Goal: Information Seeking & Learning: Check status

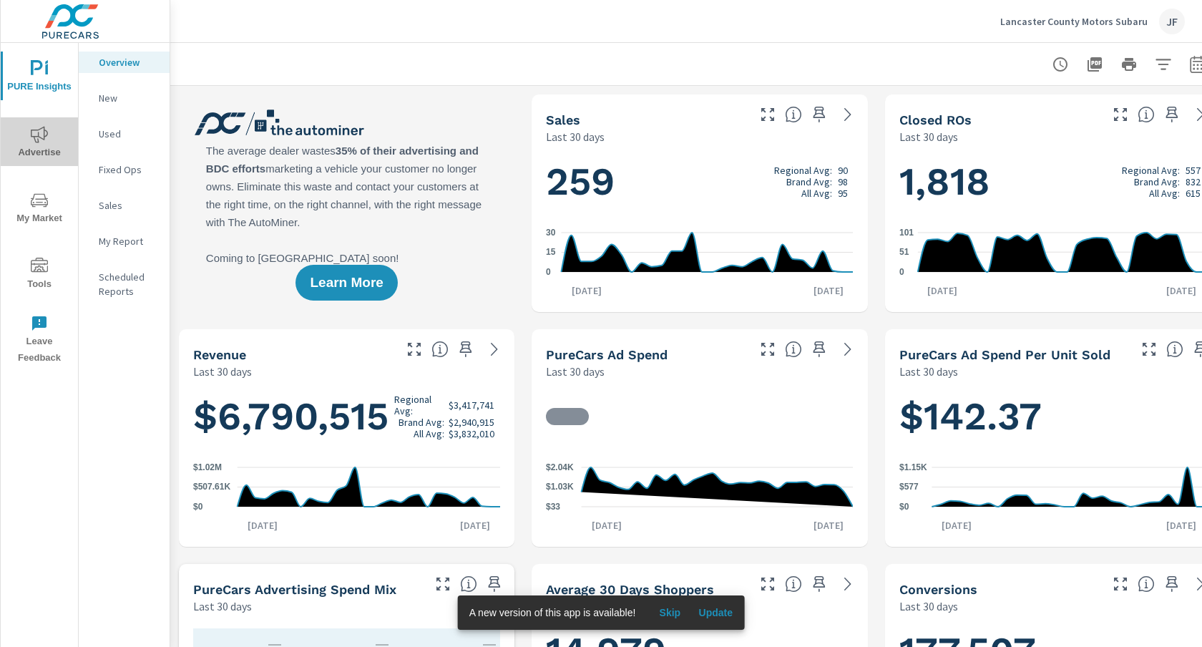
click at [41, 135] on icon "nav menu" at bounding box center [39, 134] width 17 height 17
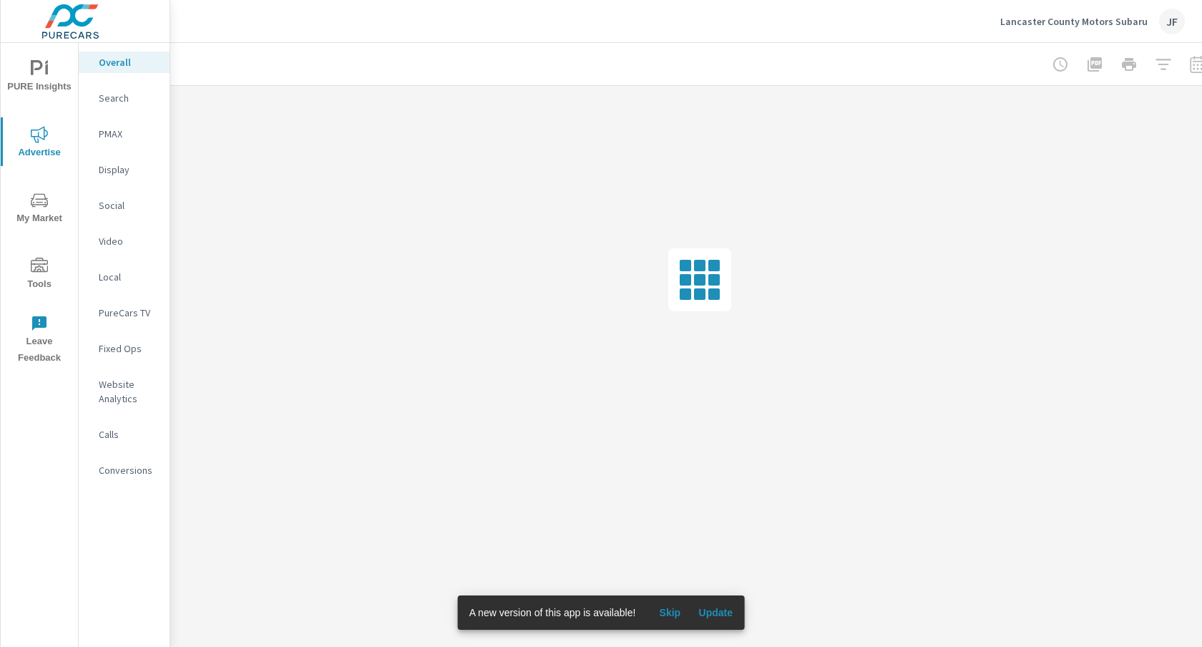
click at [117, 204] on p "Social" at bounding box center [128, 205] width 59 height 14
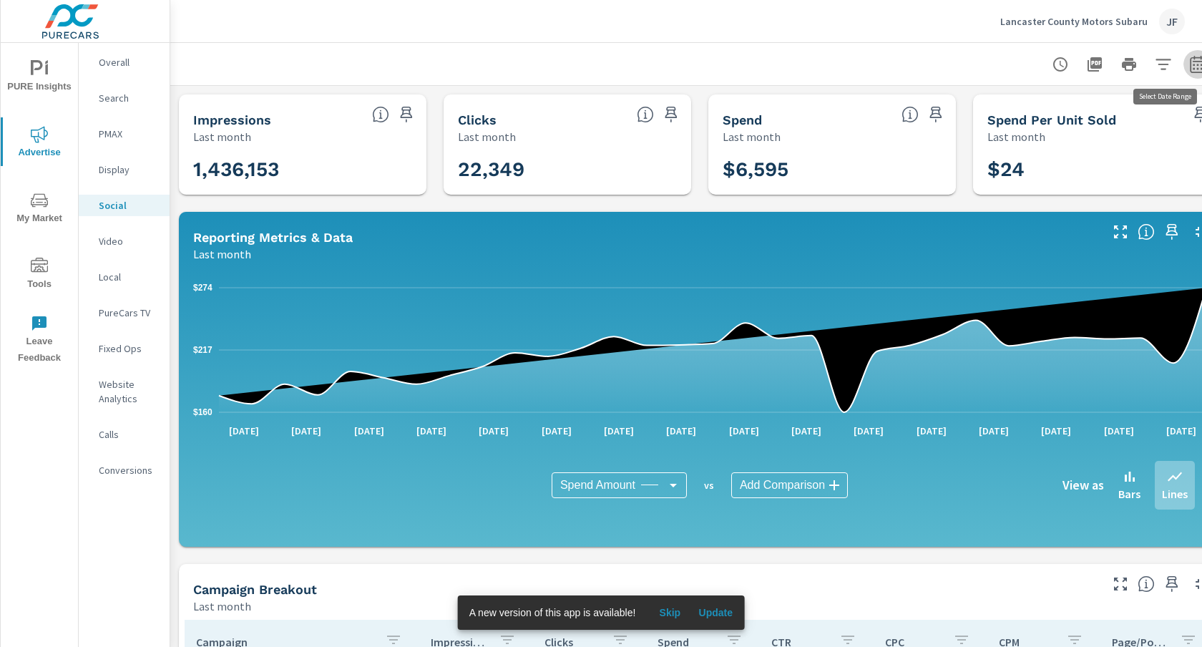
click at [1194, 63] on icon "button" at bounding box center [1197, 64] width 17 height 17
select select "Last month"
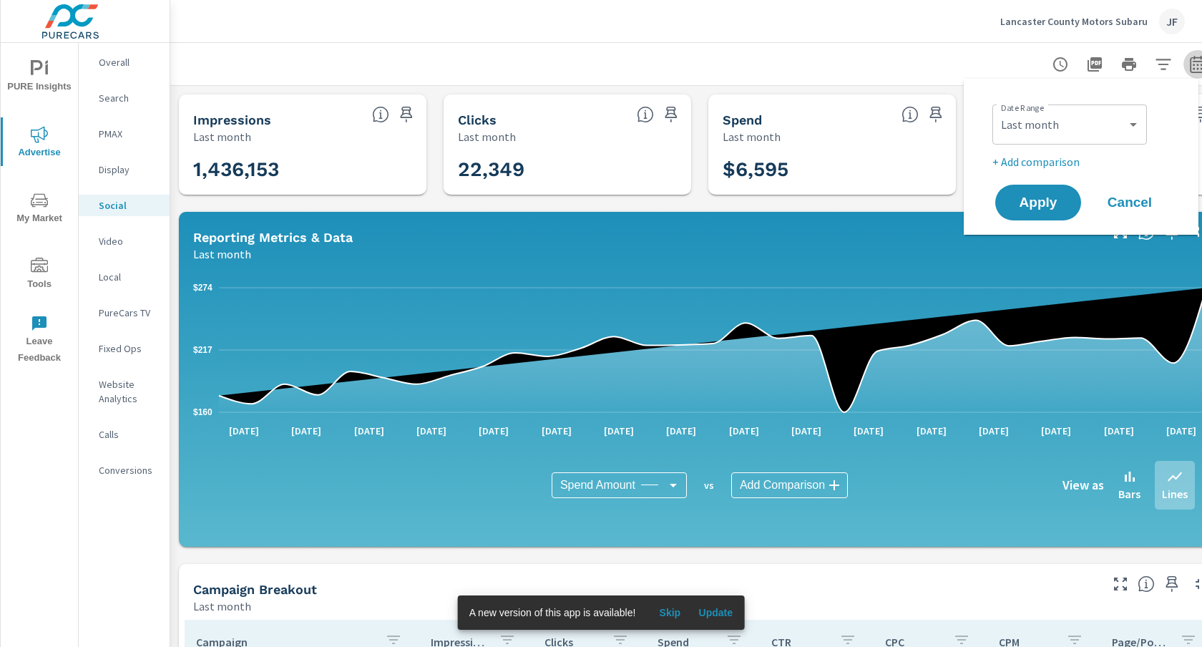
click at [1194, 63] on icon "button" at bounding box center [1197, 64] width 17 height 17
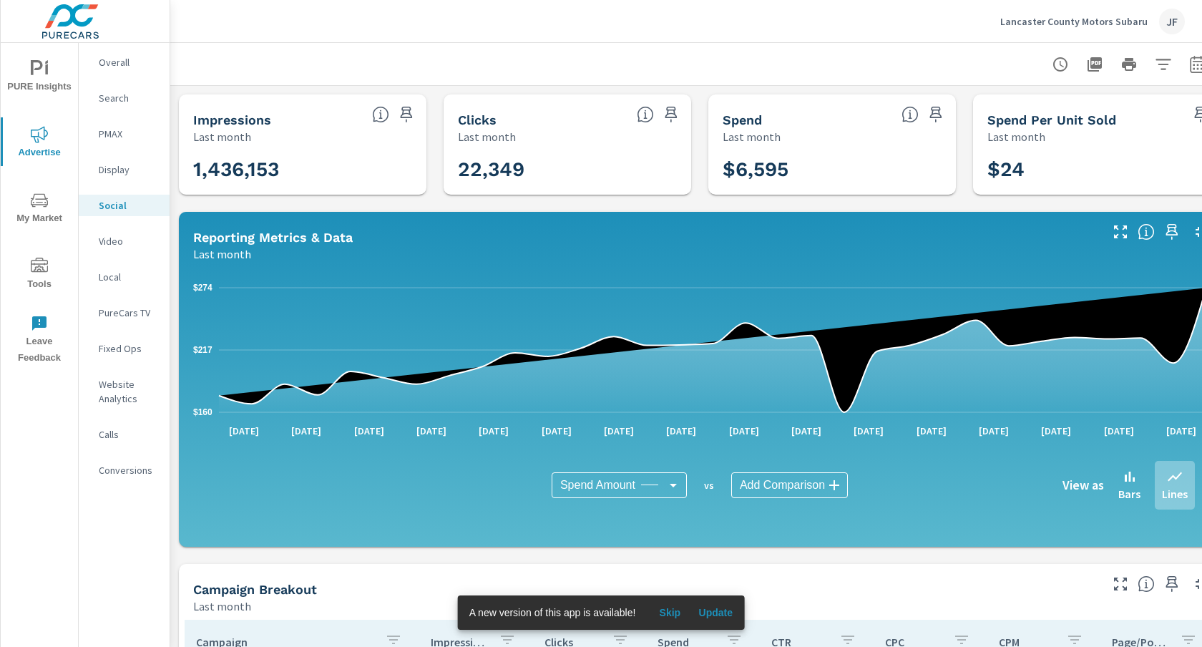
click at [108, 92] on p "Search" at bounding box center [128, 98] width 59 height 14
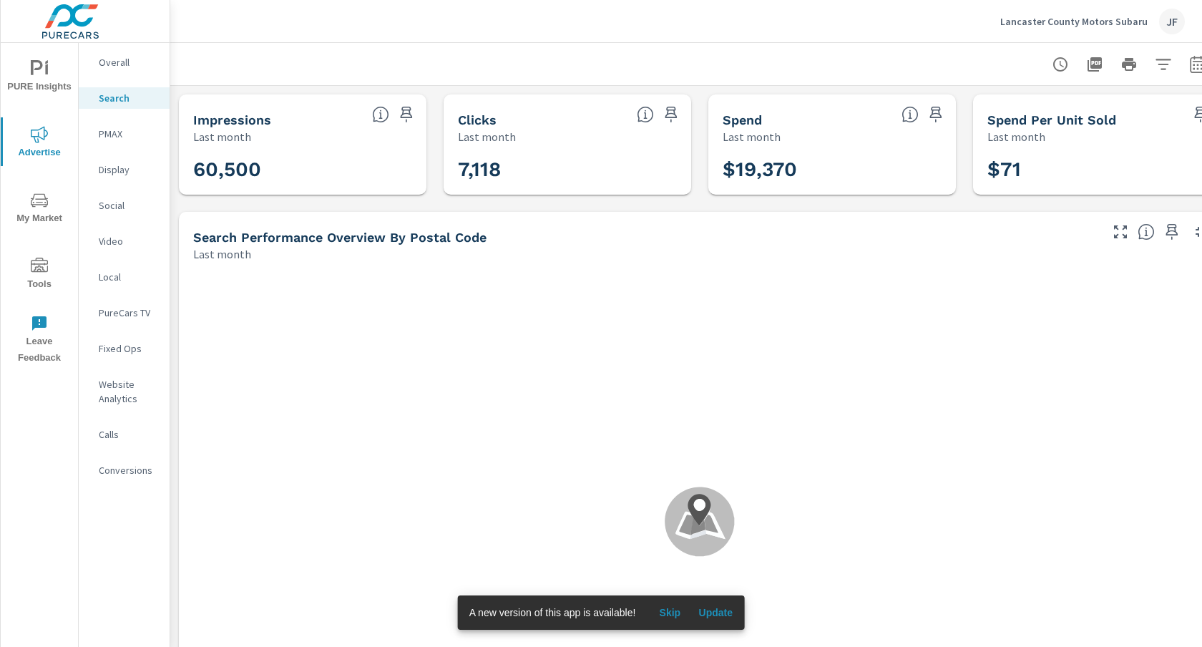
scroll to position [909, 0]
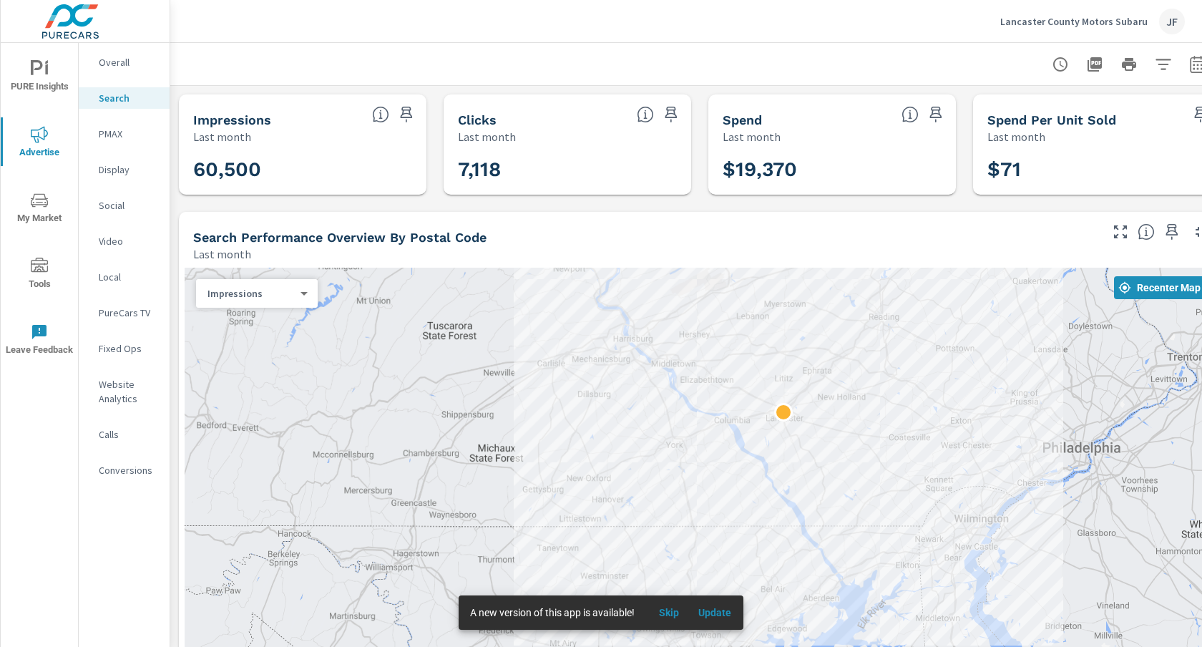
drag, startPoint x: 1101, startPoint y: 453, endPoint x: 958, endPoint y: 413, distance: 149.4
click at [958, 413] on div at bounding box center [700, 499] width 1030 height 463
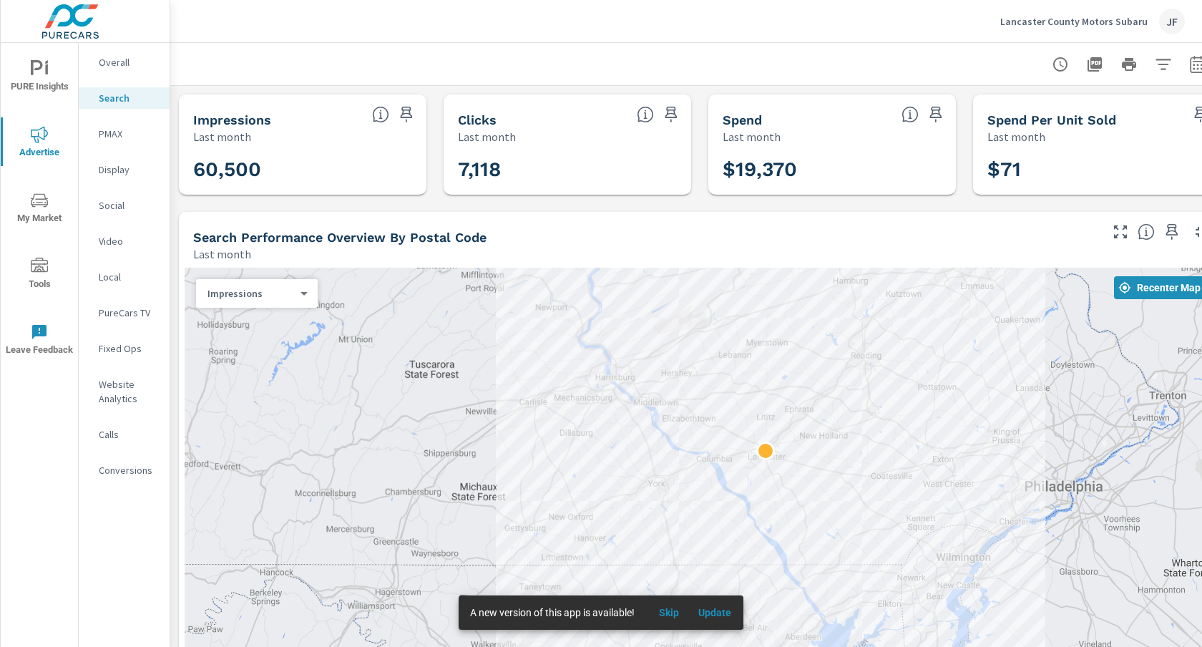
click at [104, 206] on p "Social" at bounding box center [128, 205] width 59 height 14
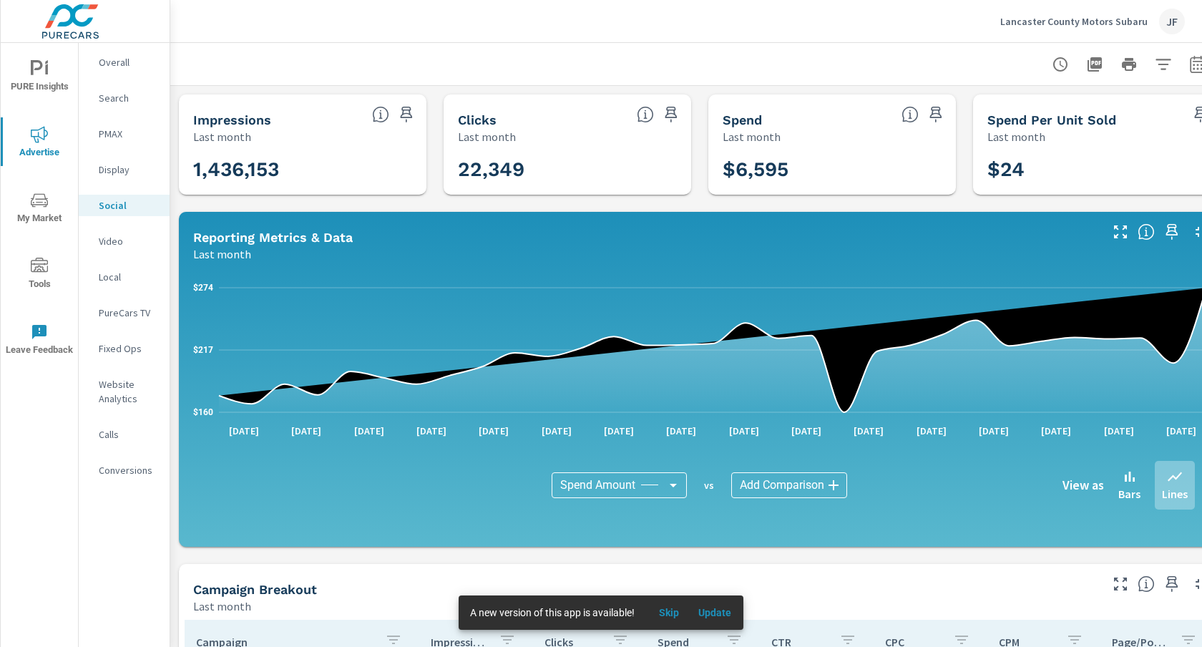
click at [103, 71] on div "Overall" at bounding box center [124, 61] width 91 height 21
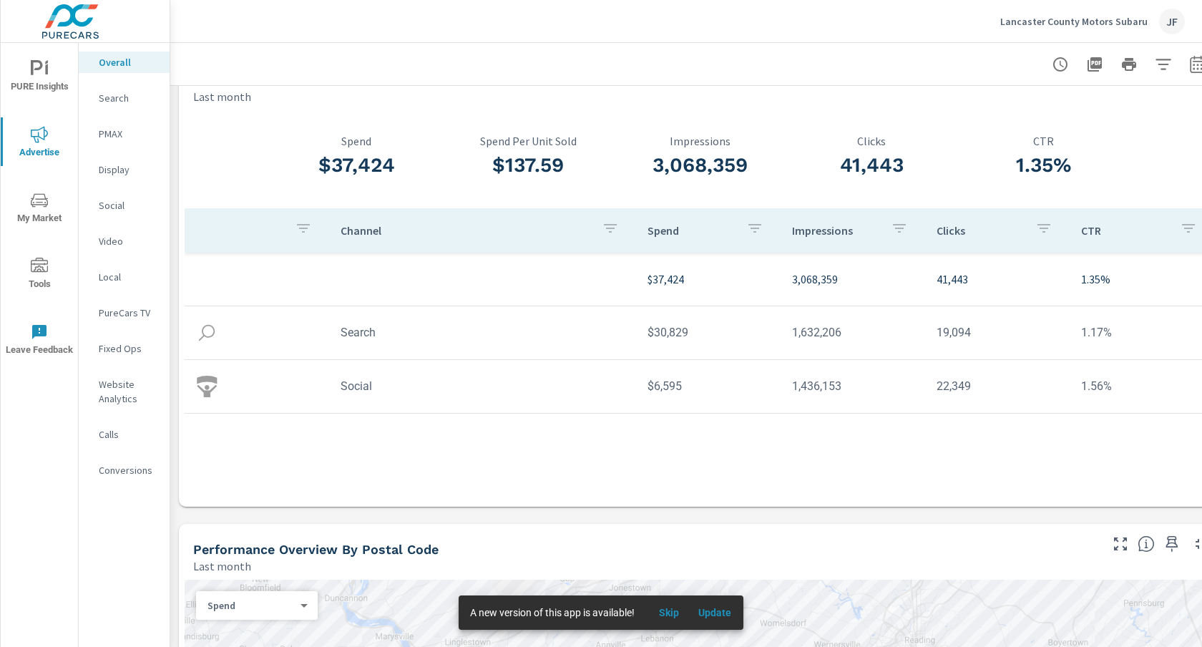
scroll to position [40, 27]
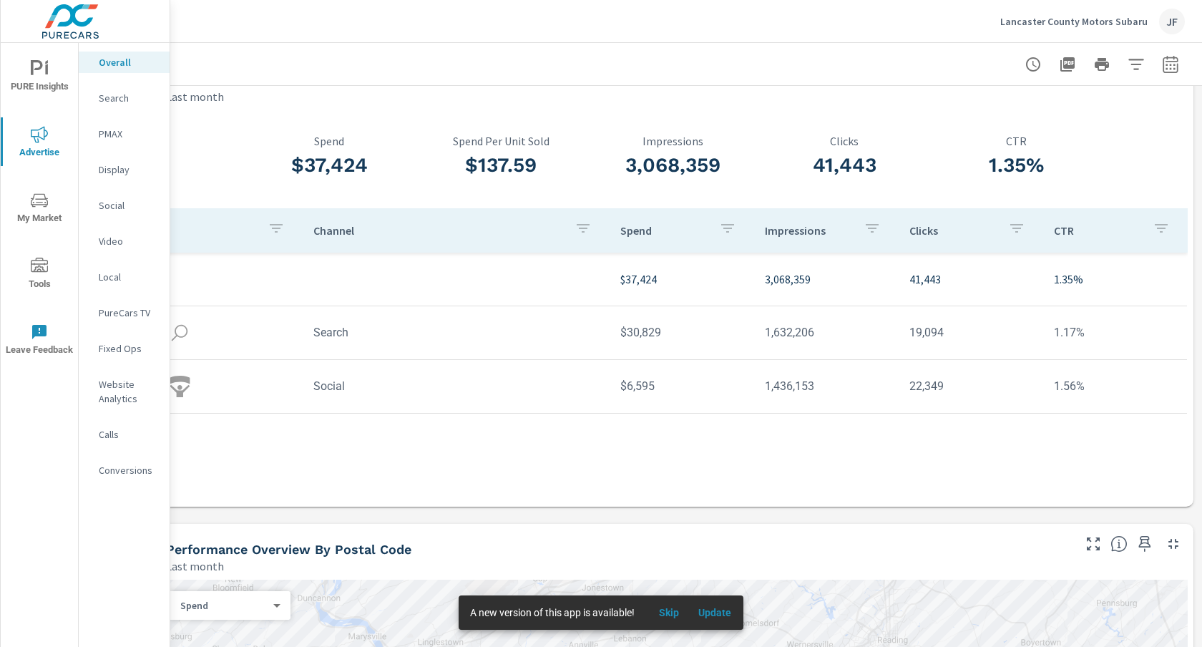
click at [340, 340] on td "Search" at bounding box center [455, 332] width 307 height 36
click at [100, 102] on p "Search" at bounding box center [128, 98] width 59 height 14
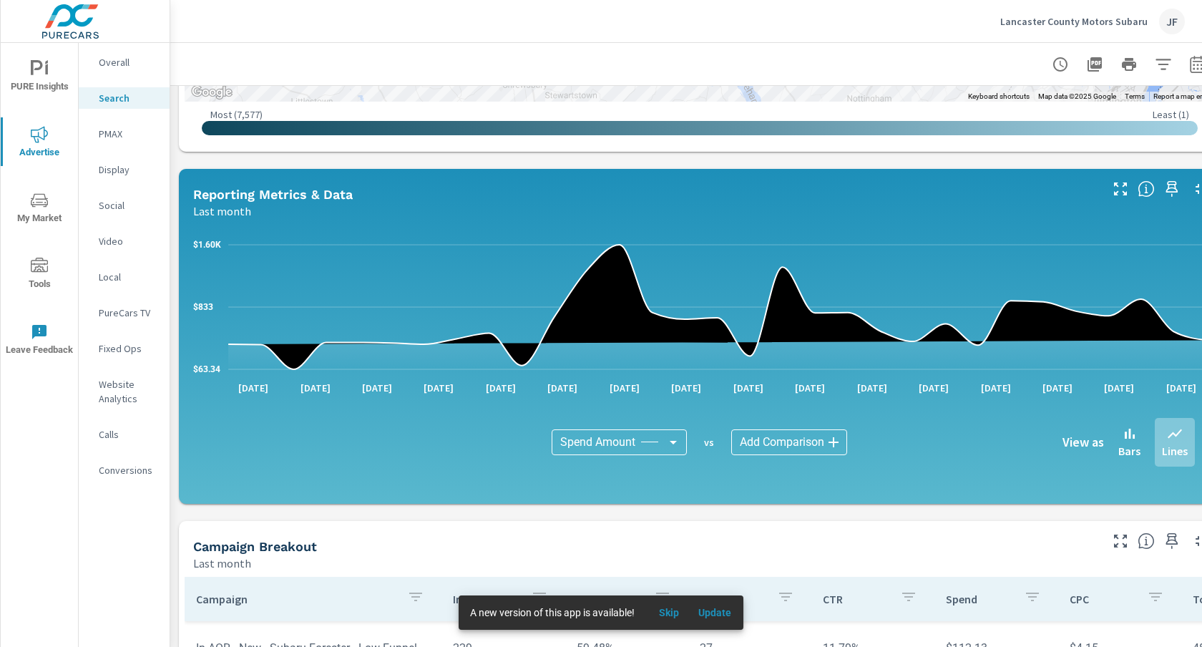
scroll to position [964, 0]
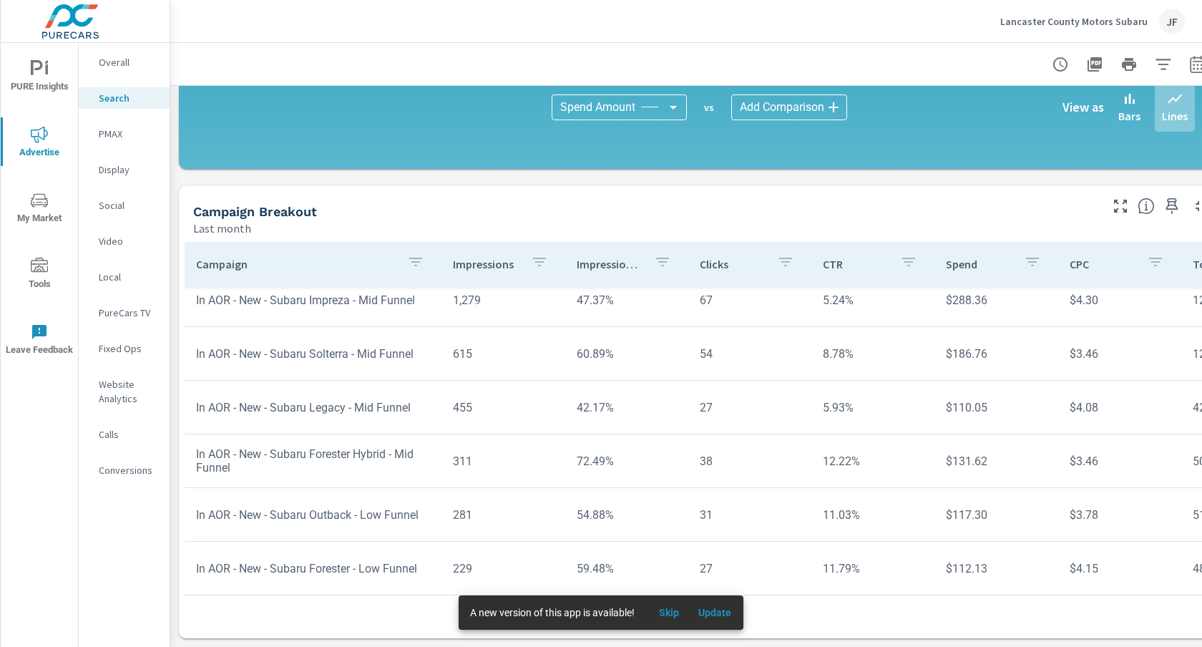
scroll to position [382, 0]
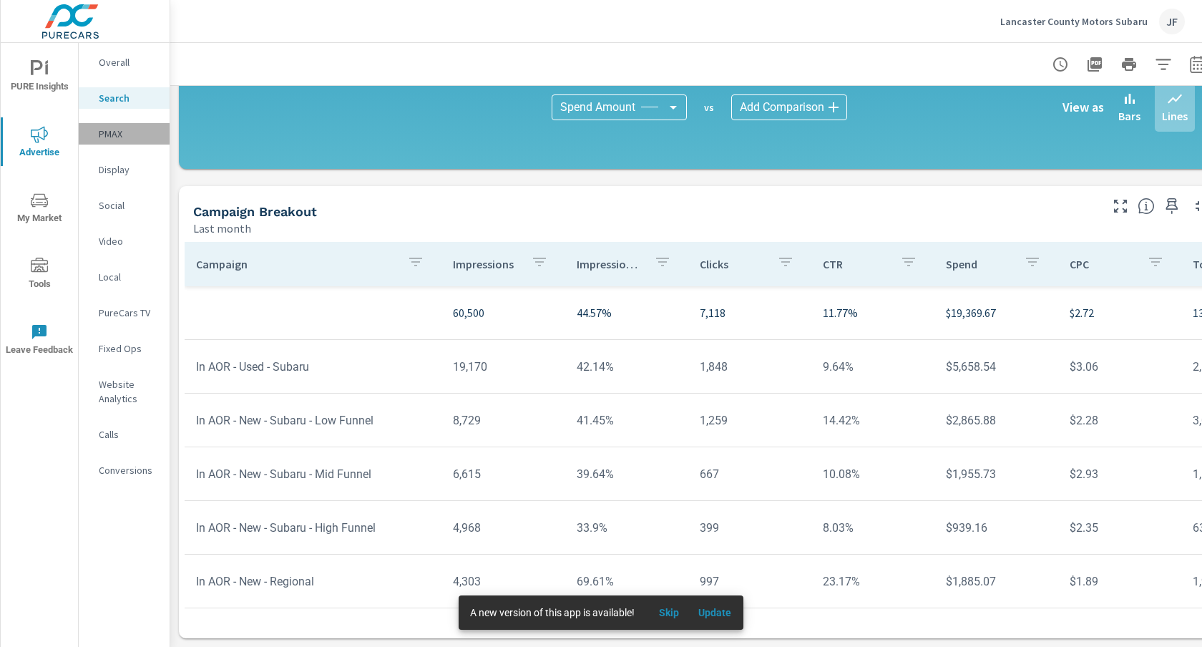
click at [112, 137] on p "PMAX" at bounding box center [128, 134] width 59 height 14
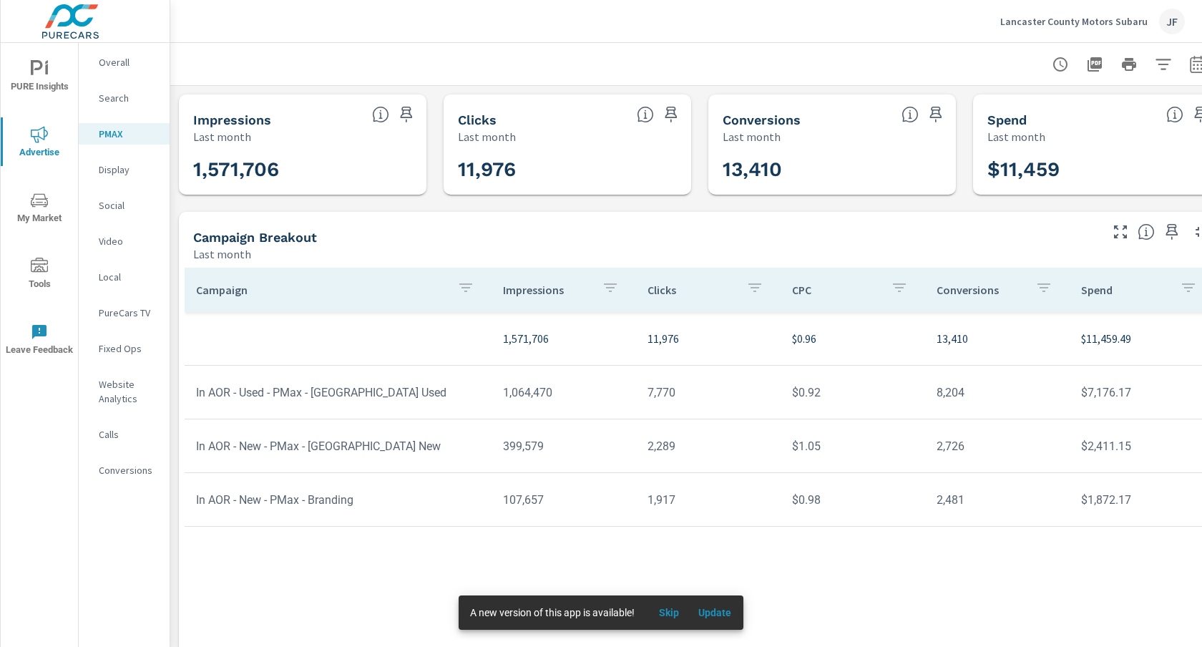
click at [111, 102] on p "Search" at bounding box center [128, 98] width 59 height 14
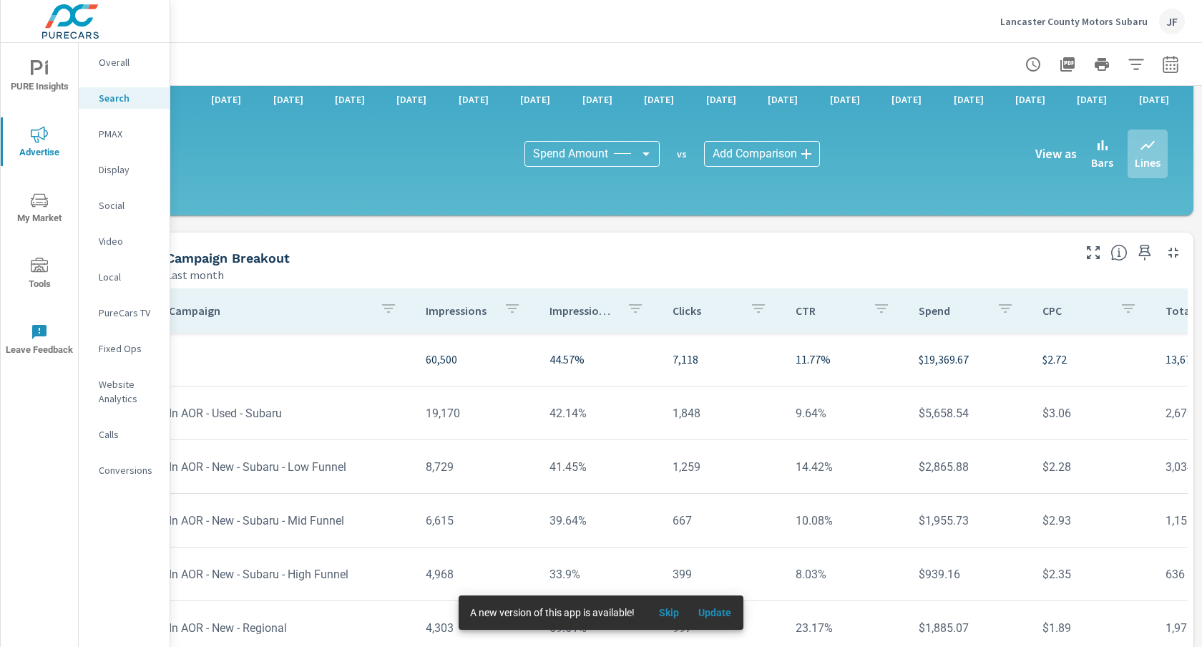
scroll to position [918, 0]
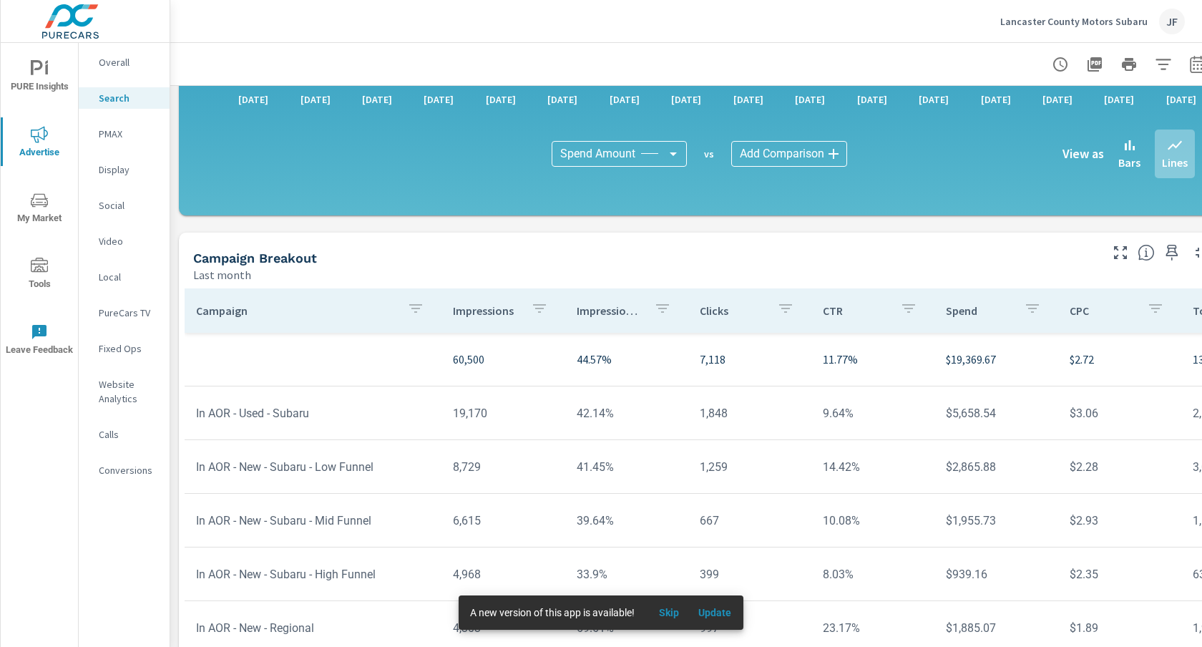
click at [113, 71] on div "Overall" at bounding box center [124, 61] width 91 height 21
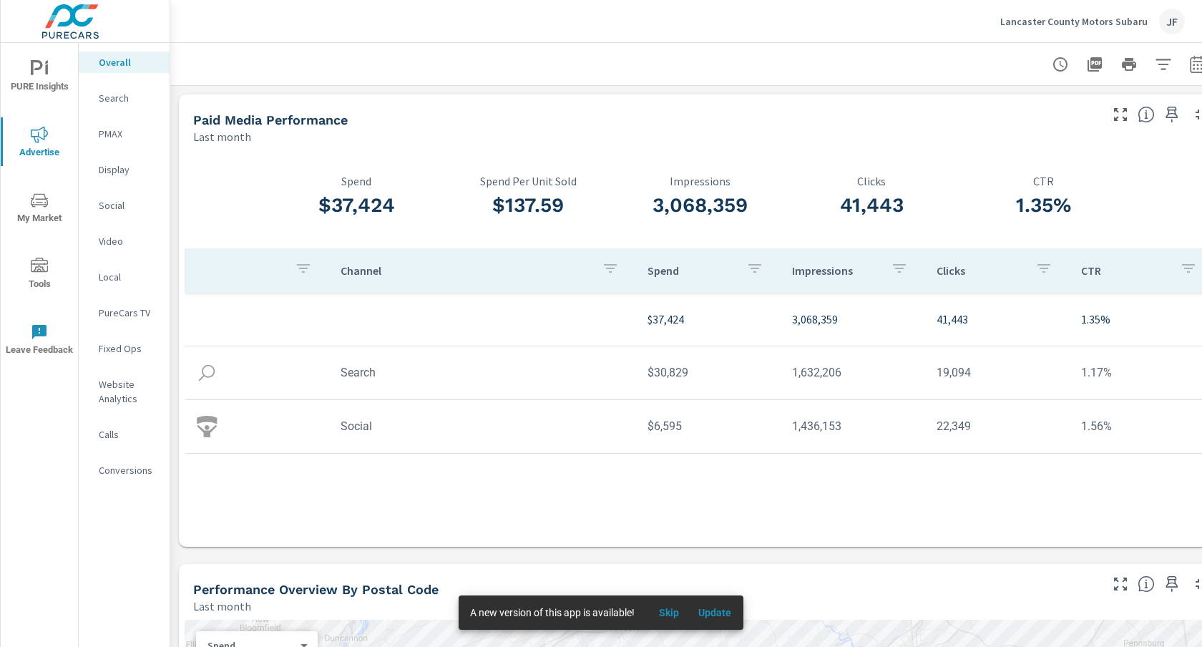
click at [122, 92] on p "Search" at bounding box center [128, 98] width 59 height 14
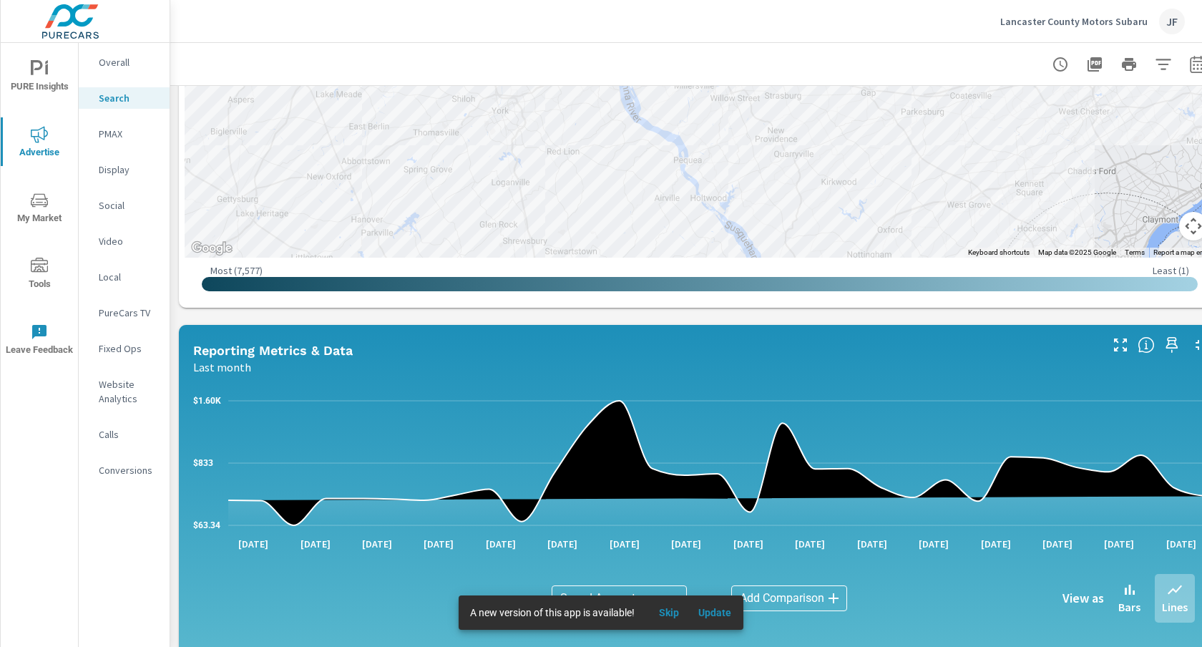
scroll to position [539, 0]
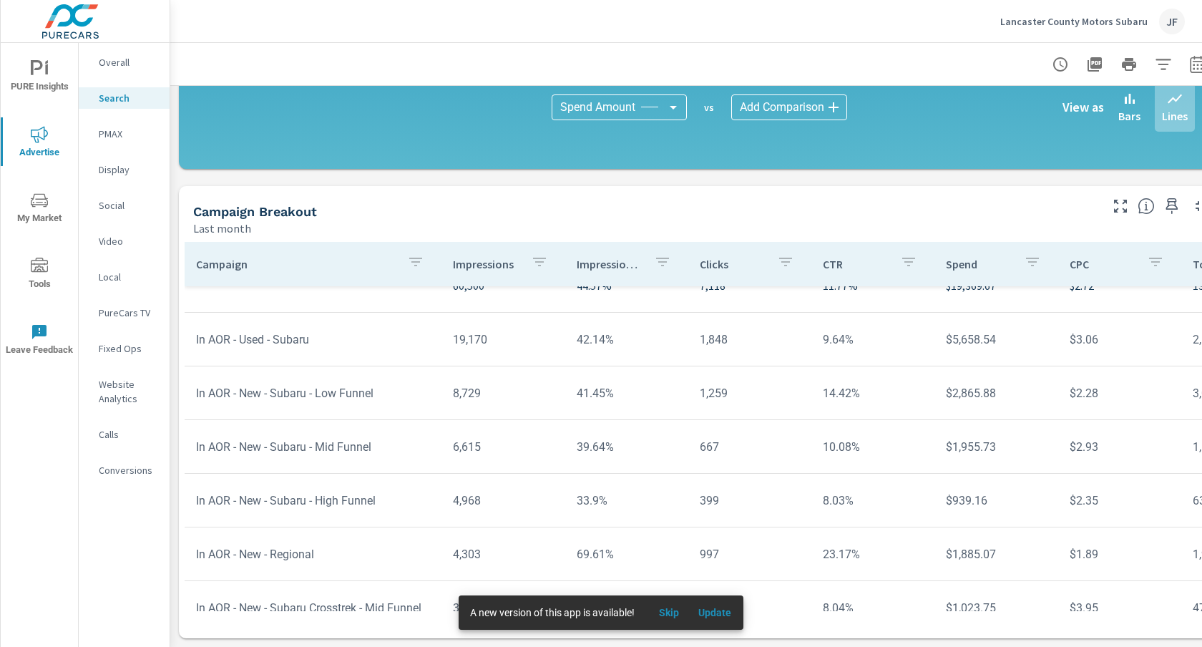
scroll to position [36, 0]
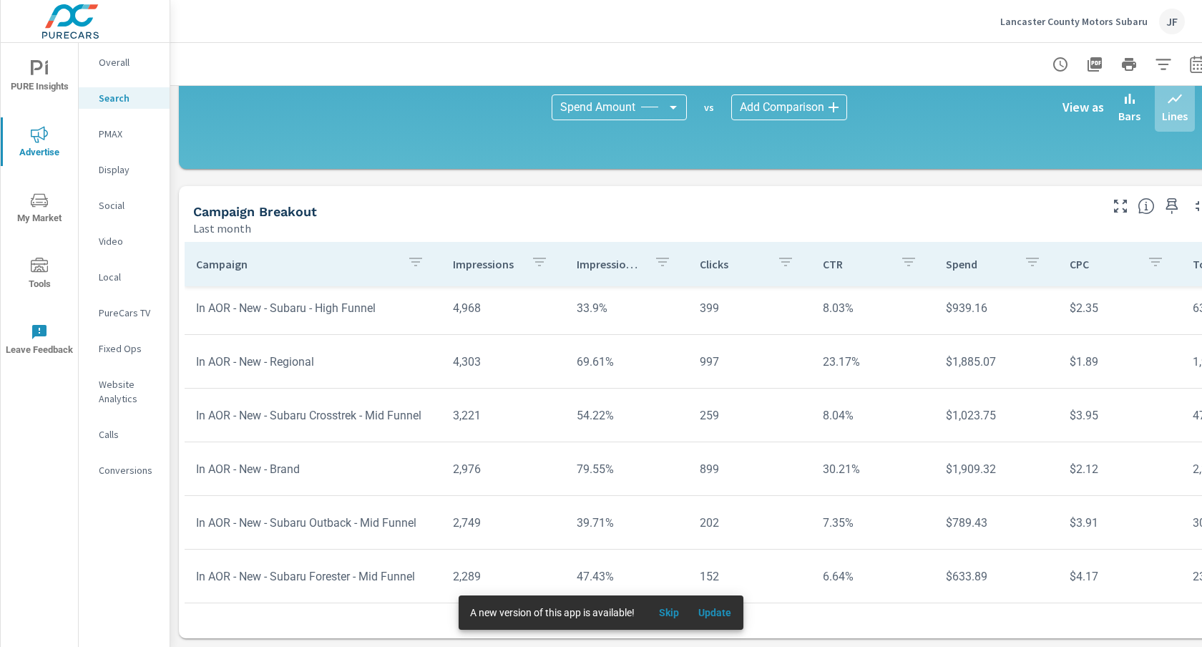
scroll to position [237, 0]
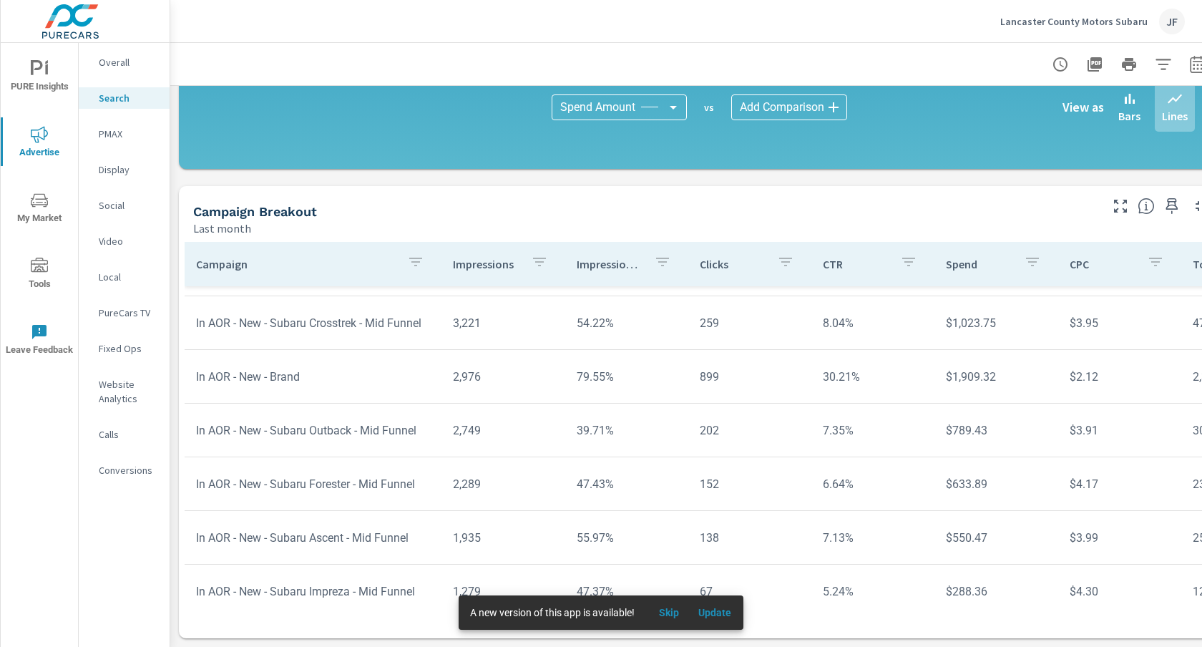
scroll to position [314, 0]
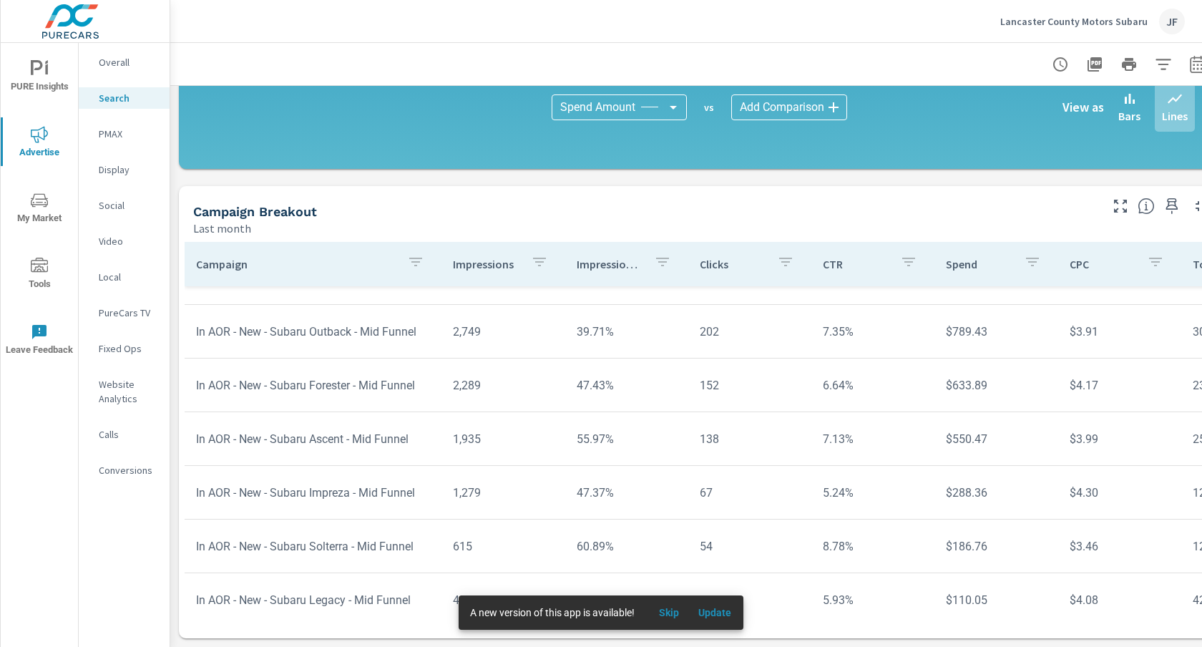
scroll to position [416, 0]
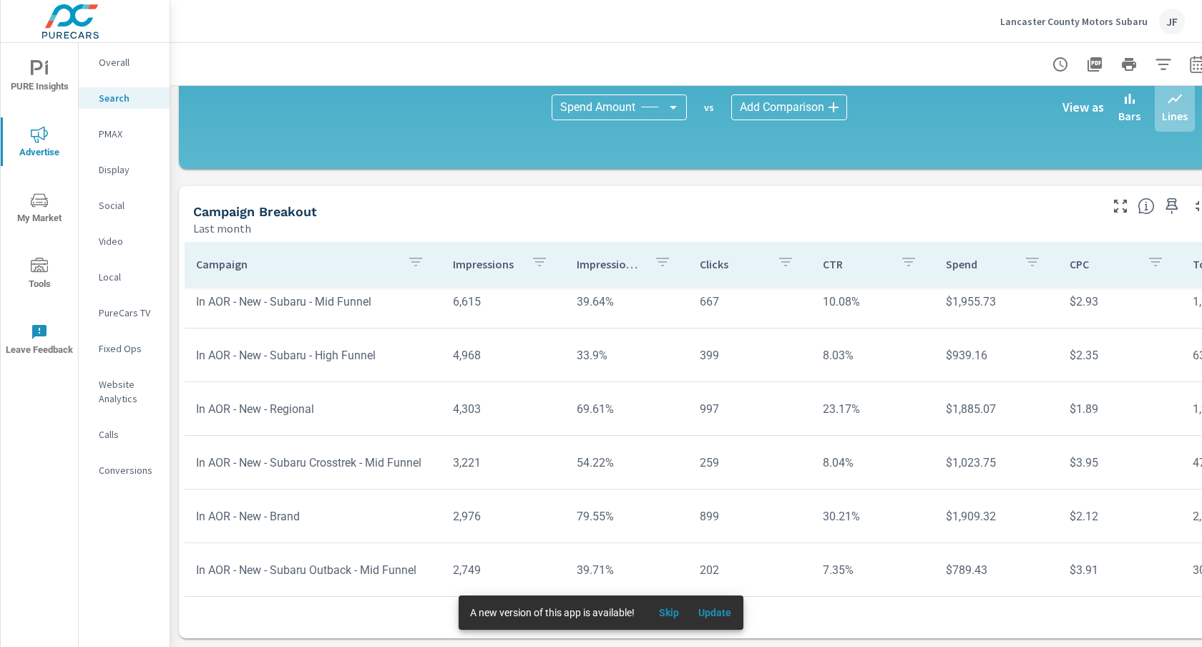
scroll to position [151, 0]
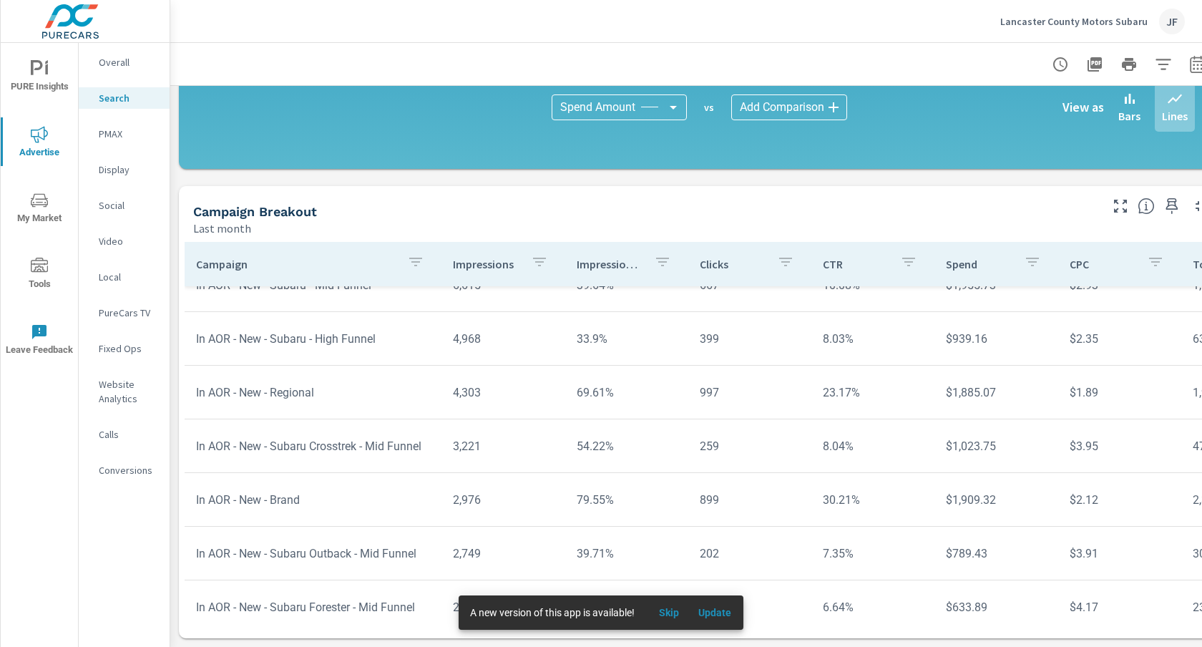
scroll to position [207, 0]
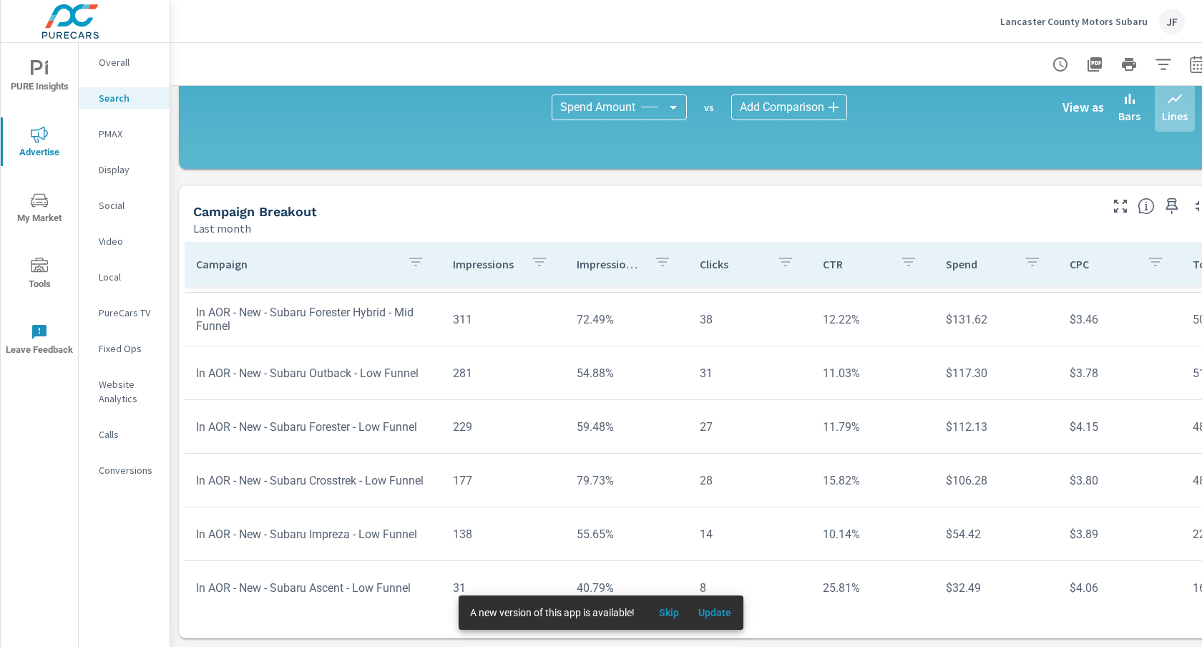
scroll to position [750, 0]
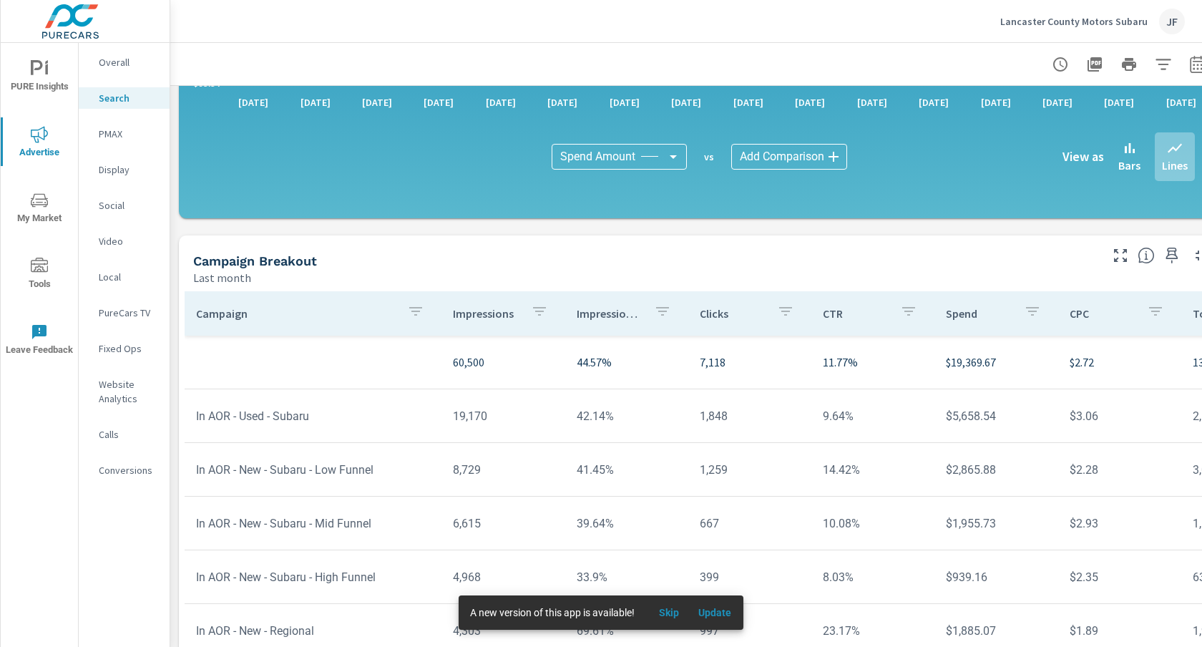
scroll to position [920, 0]
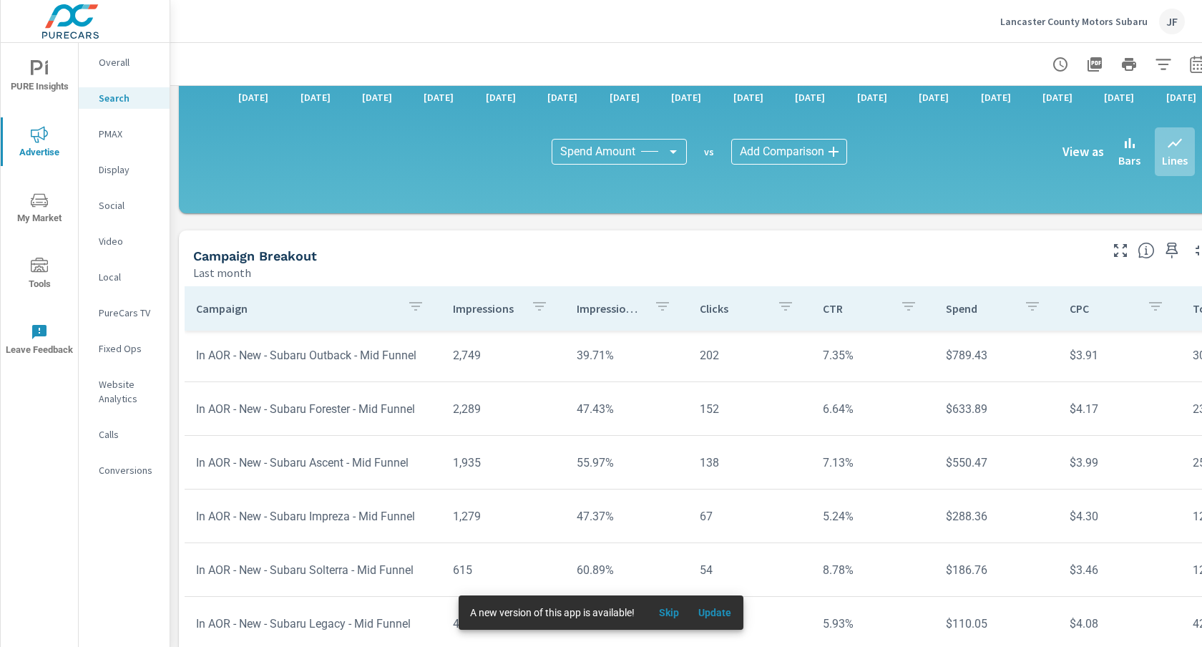
scroll to position [909, 0]
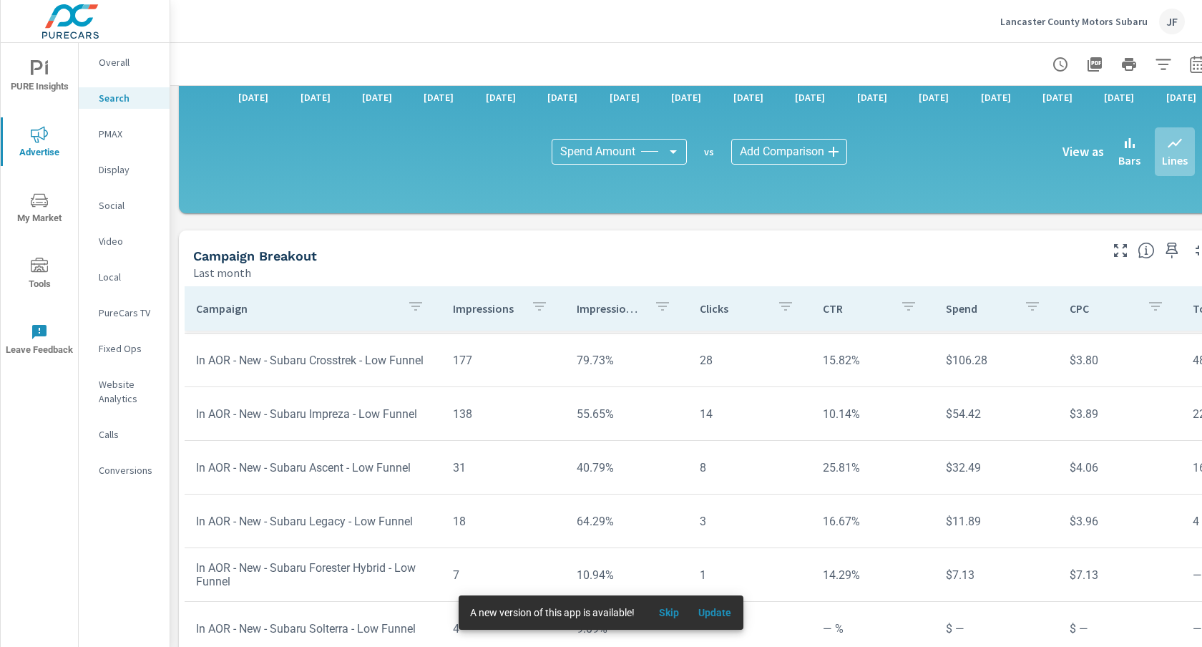
scroll to position [964, 0]
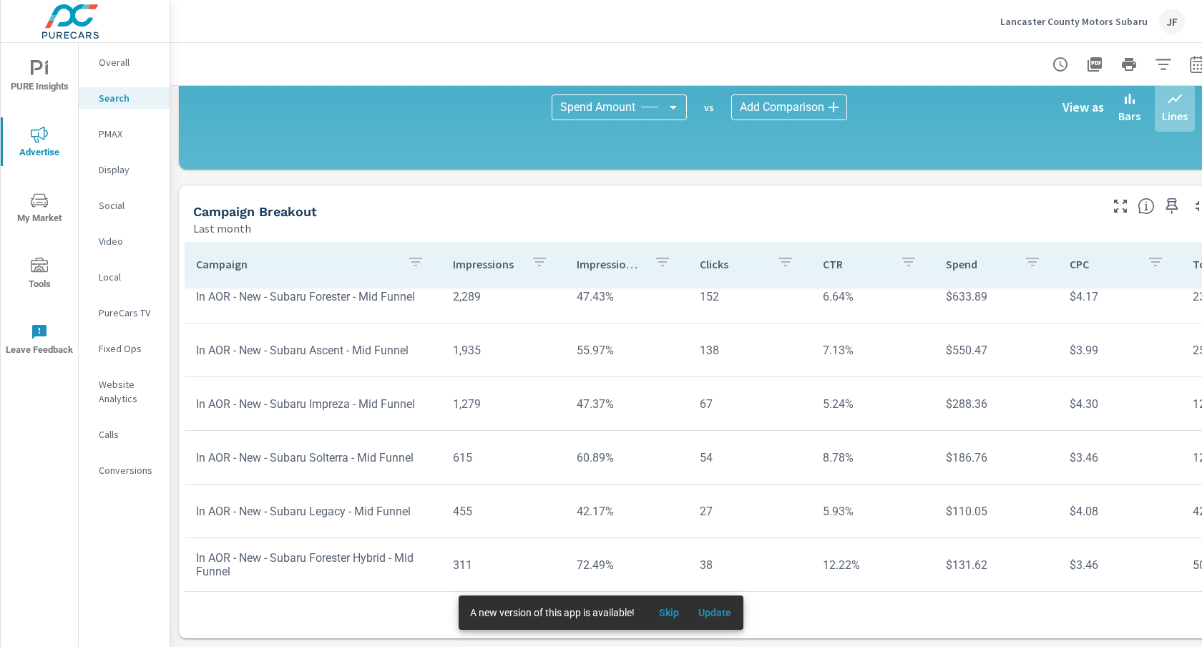
scroll to position [498, 0]
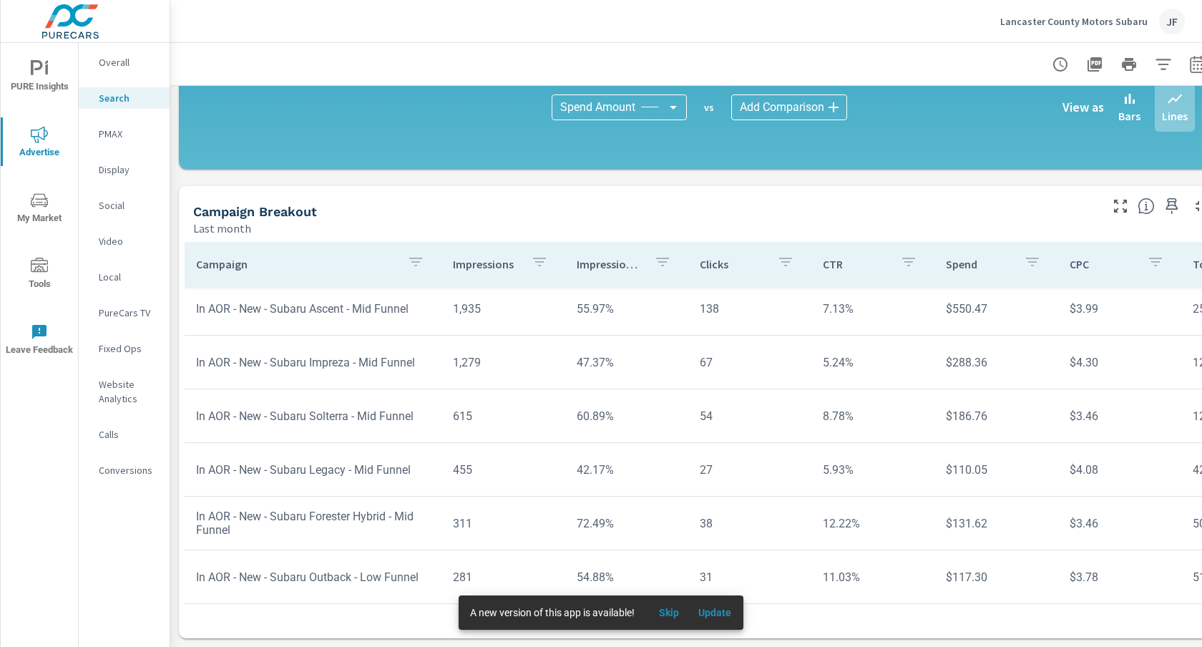
scroll to position [551, 0]
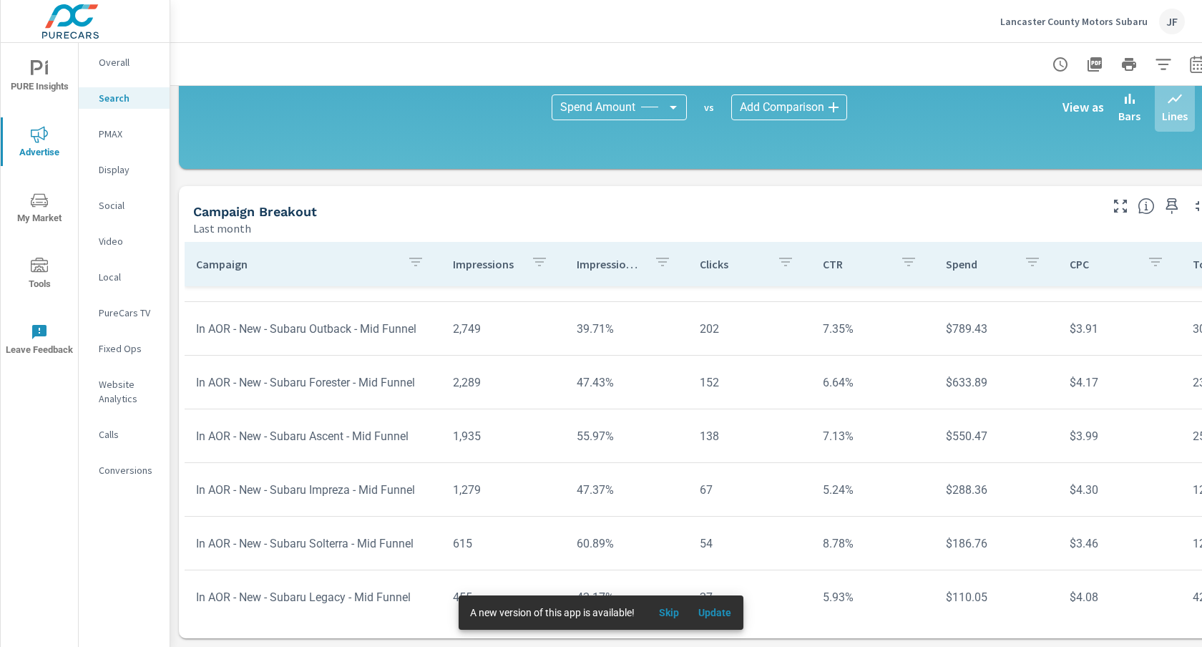
scroll to position [413, 0]
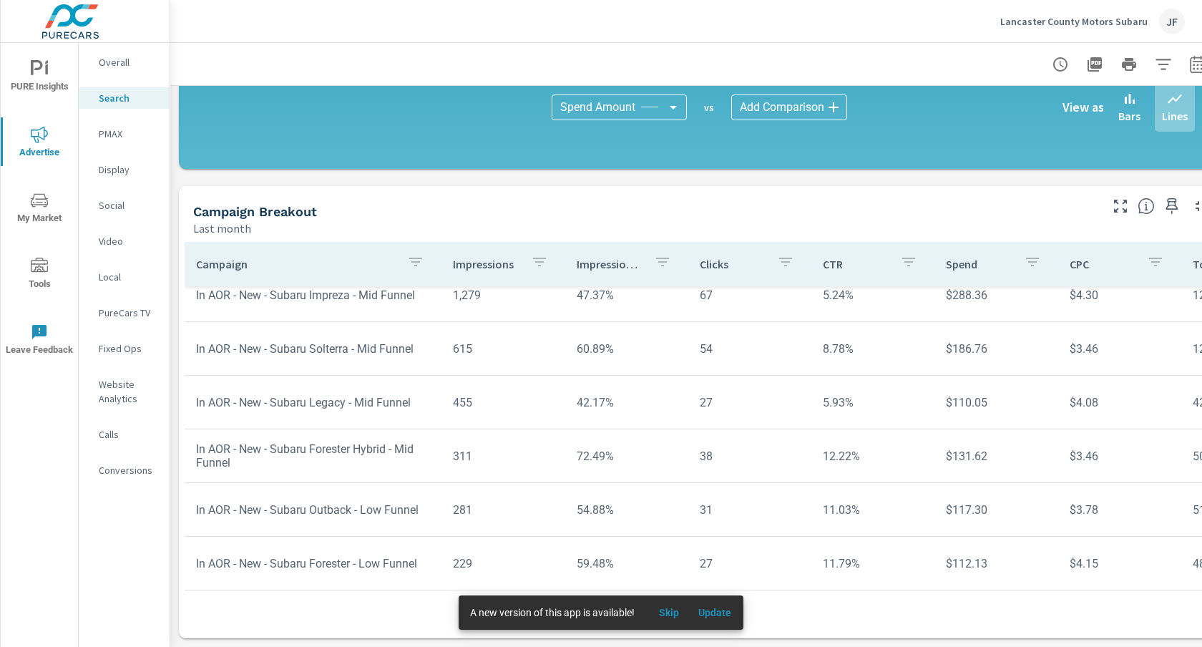
scroll to position [612, 0]
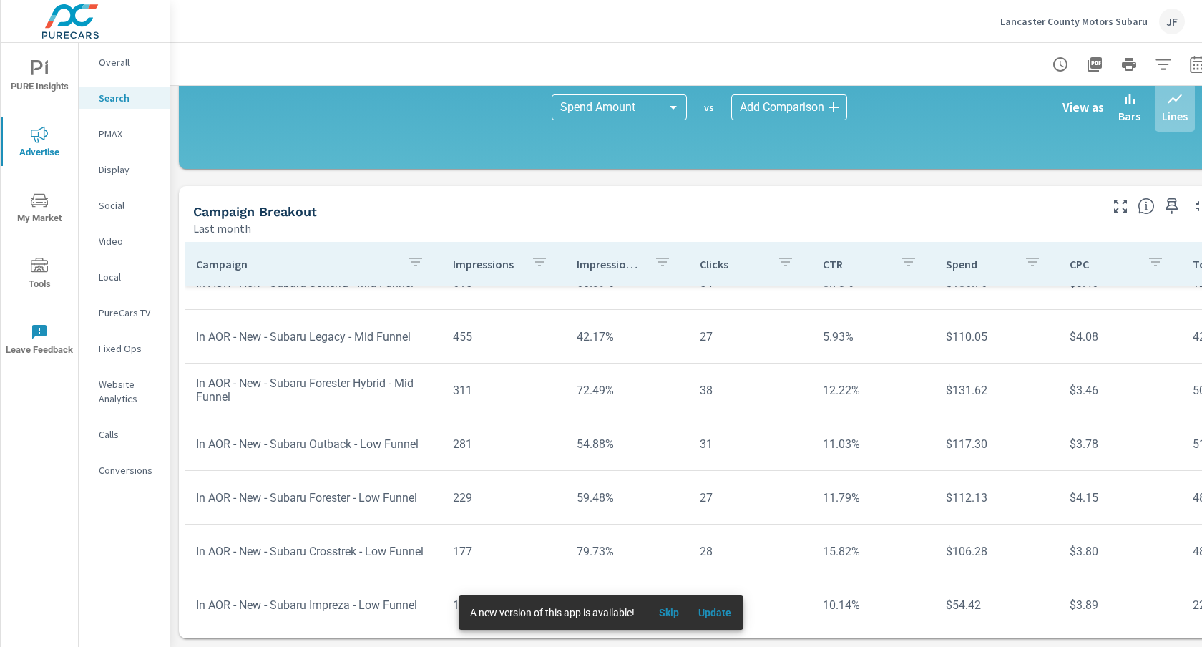
scroll to position [674, 0]
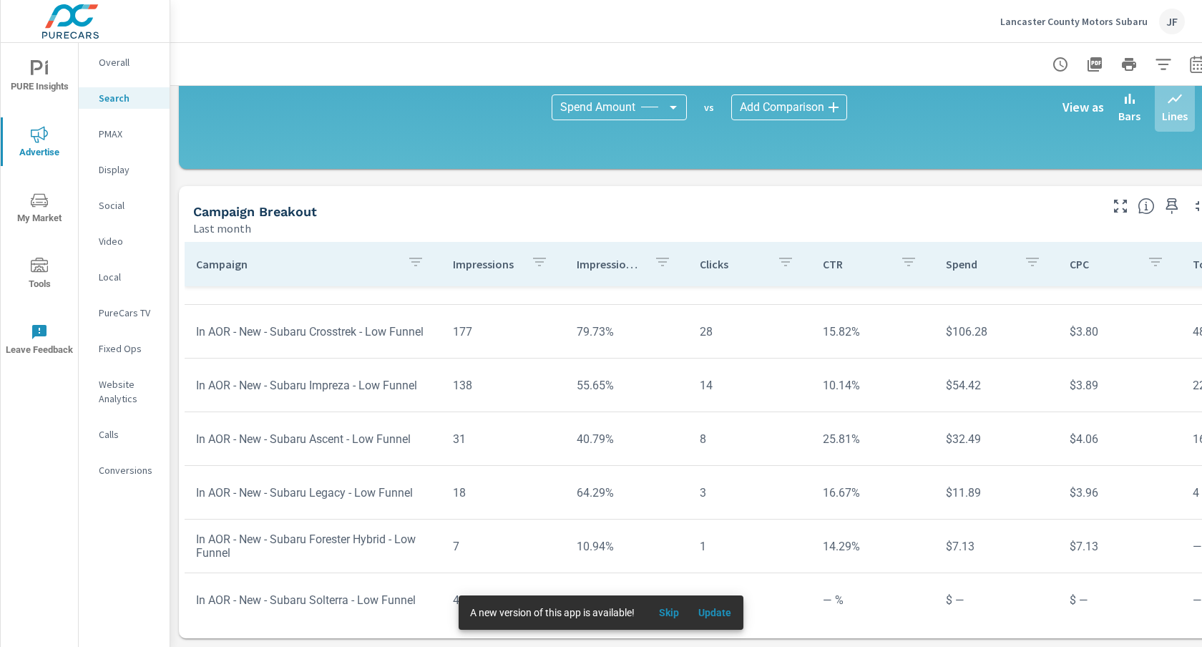
scroll to position [909, 0]
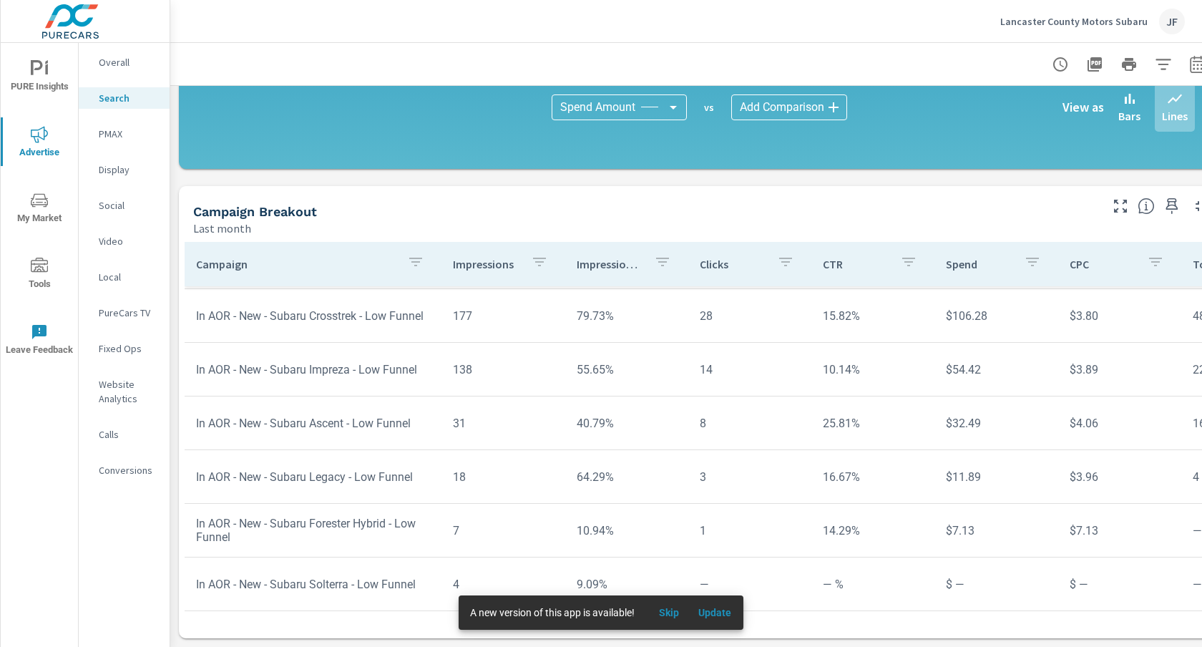
scroll to position [137, 0]
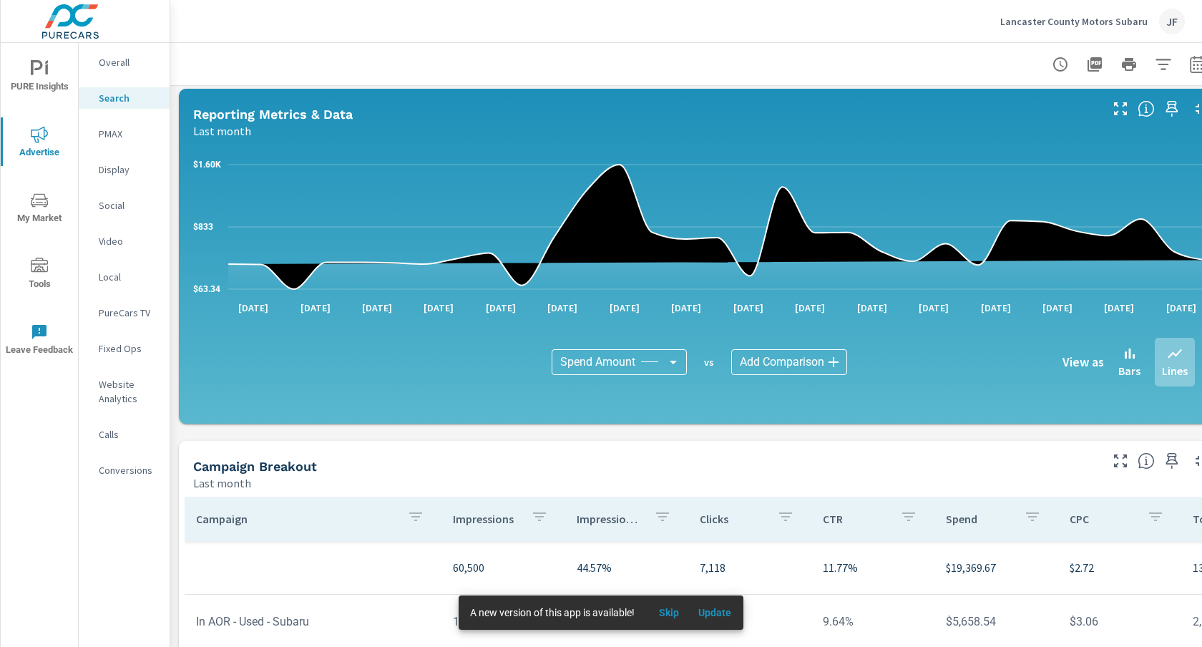
scroll to position [710, 0]
click at [606, 517] on p "Impression Share" at bounding box center [609, 518] width 66 height 14
click at [606, 517] on p "Impression Share" at bounding box center [605, 518] width 50 height 14
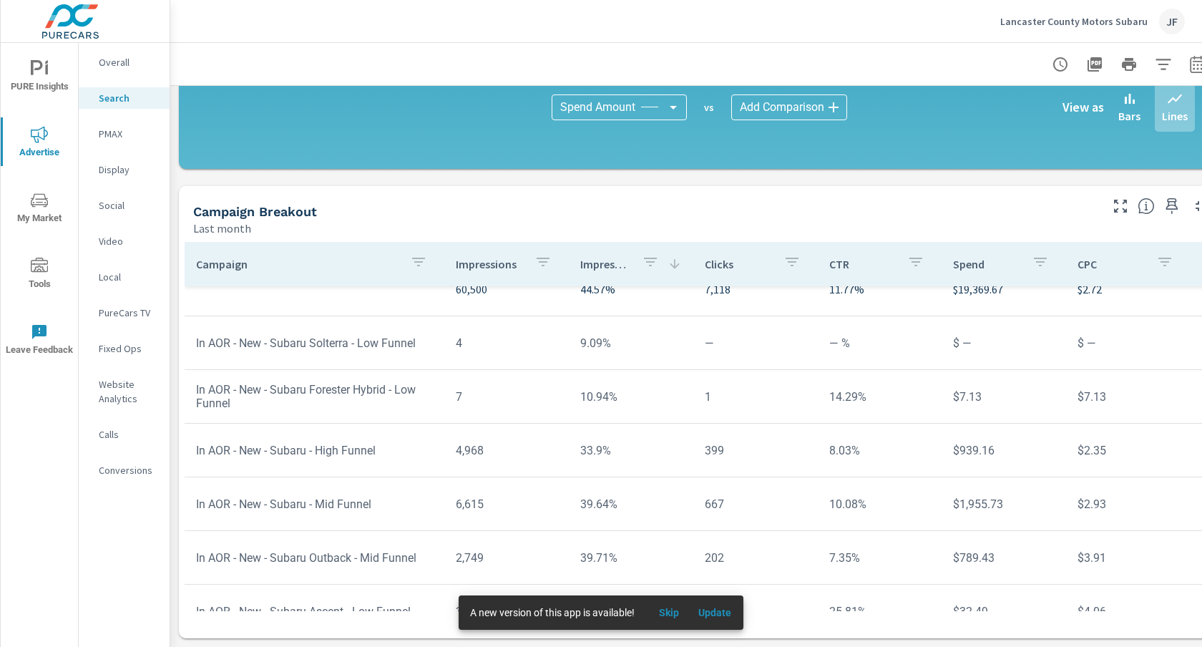
scroll to position [26, 0]
click at [601, 265] on p "Impression Share" at bounding box center [605, 264] width 50 height 14
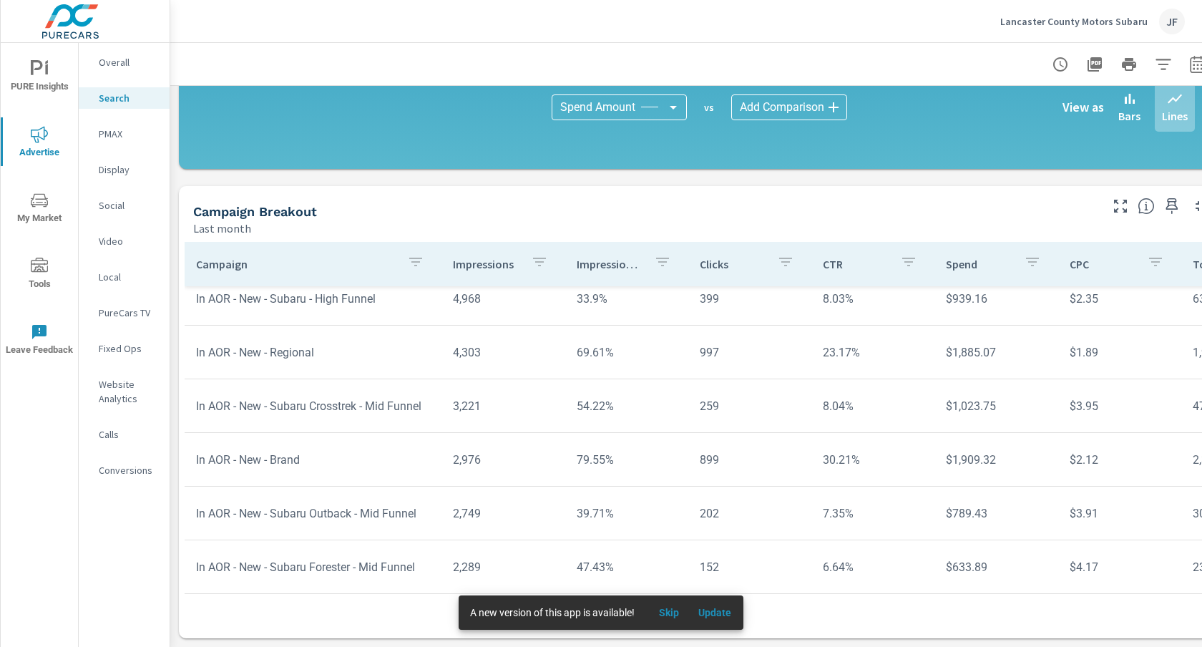
scroll to position [230, 0]
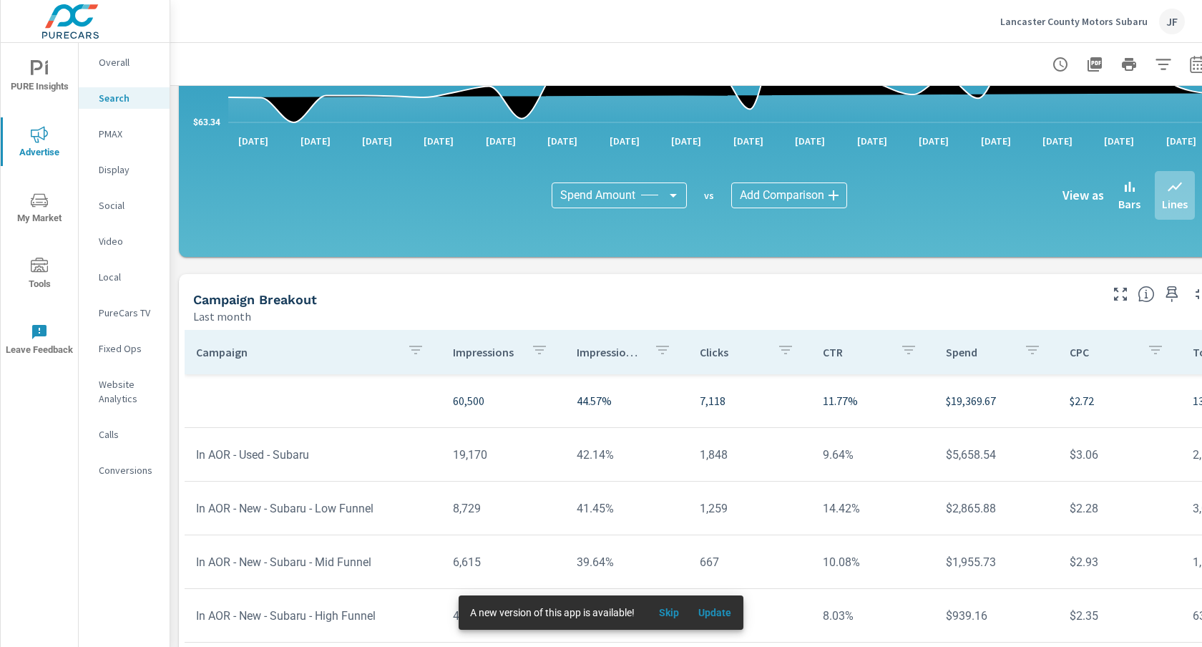
scroll to position [863, 0]
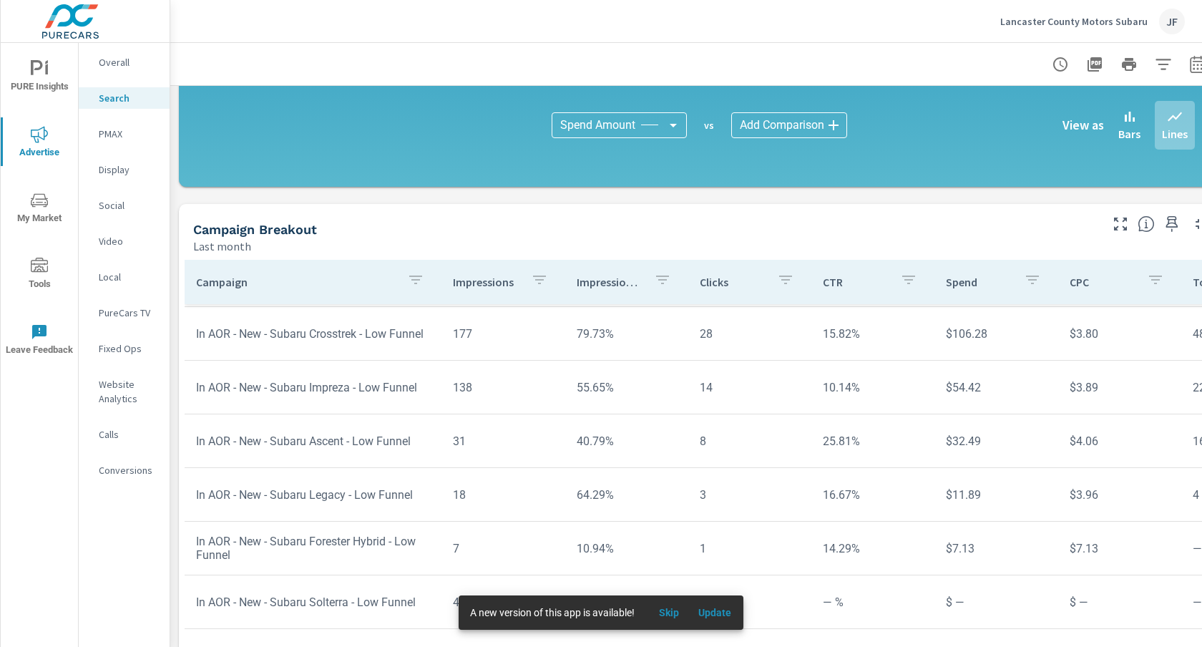
scroll to position [964, 0]
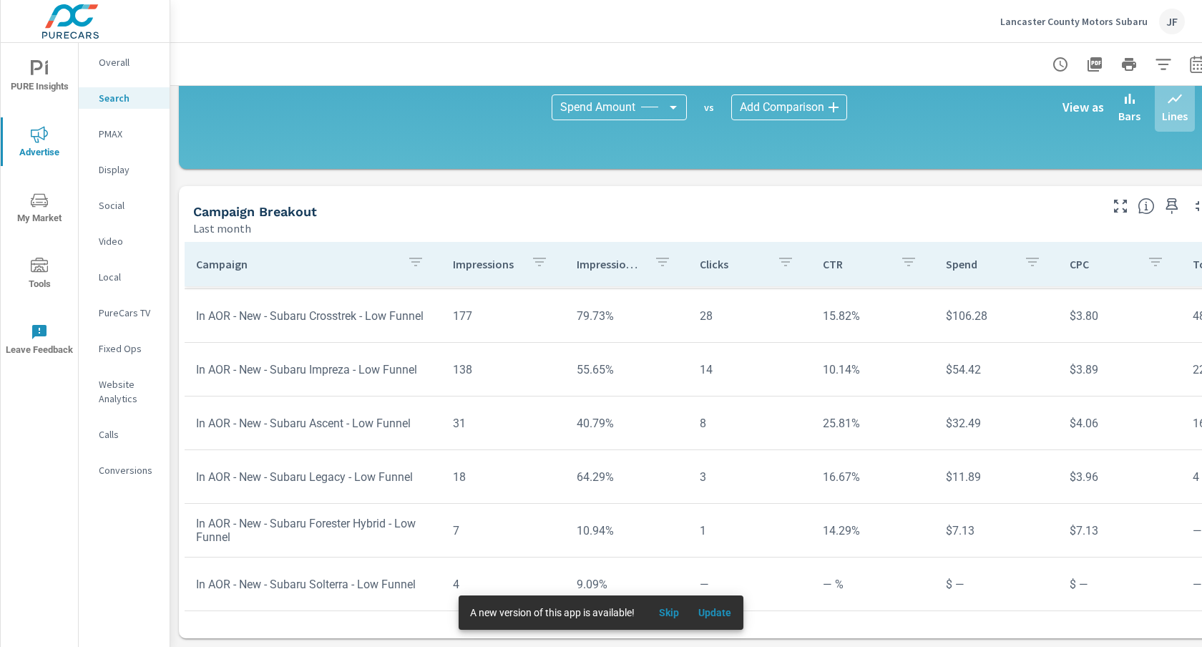
click at [600, 264] on p "Impression Share" at bounding box center [609, 264] width 66 height 14
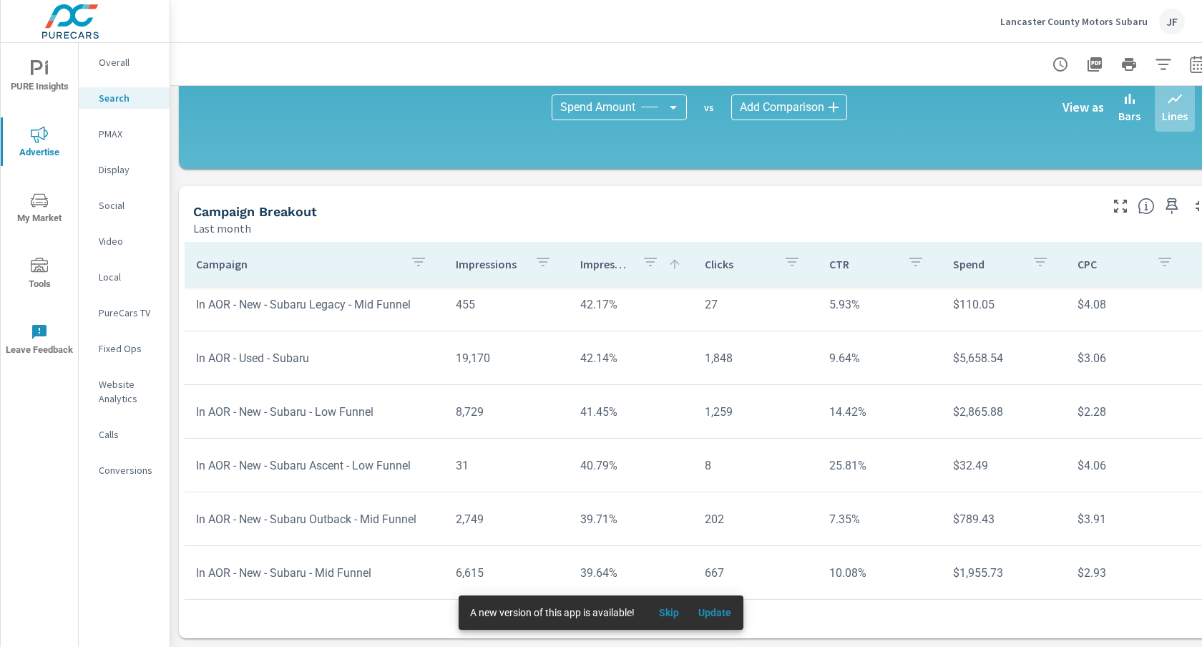
scroll to position [431, 0]
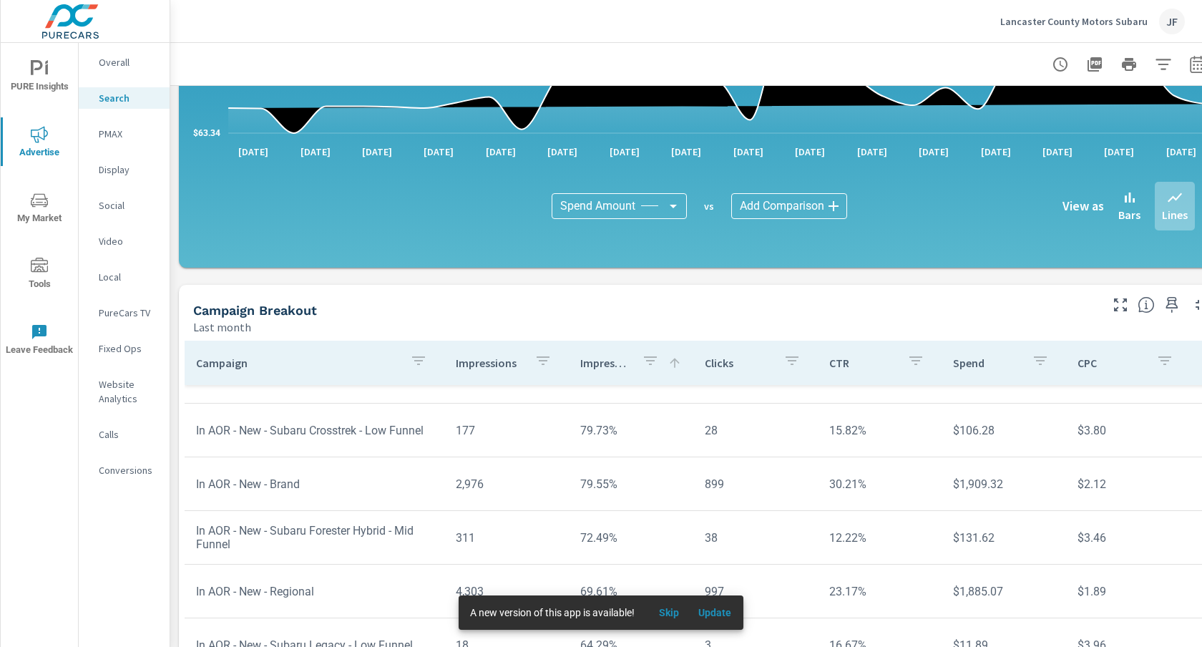
scroll to position [39, 0]
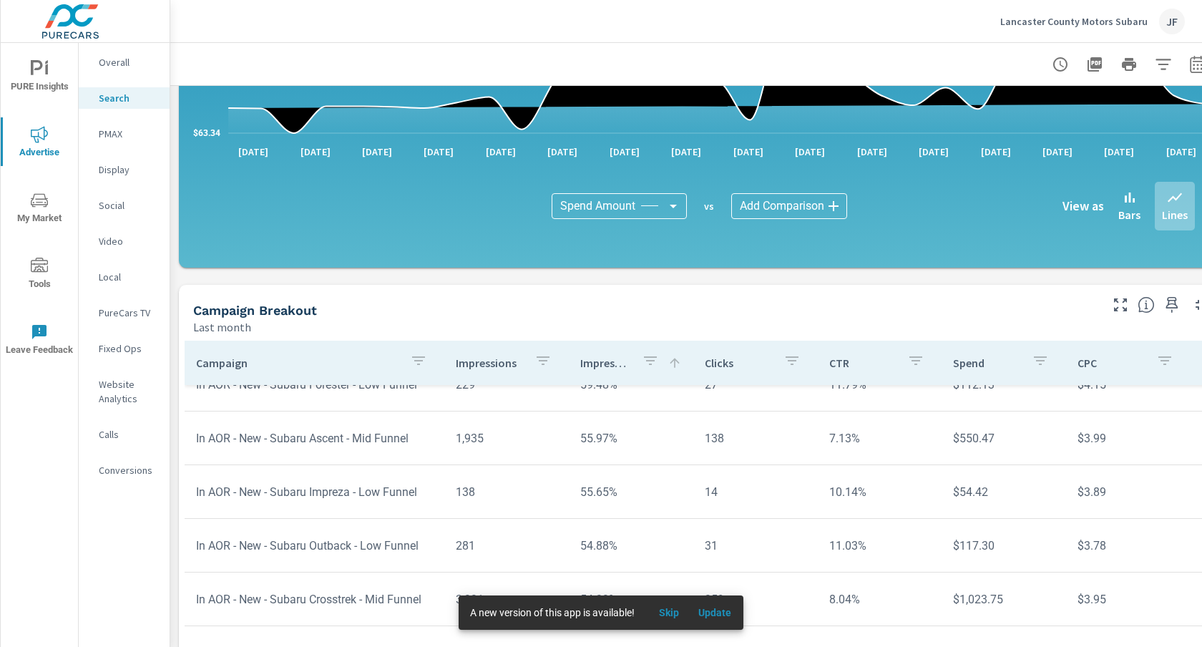
scroll to position [219, 0]
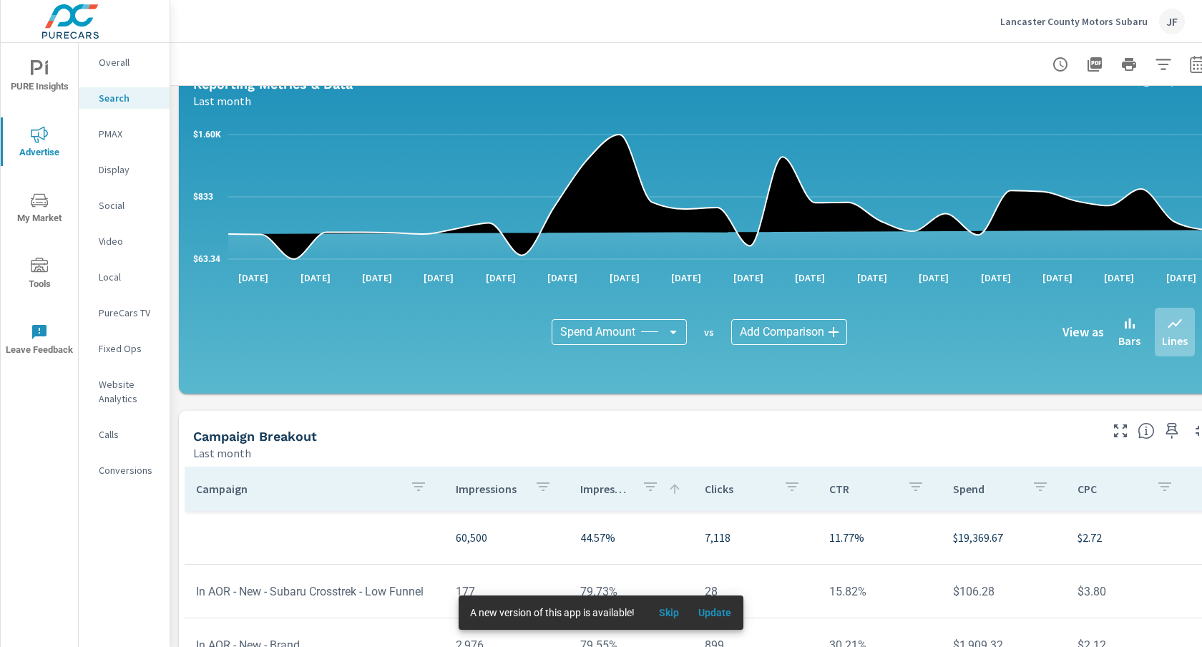
scroll to position [964, 0]
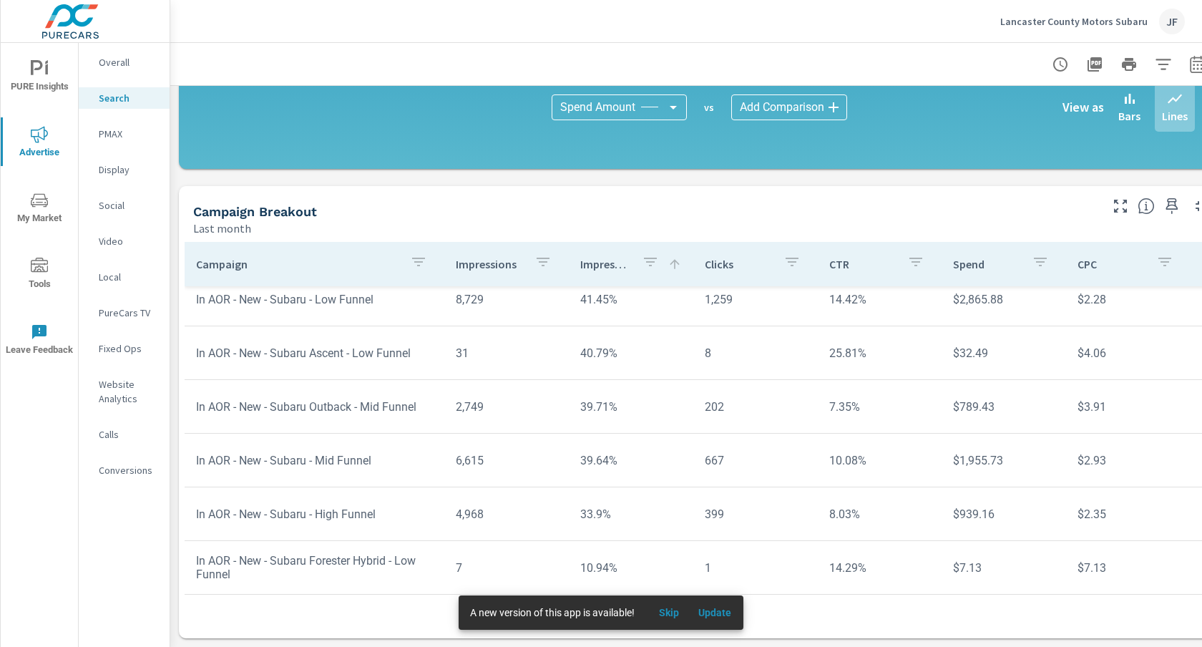
scroll to position [909, 0]
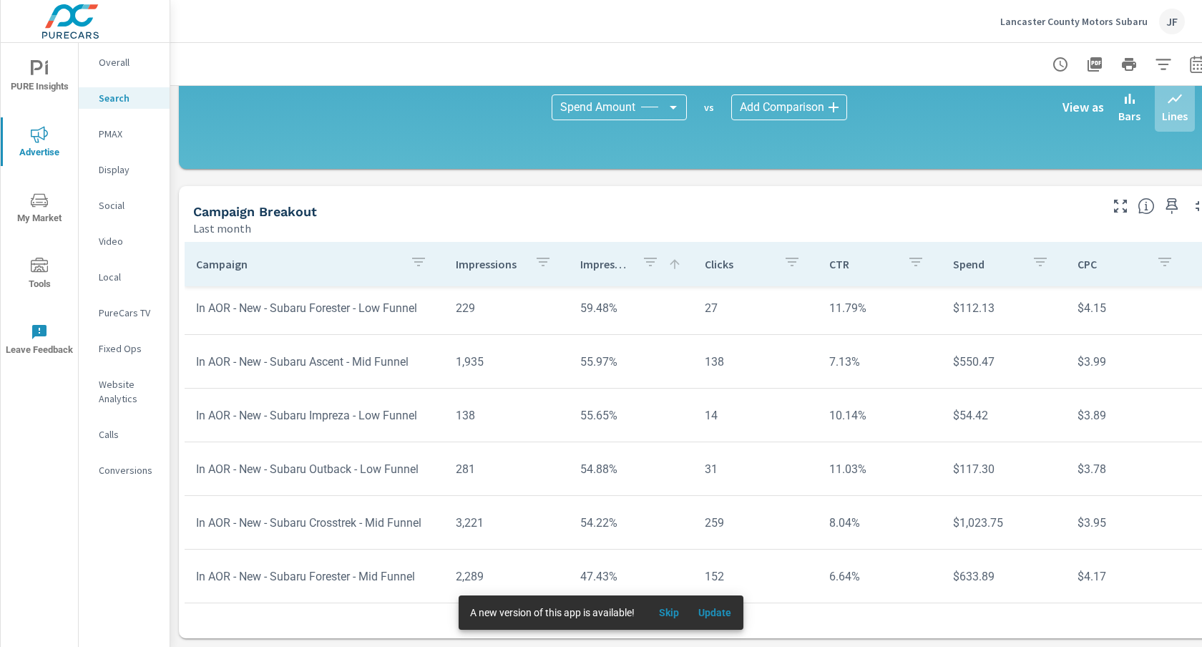
scroll to position [382, 0]
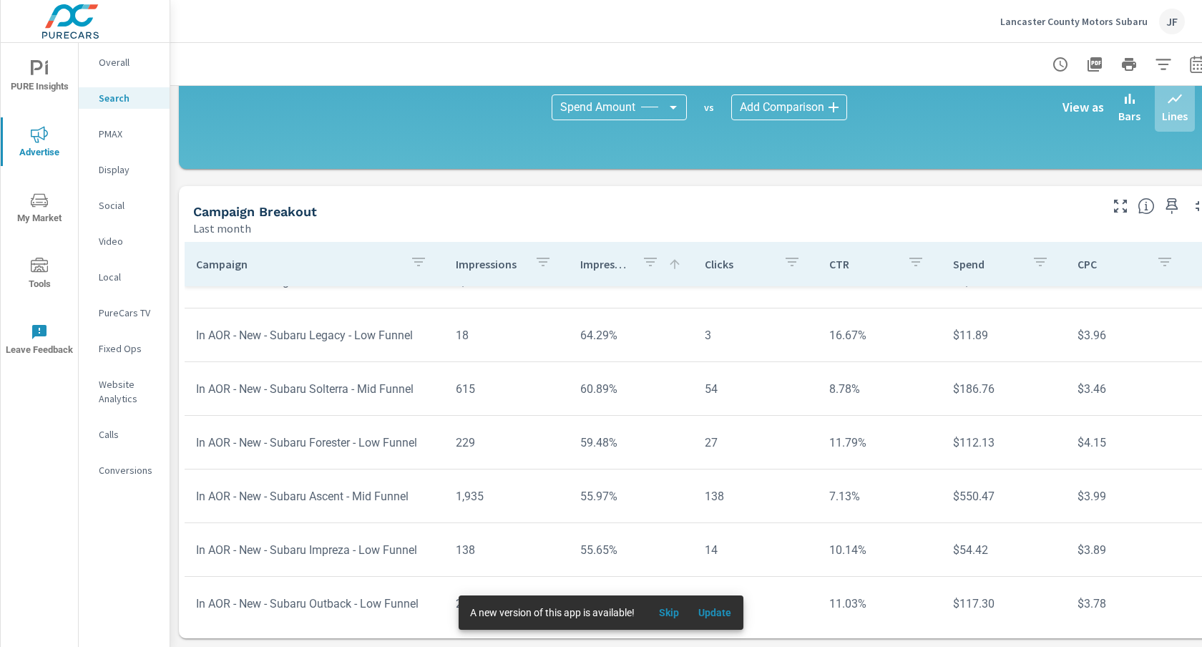
scroll to position [127, 0]
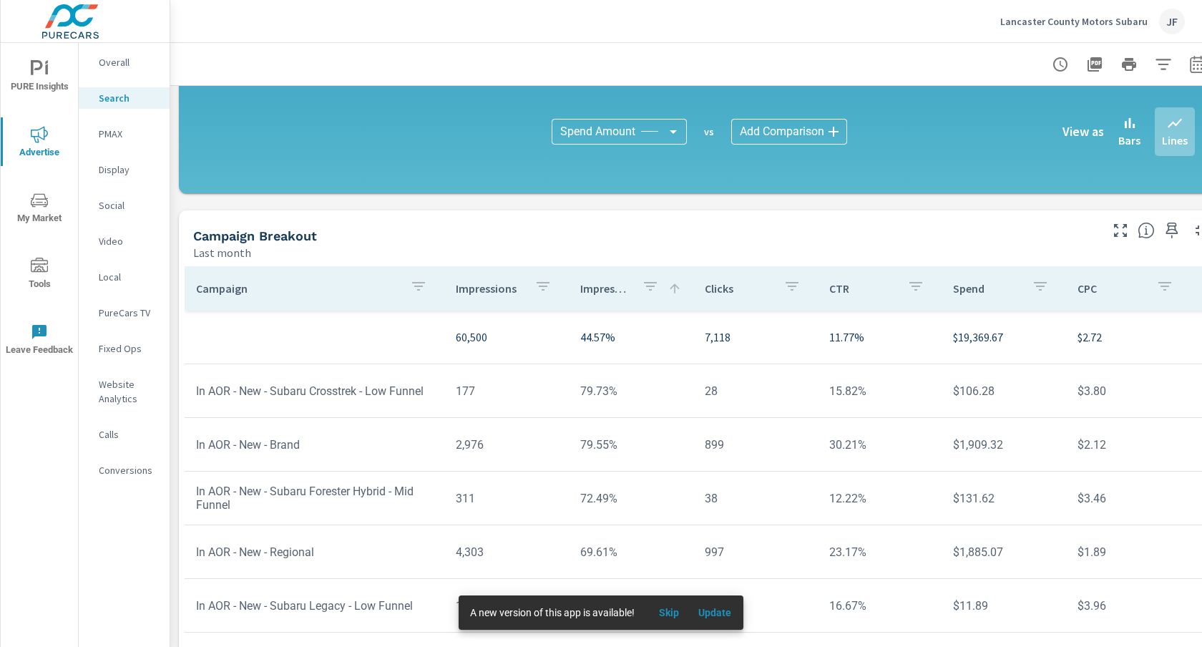
scroll to position [941, 0]
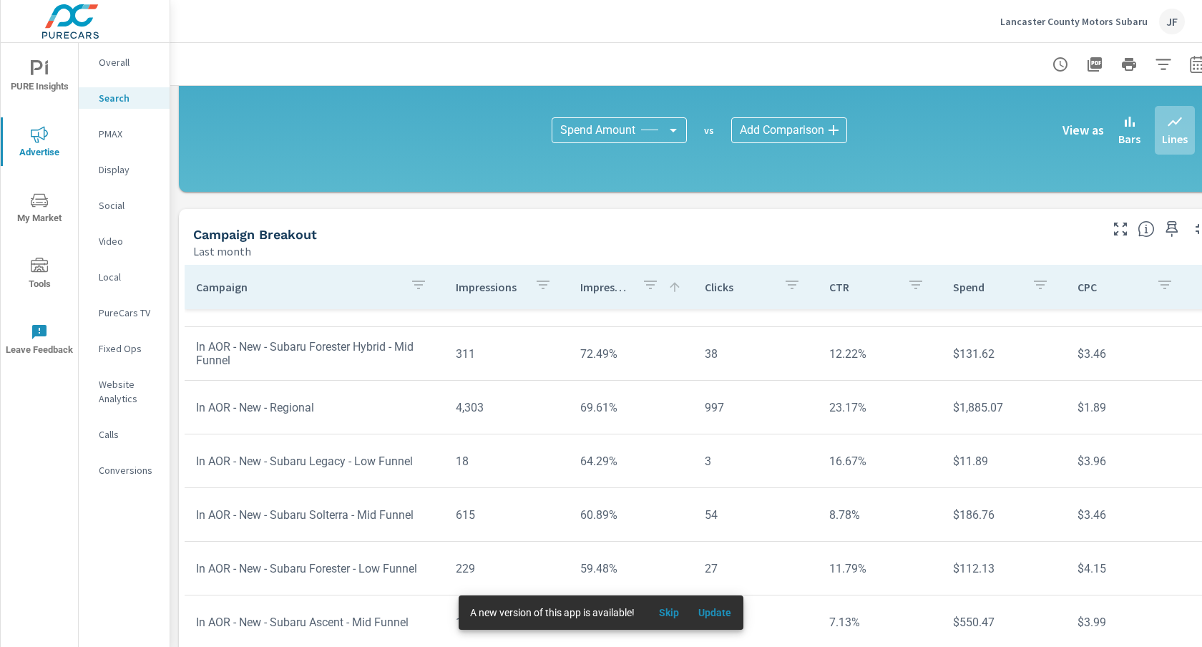
scroll to position [147, 0]
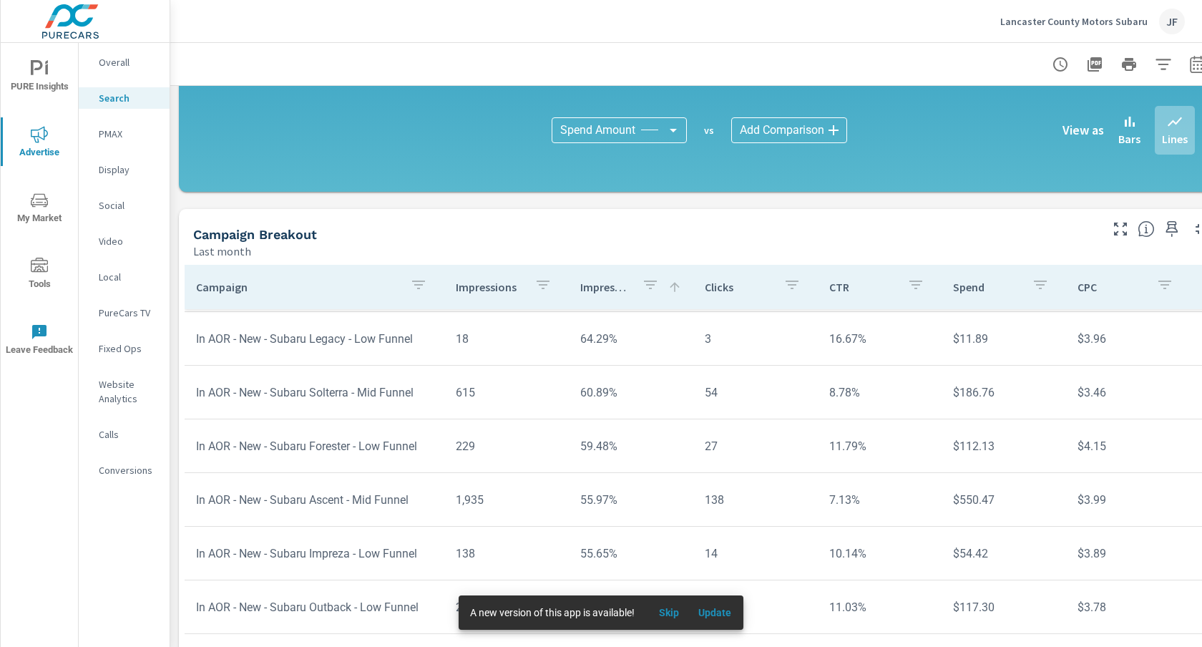
scroll to position [268, 0]
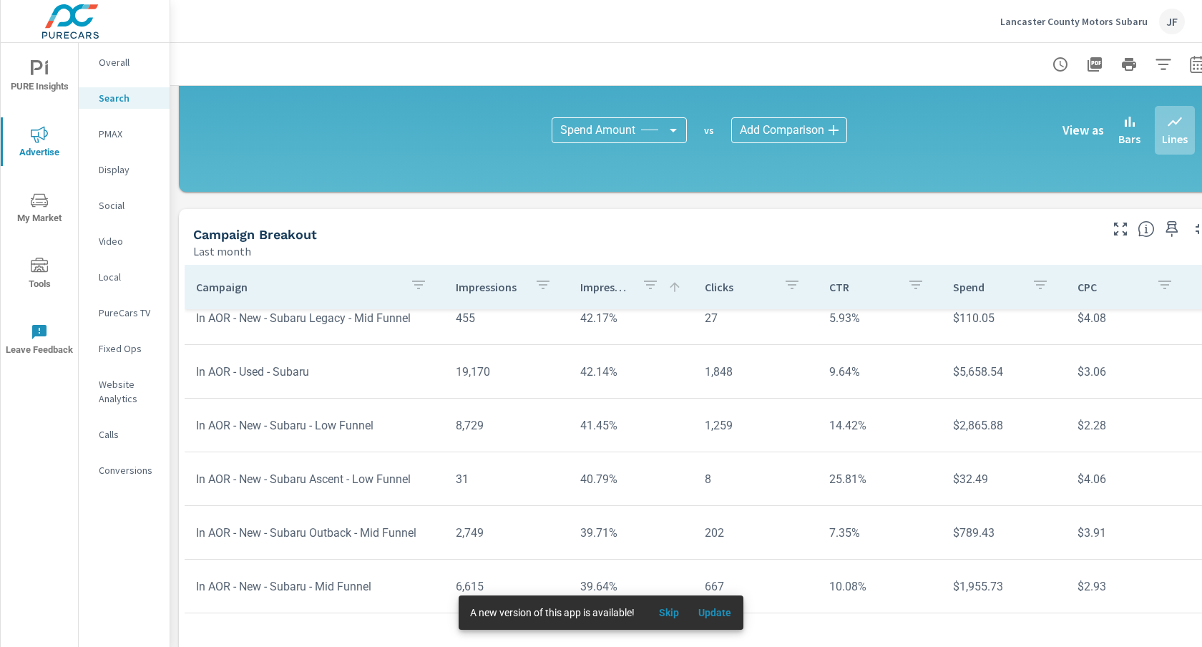
scroll to position [768, 0]
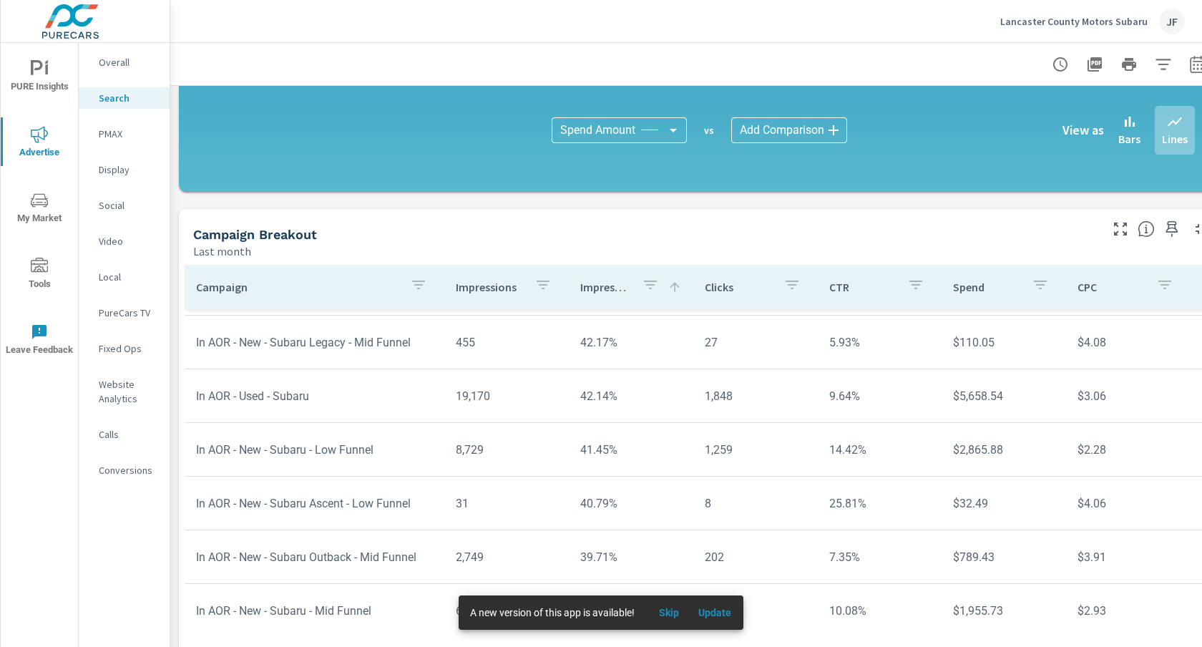
scroll to position [736, 0]
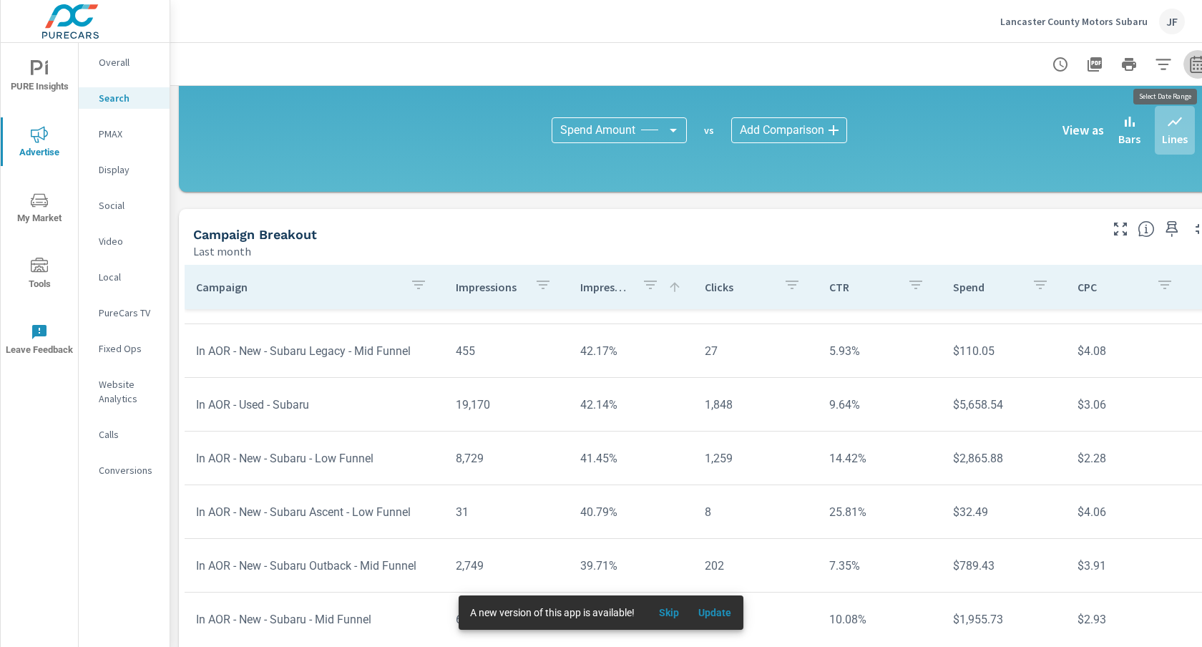
click at [1192, 67] on icon "button" at bounding box center [1197, 64] width 17 height 17
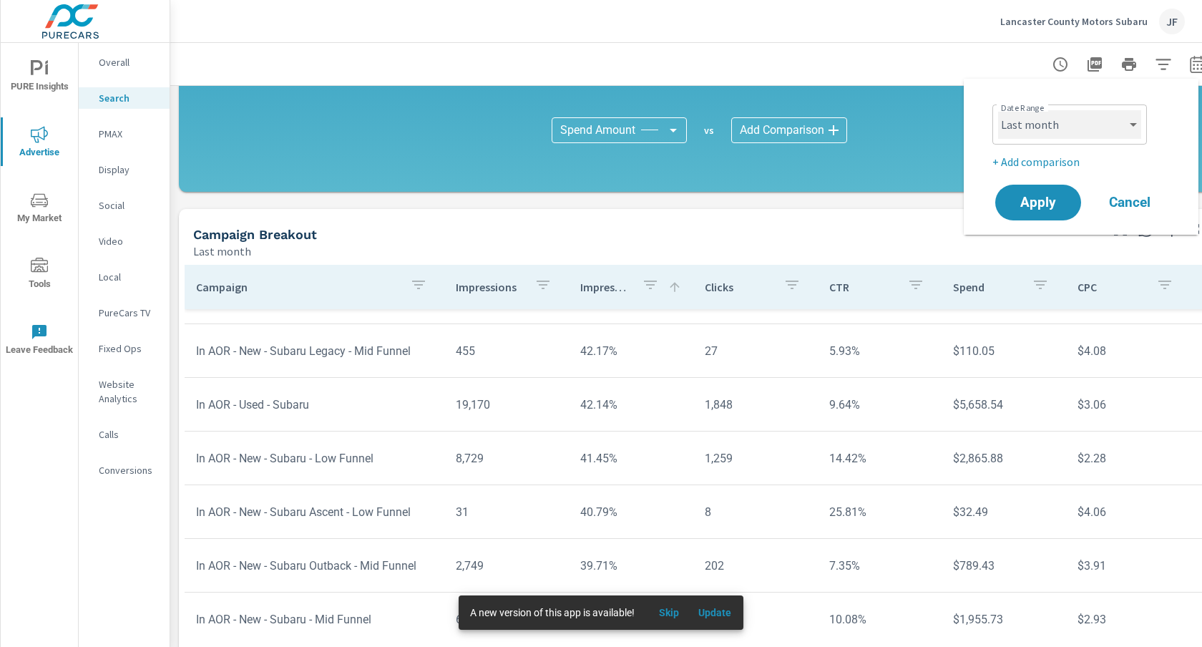
click at [1108, 137] on select "Custom [DATE] Last week Last 7 days Last 14 days Last 30 days Last 45 days Last…" at bounding box center [1069, 124] width 143 height 29
click at [998, 110] on select "Custom [DATE] Last week Last 7 days Last 14 days Last 30 days Last 45 days Last…" at bounding box center [1069, 124] width 143 height 29
select select "Month to date"
click at [1048, 197] on span "Apply" at bounding box center [1037, 203] width 59 height 14
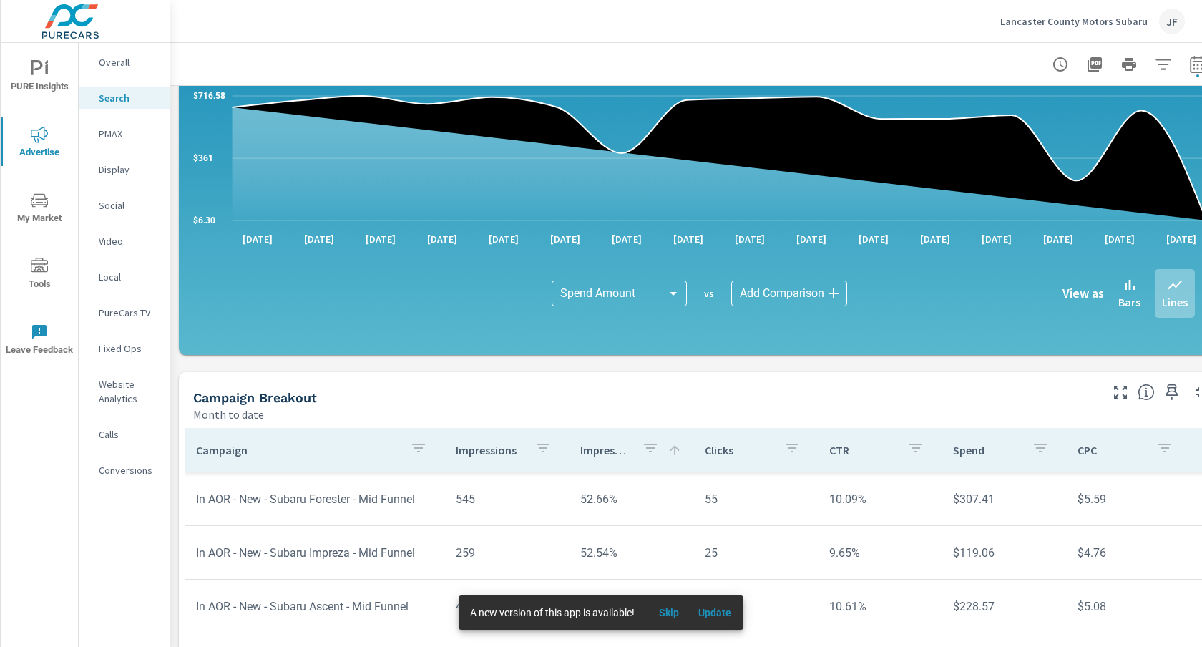
scroll to position [806, 0]
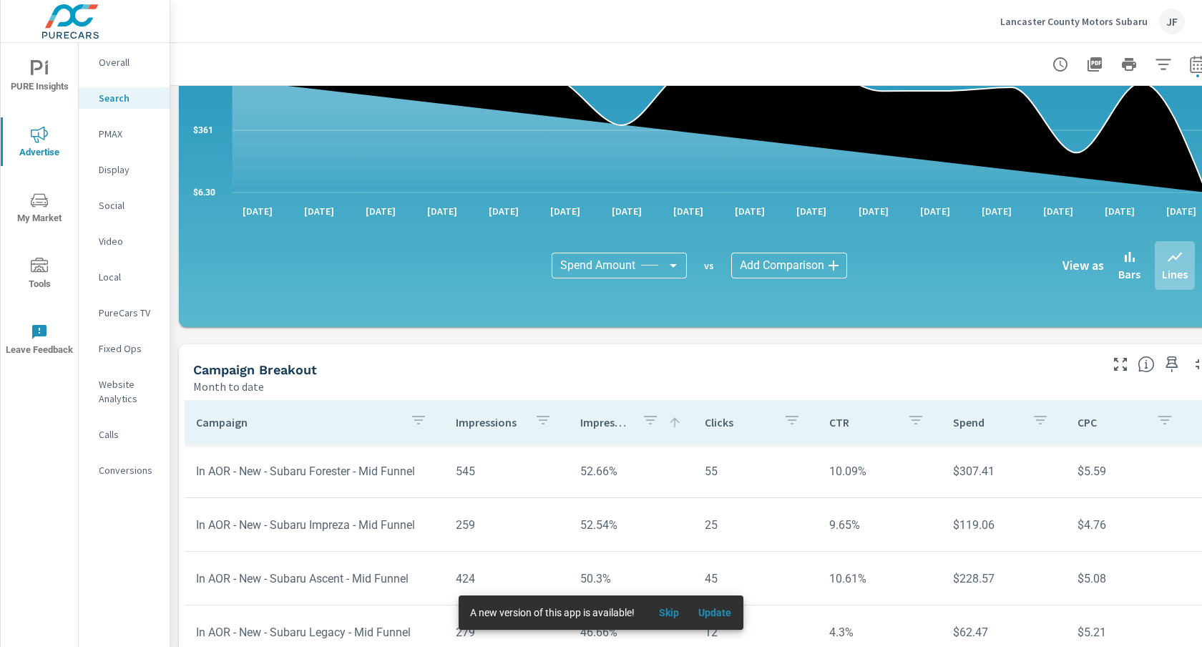
click at [586, 424] on p "Impression Share" at bounding box center [605, 422] width 50 height 14
click at [586, 424] on p "Impression Share" at bounding box center [609, 422] width 66 height 14
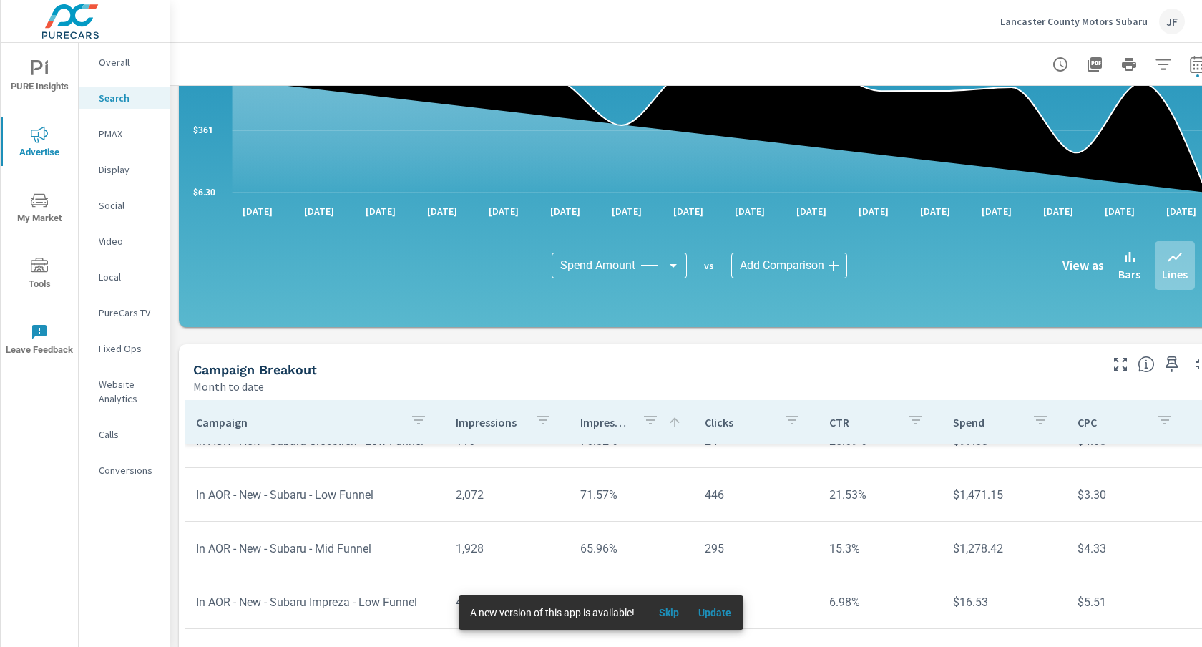
scroll to position [127, 0]
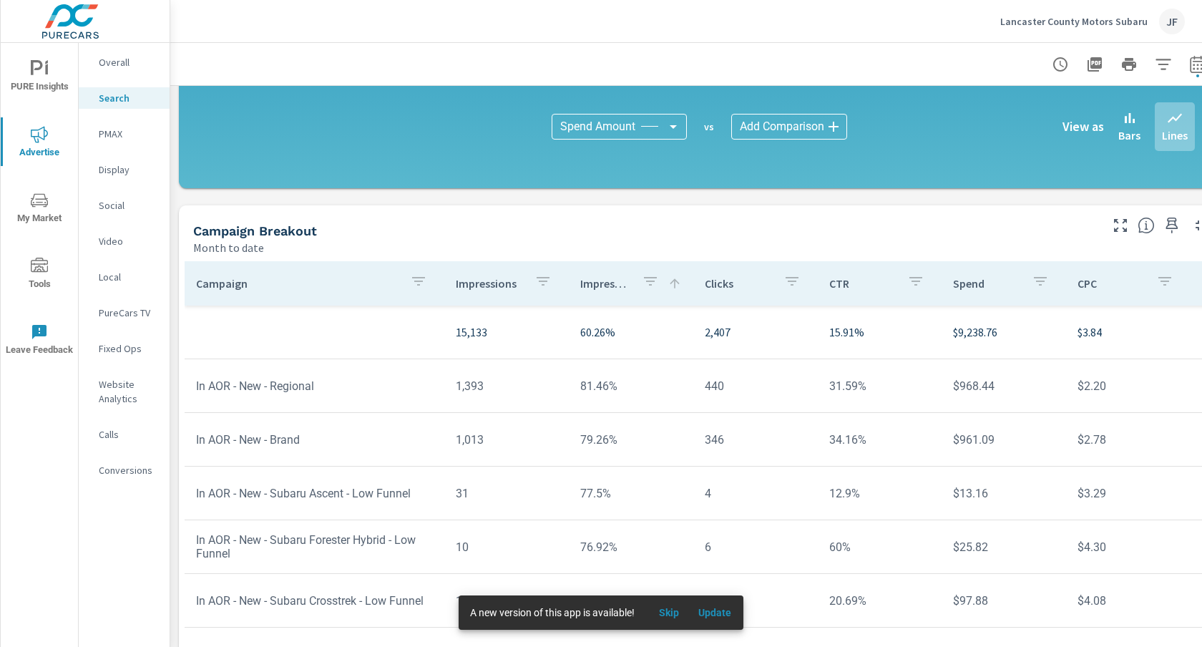
scroll to position [941, 0]
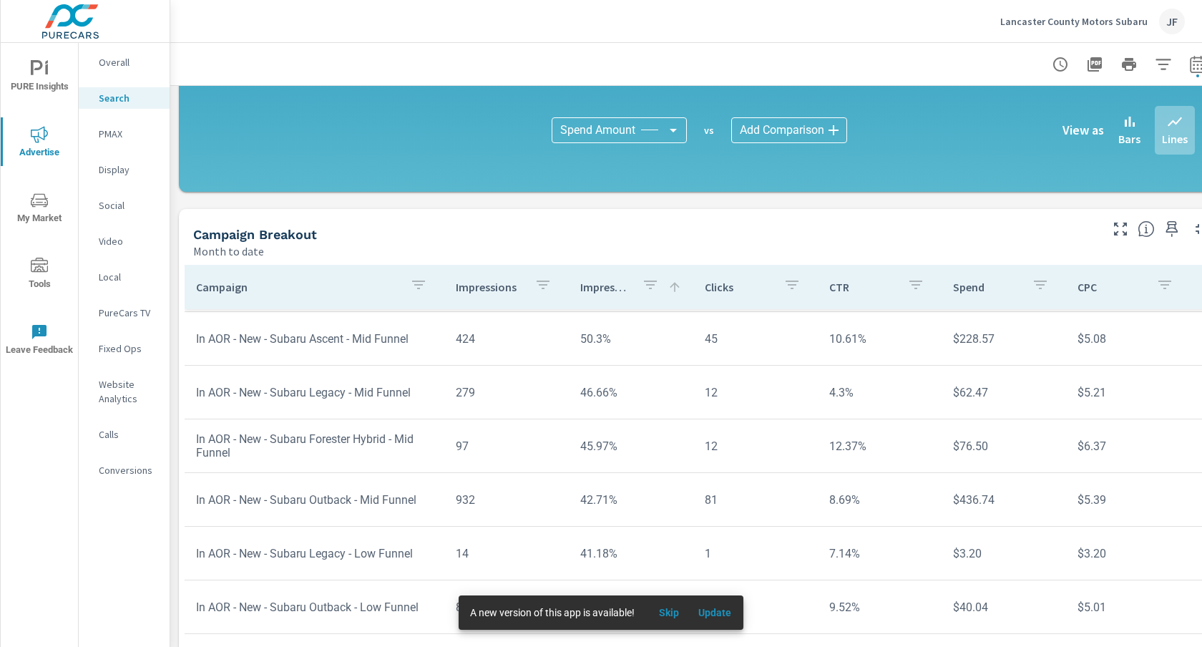
scroll to position [964, 0]
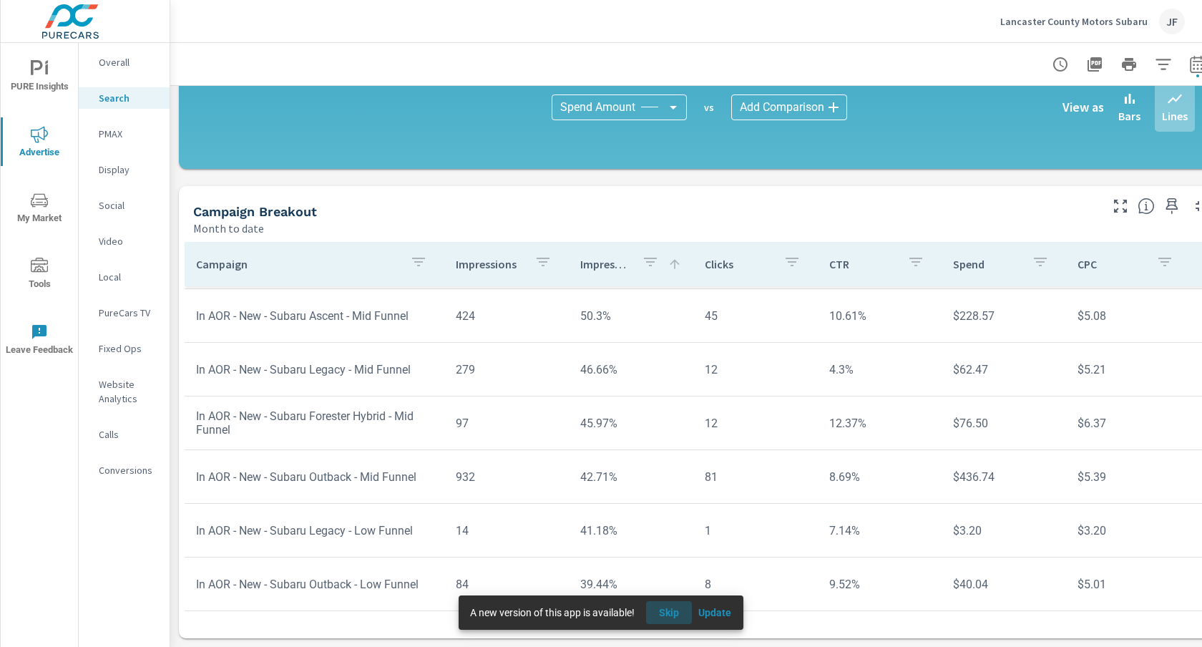
click at [677, 613] on span "Skip" at bounding box center [669, 612] width 34 height 13
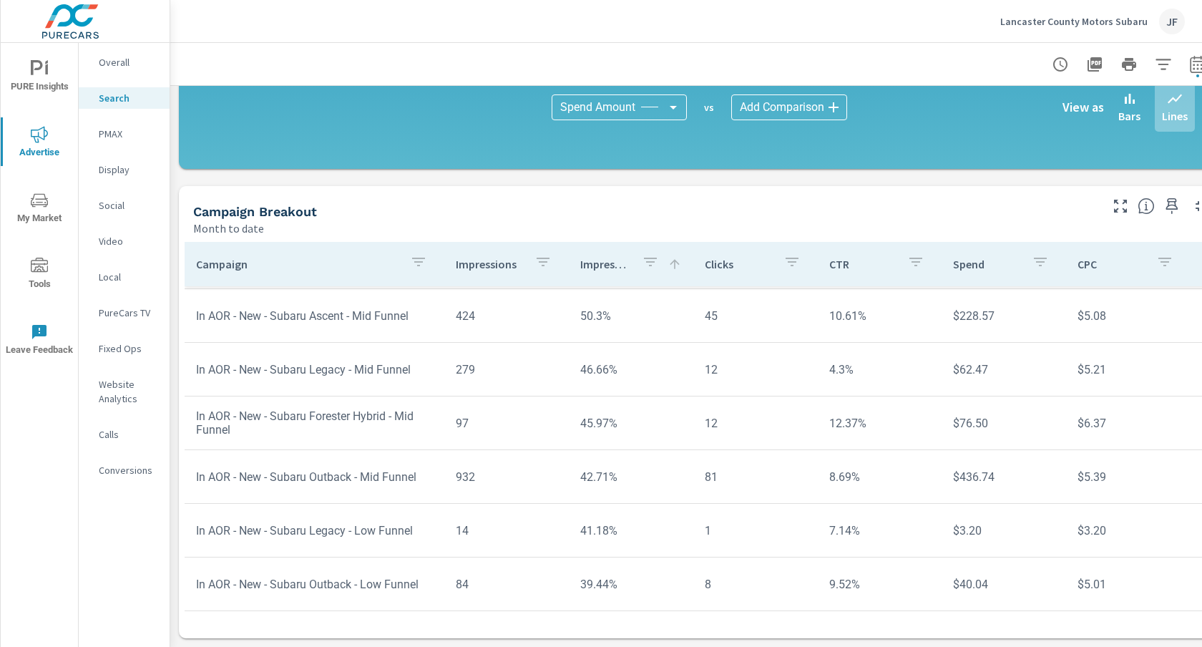
click at [122, 69] on p "Overall" at bounding box center [128, 62] width 59 height 14
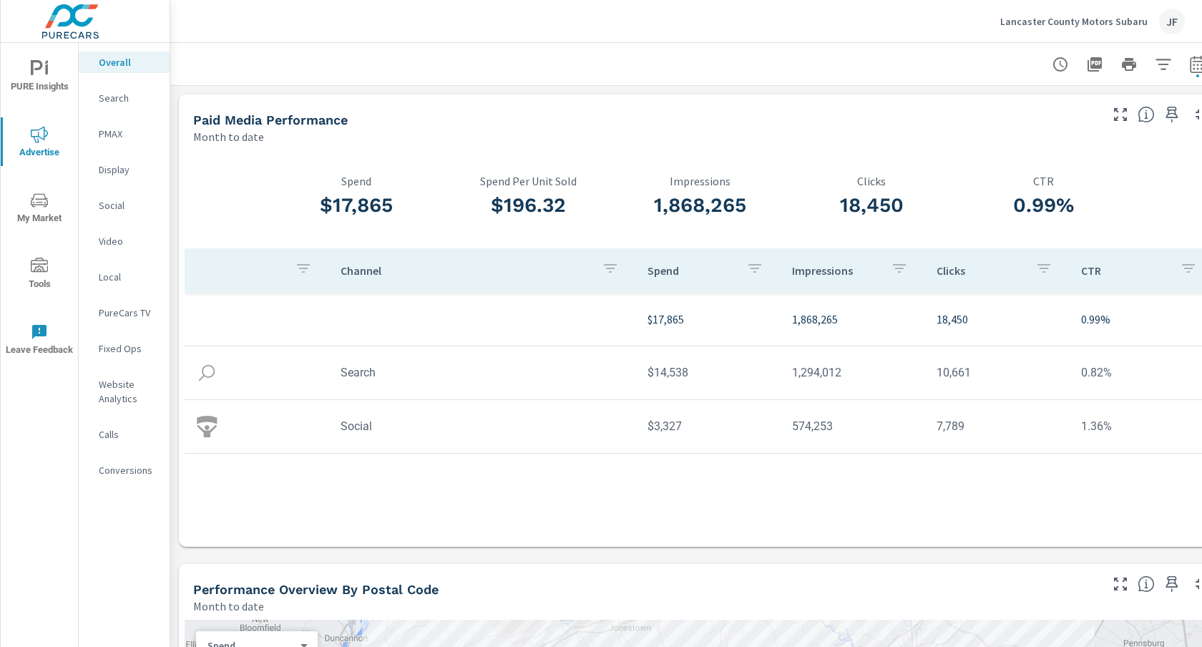
click at [482, 349] on tr "Search $14,538 1,294,012 10,661 0.82%" at bounding box center [699, 373] width 1029 height 54
click at [480, 358] on td "Search" at bounding box center [482, 372] width 307 height 36
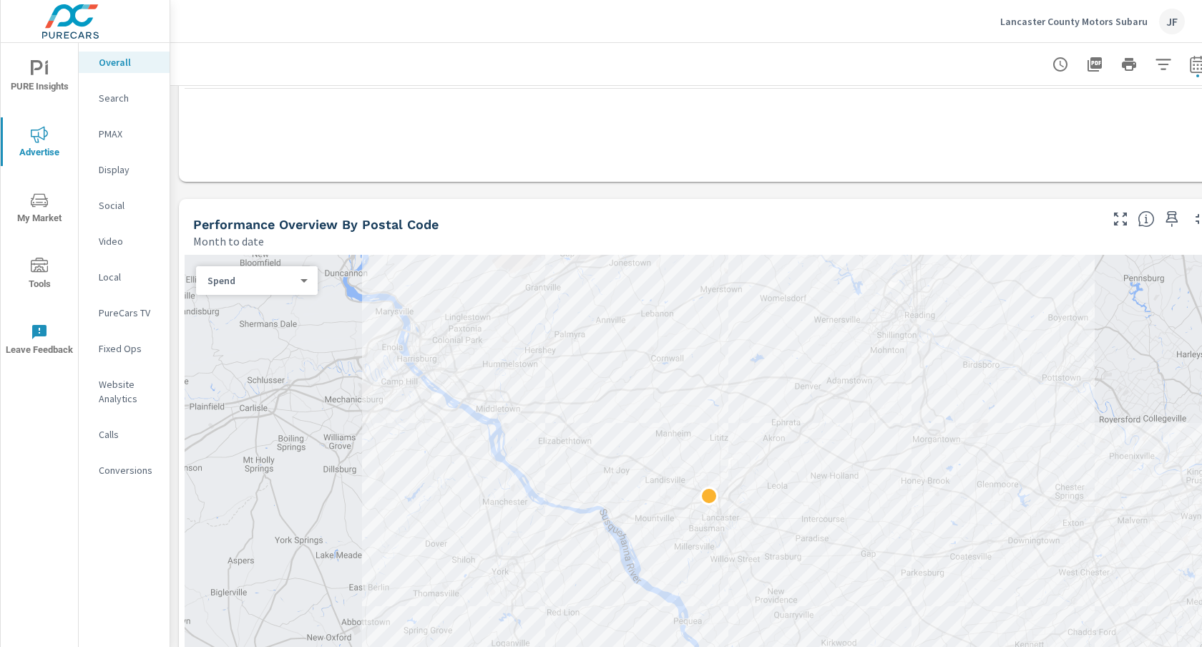
scroll to position [707, 0]
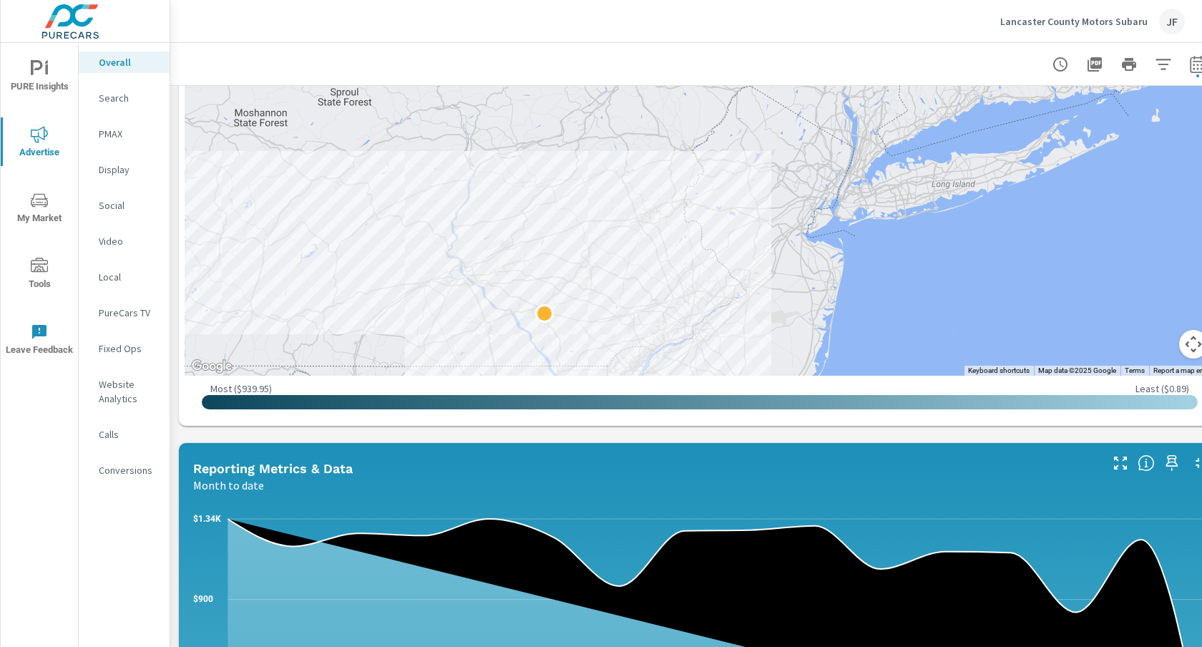
scroll to position [1433, 0]
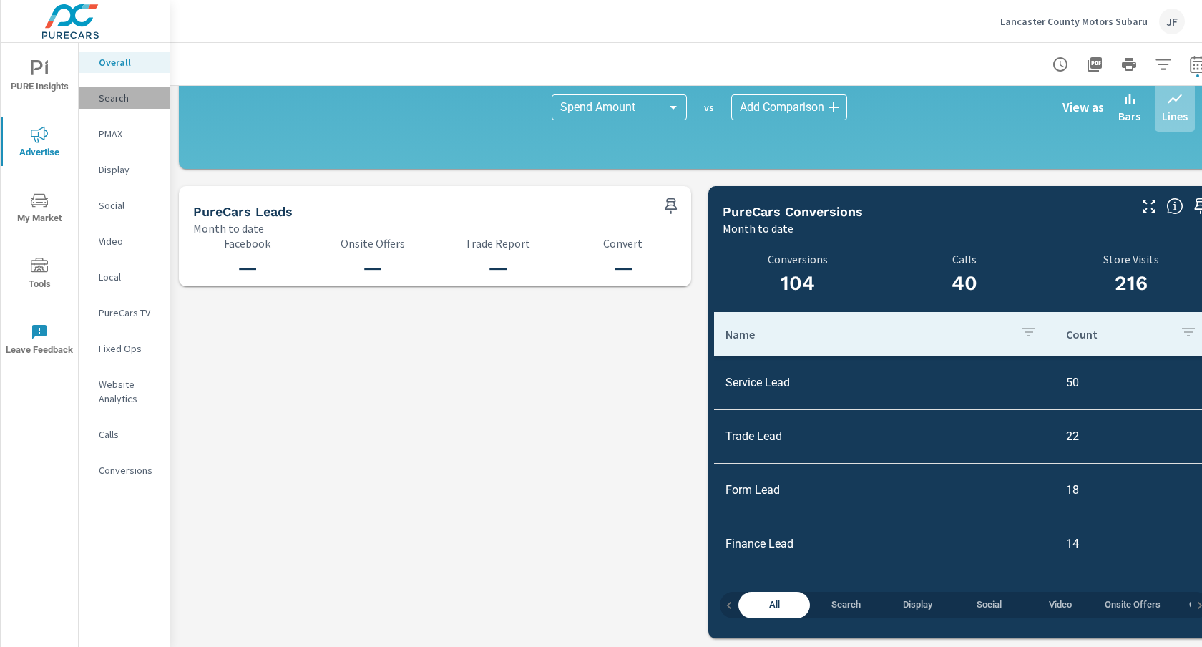
click at [121, 87] on div "Search" at bounding box center [124, 97] width 91 height 21
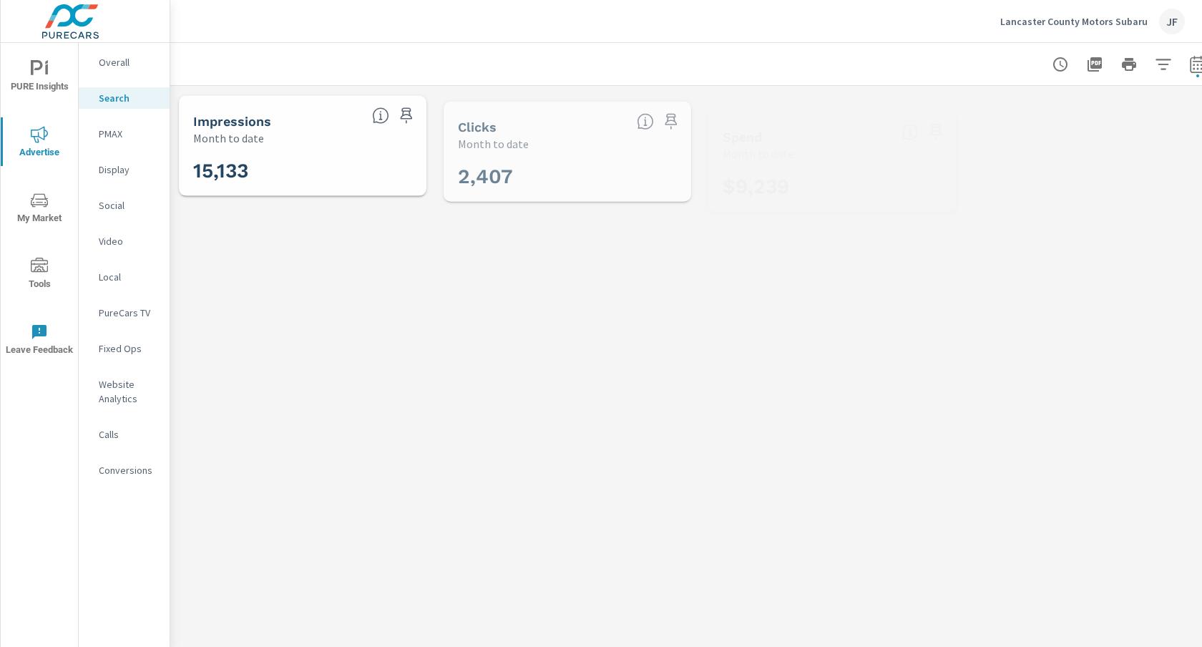
scroll to position [697, 0]
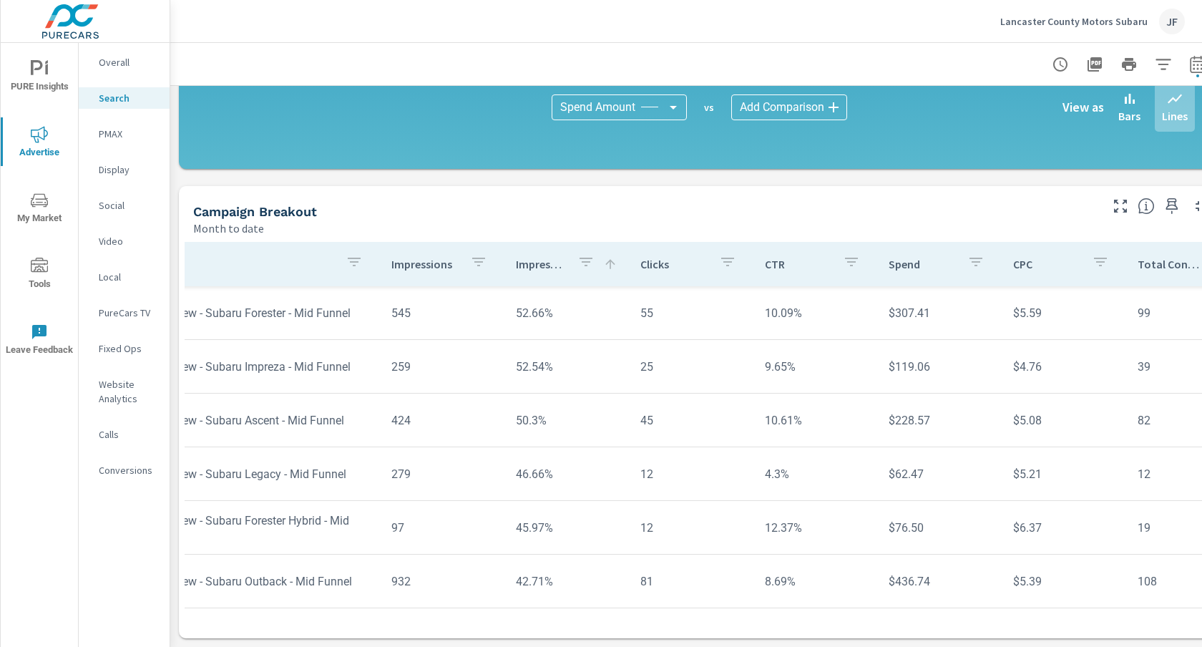
scroll to position [697, 77]
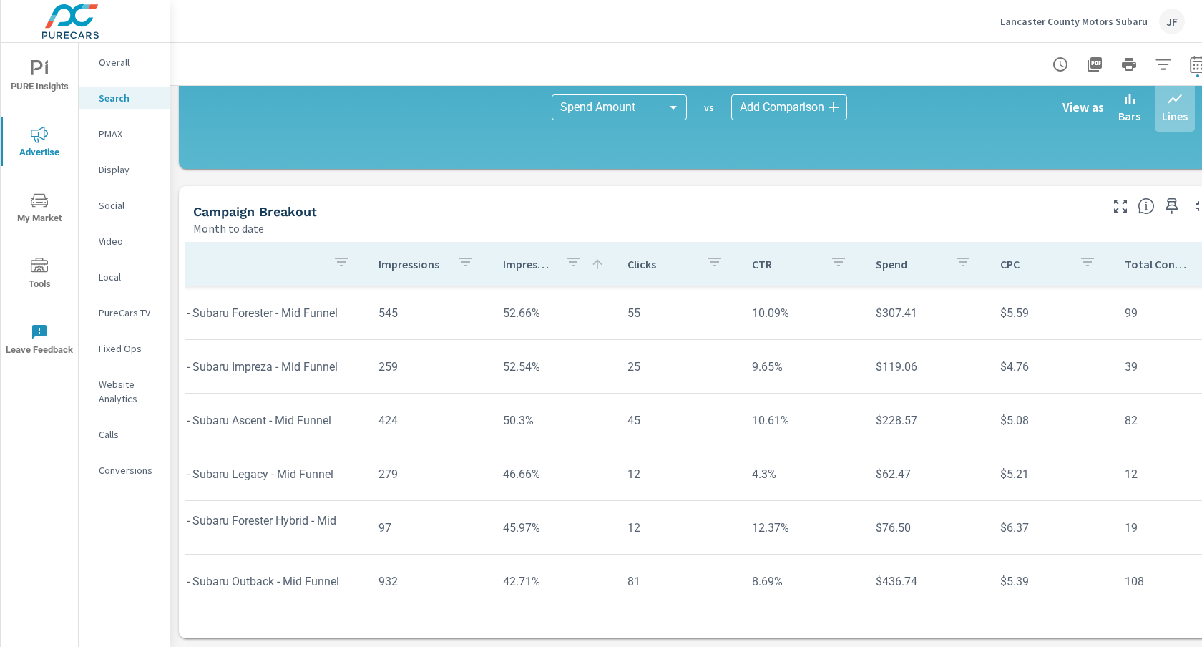
click at [756, 250] on div "CTR" at bounding box center [803, 263] width 102 height 33
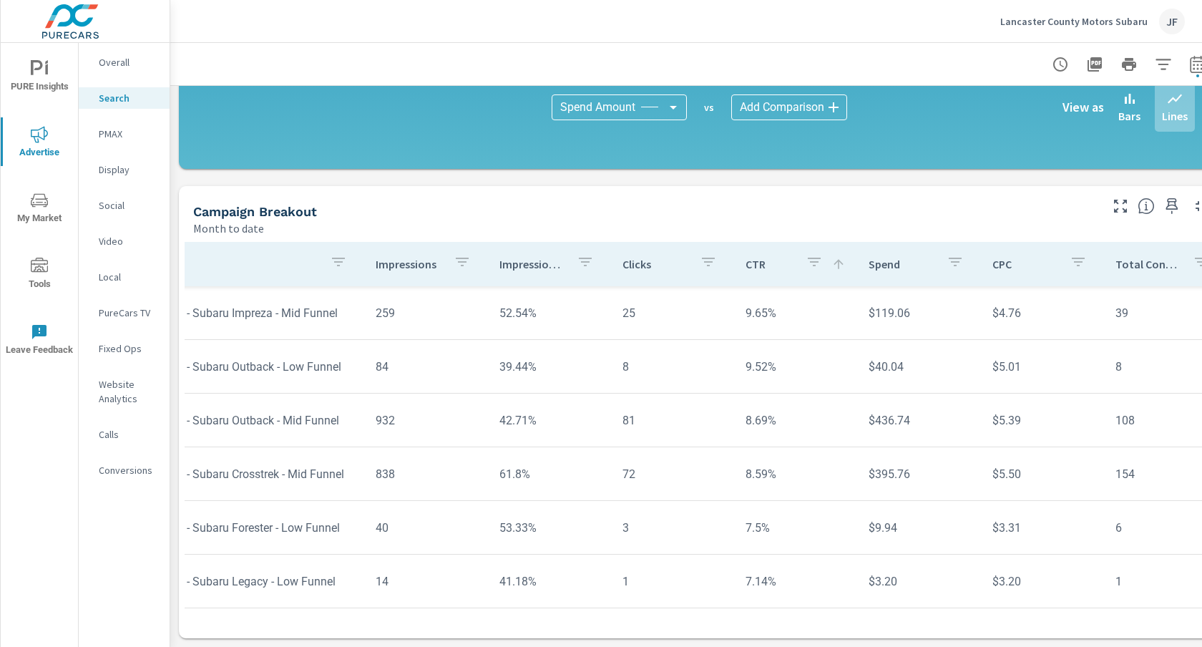
scroll to position [802, 77]
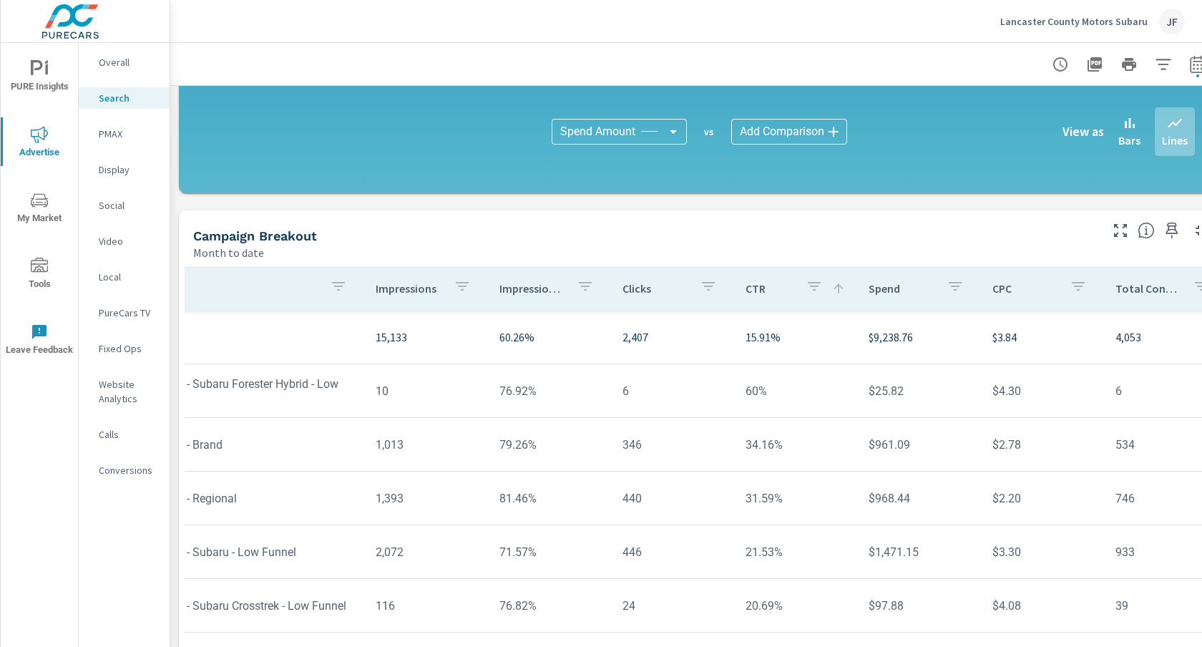
scroll to position [943, 0]
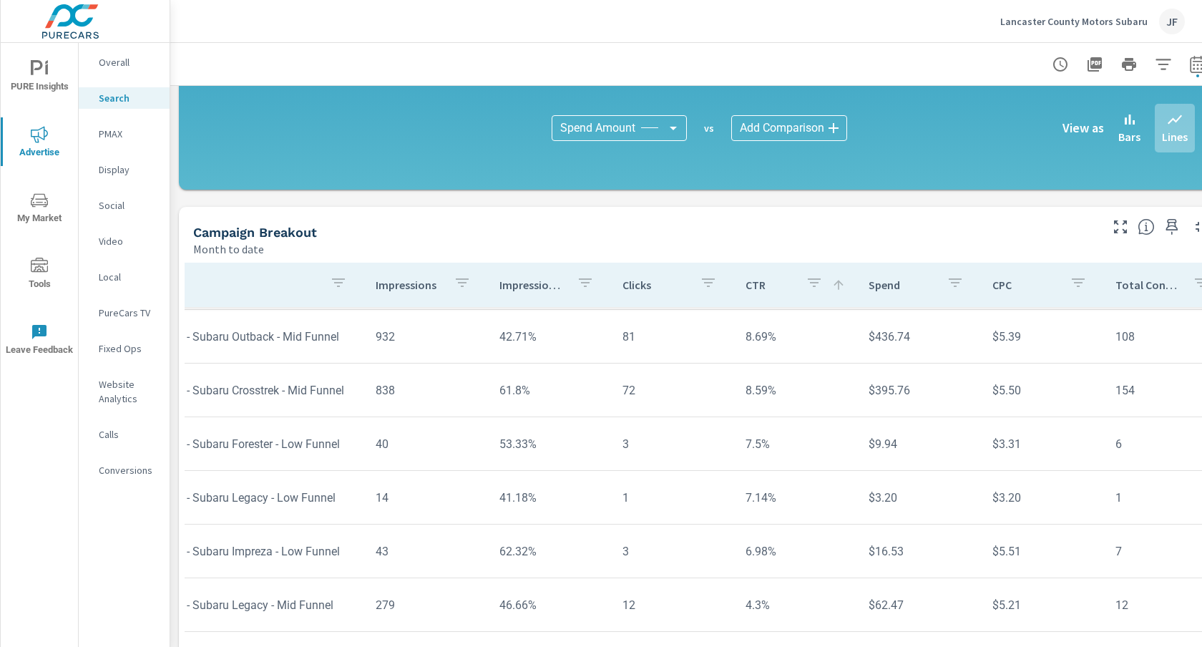
scroll to position [964, 0]
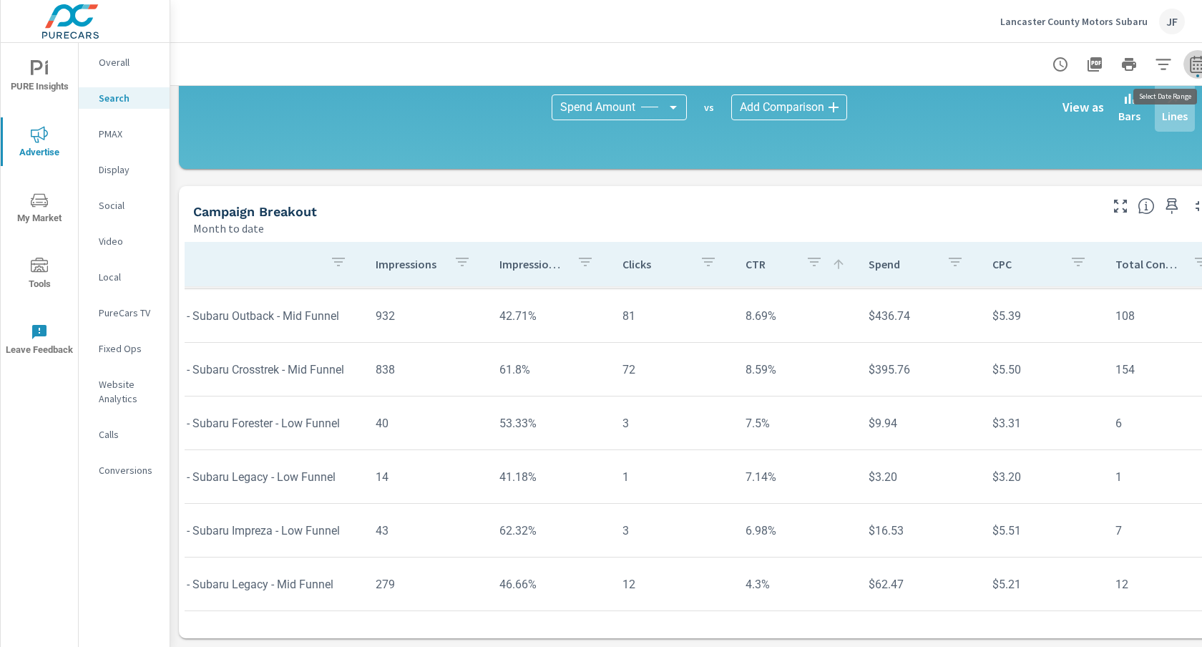
click at [1190, 62] on icon "button" at bounding box center [1196, 63] width 15 height 17
select select "Month to date"
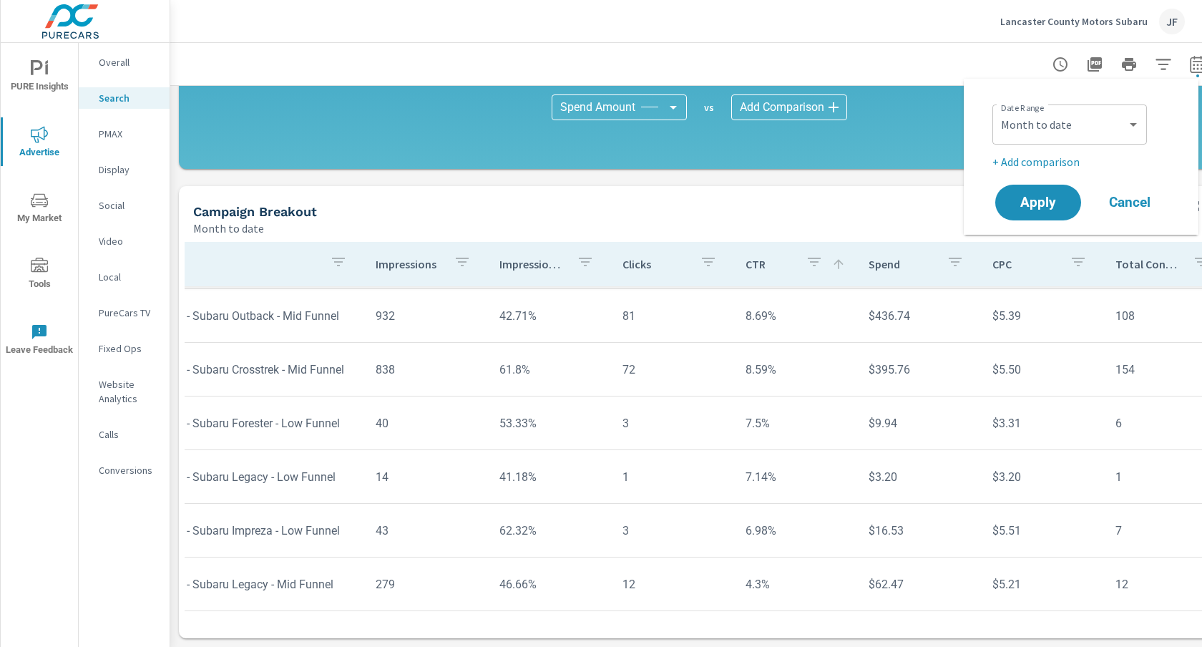
click at [1190, 62] on icon "button" at bounding box center [1196, 63] width 15 height 17
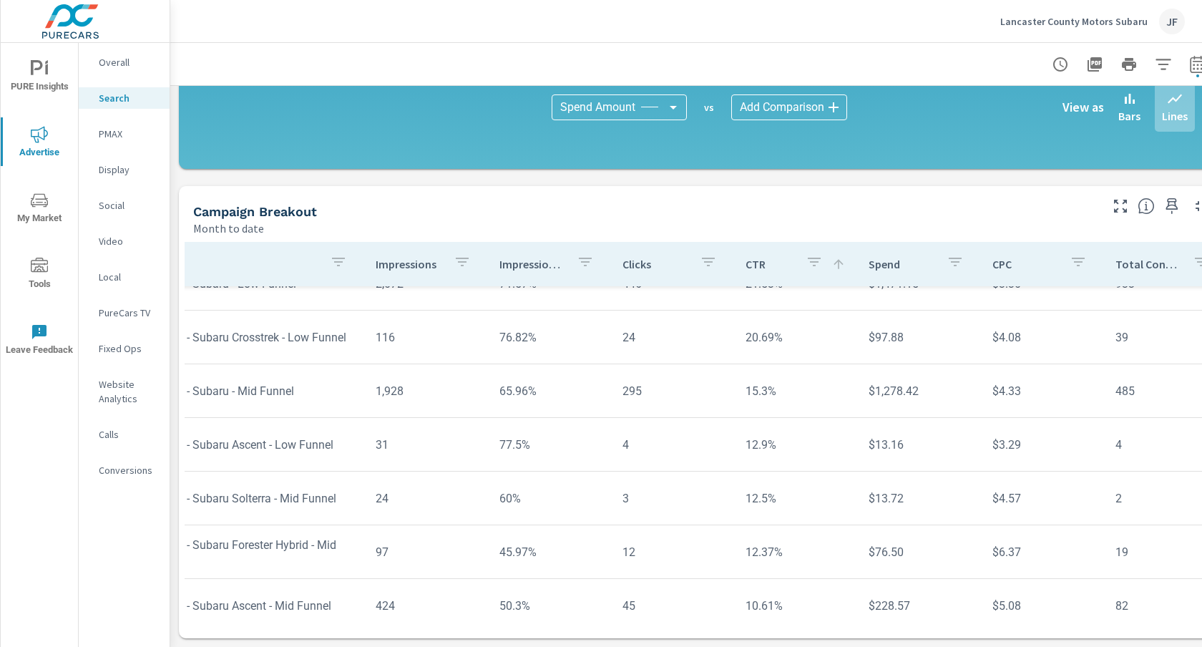
scroll to position [132, 77]
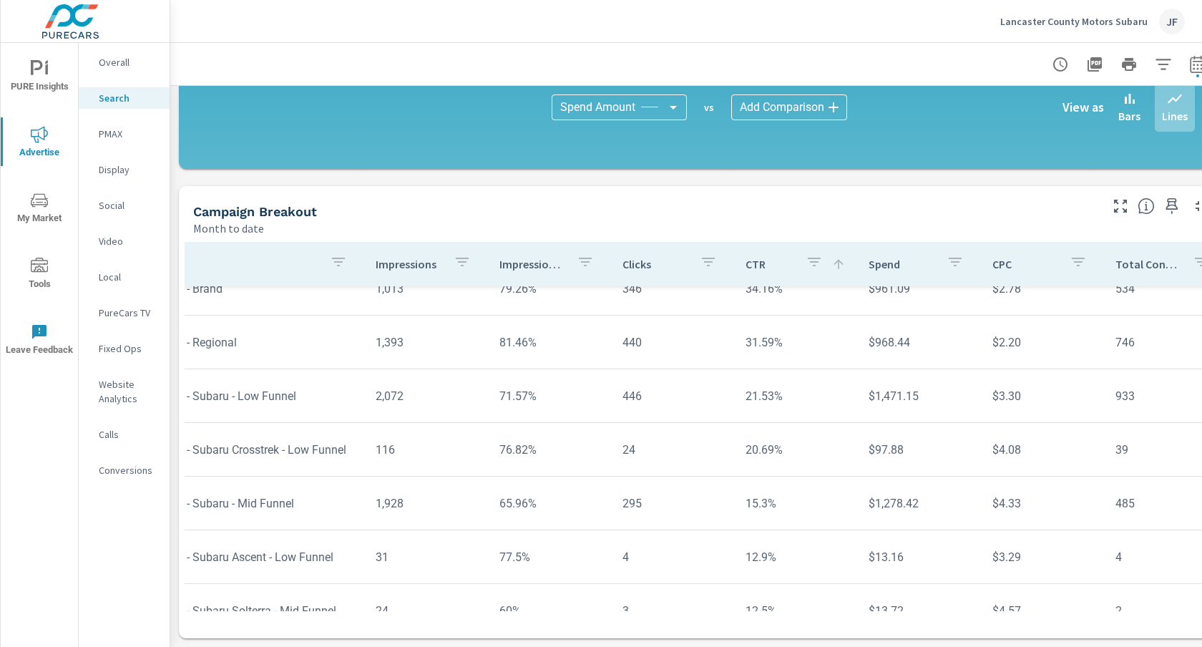
scroll to position [0, 77]
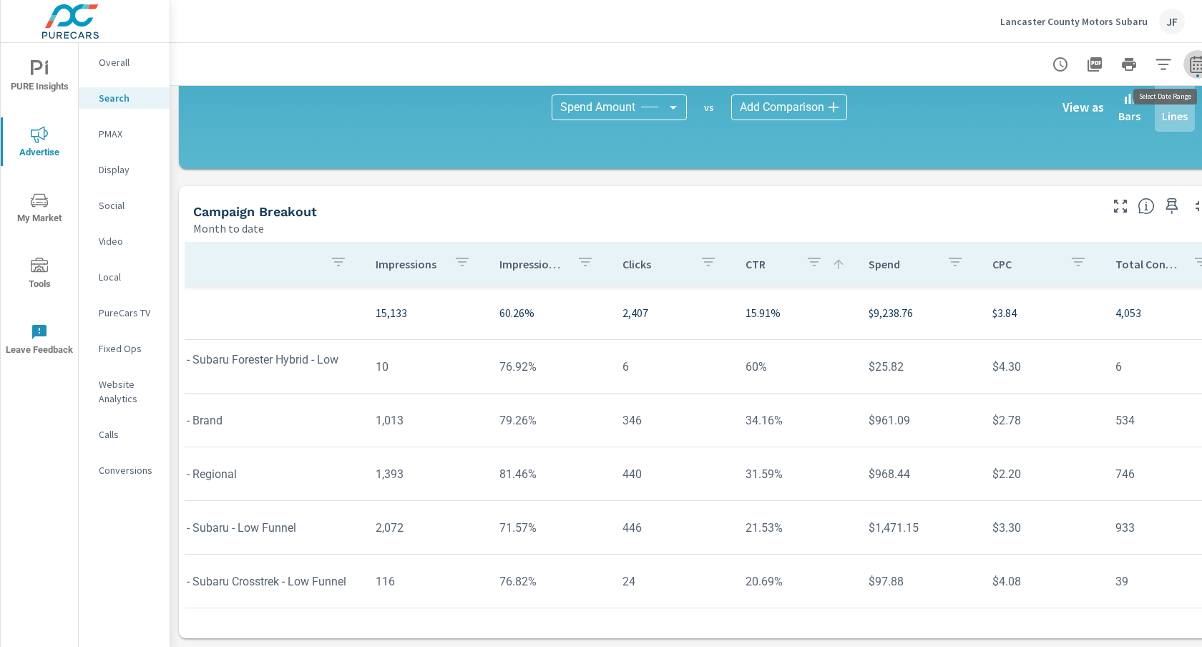
click at [1198, 63] on icon "button" at bounding box center [1197, 64] width 17 height 17
select select "Month to date"
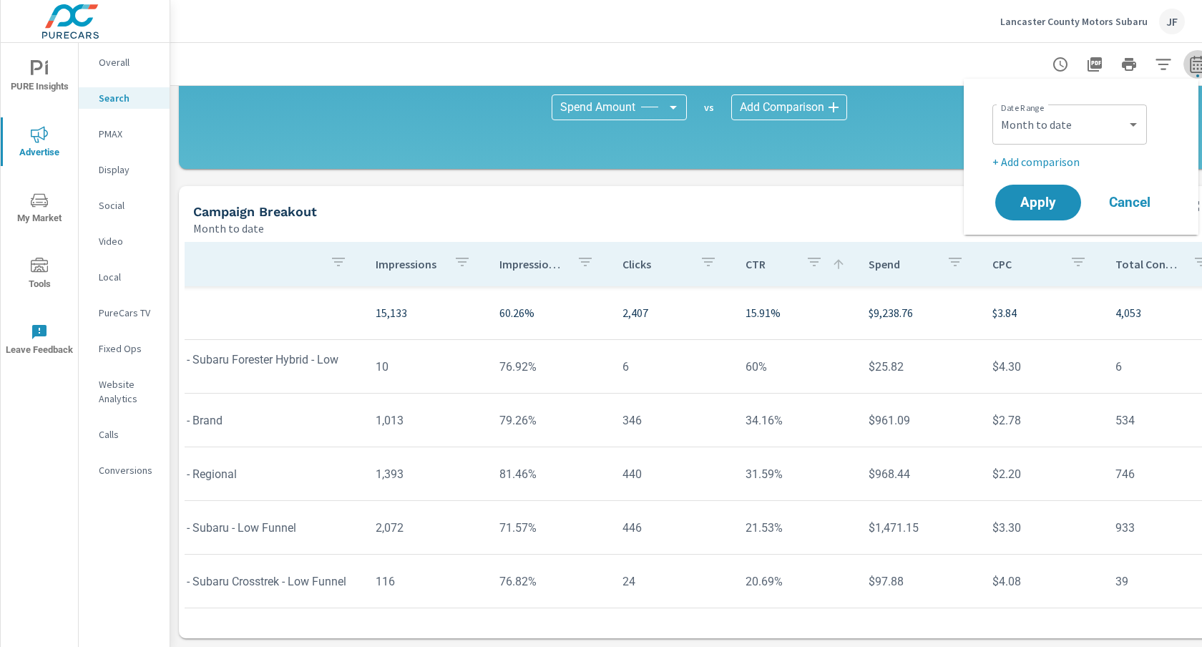
click at [1198, 63] on icon "button" at bounding box center [1197, 64] width 17 height 17
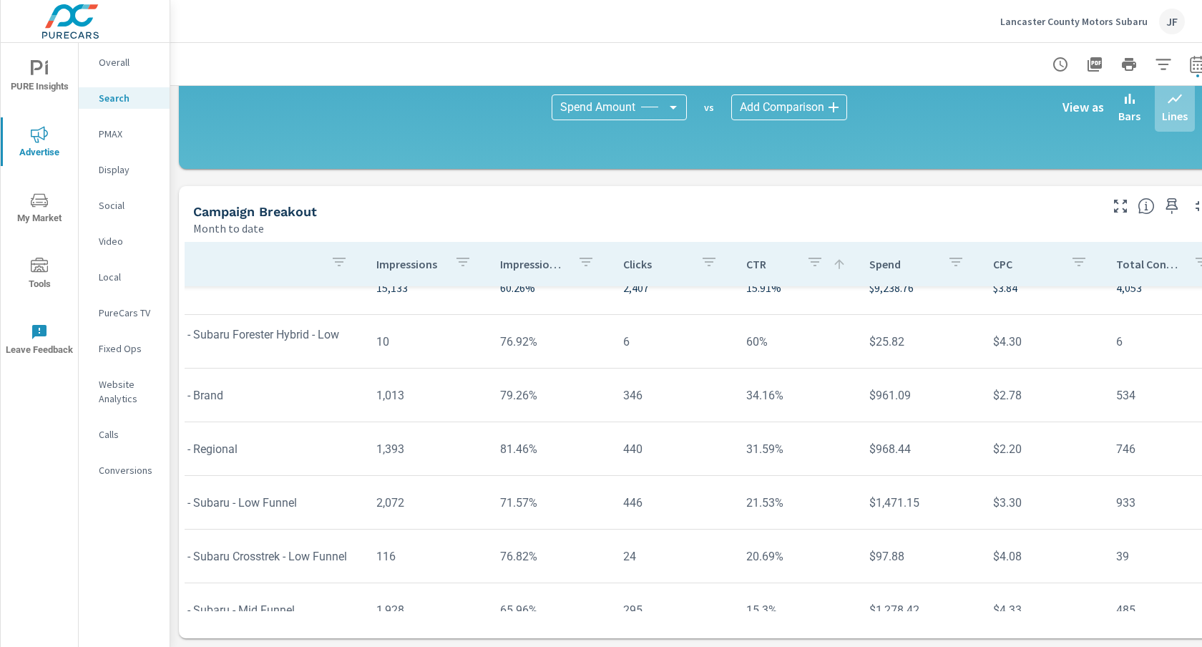
scroll to position [0, 77]
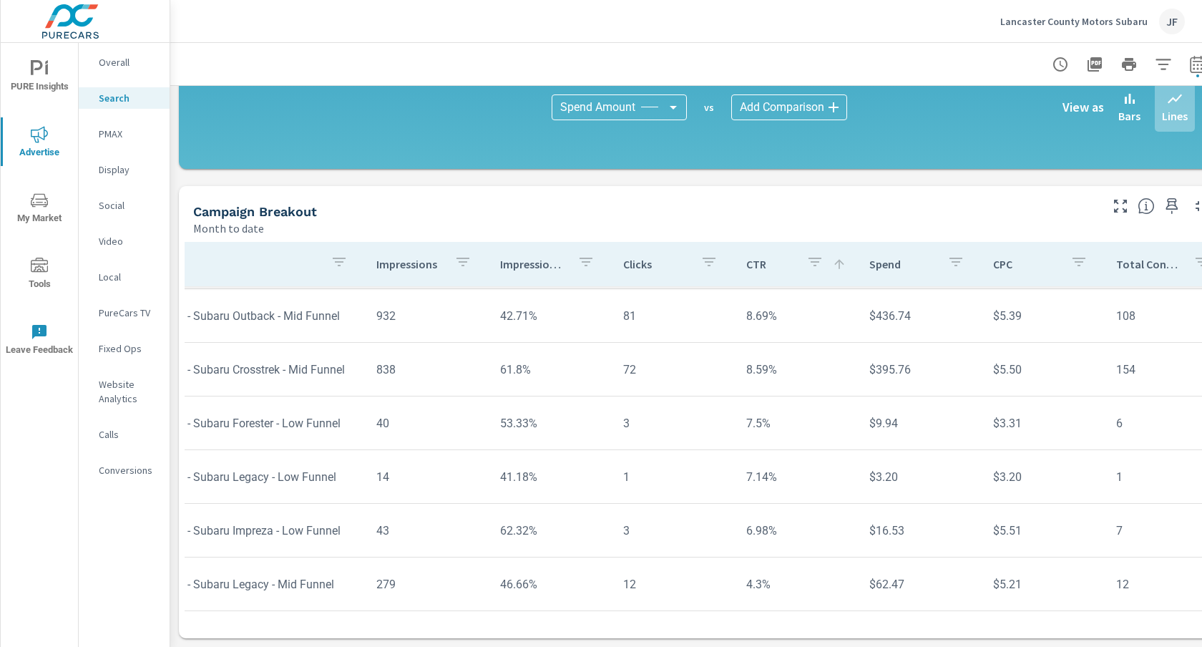
scroll to position [802, 0]
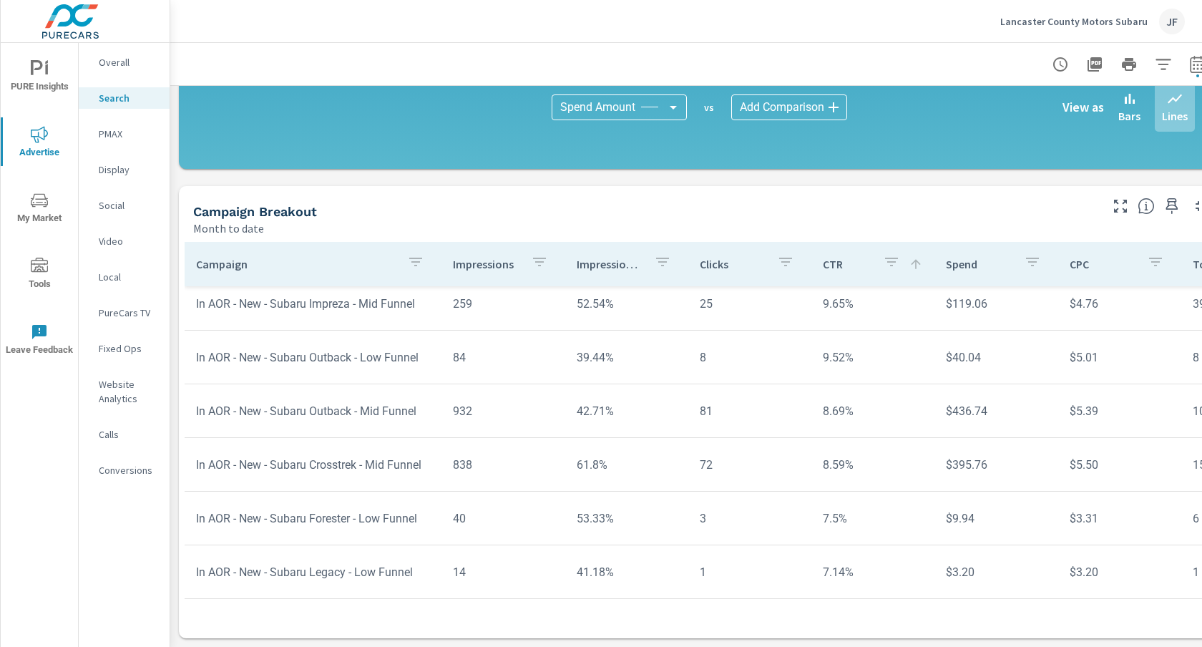
scroll to position [673, 0]
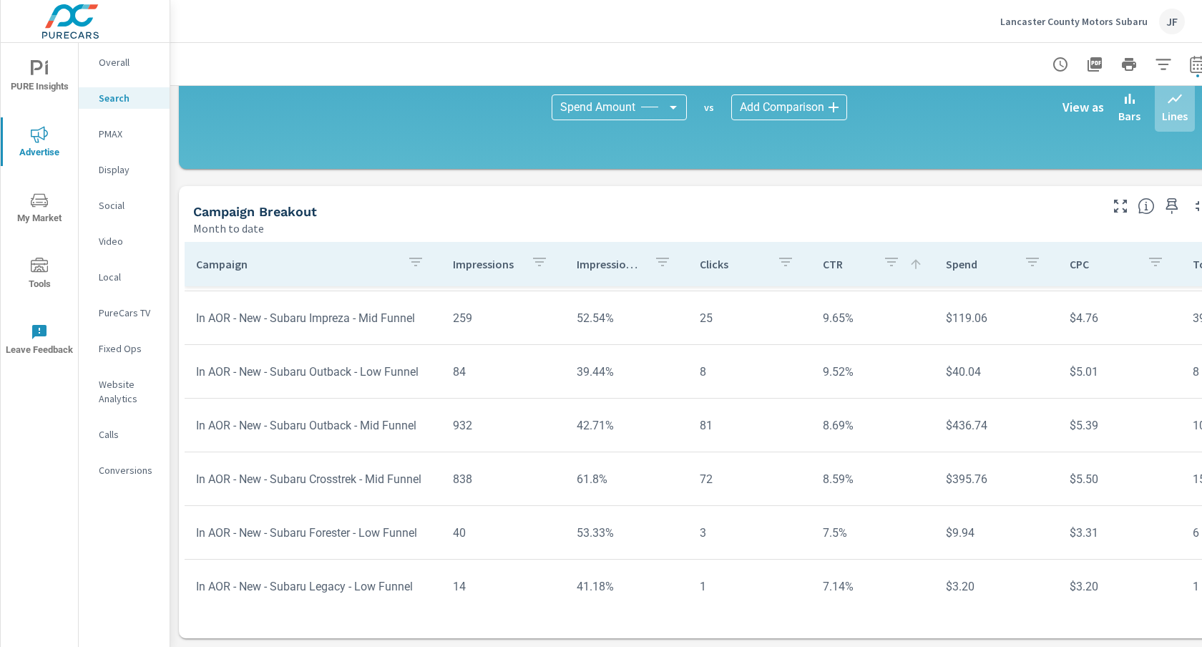
scroll to position [802, 0]
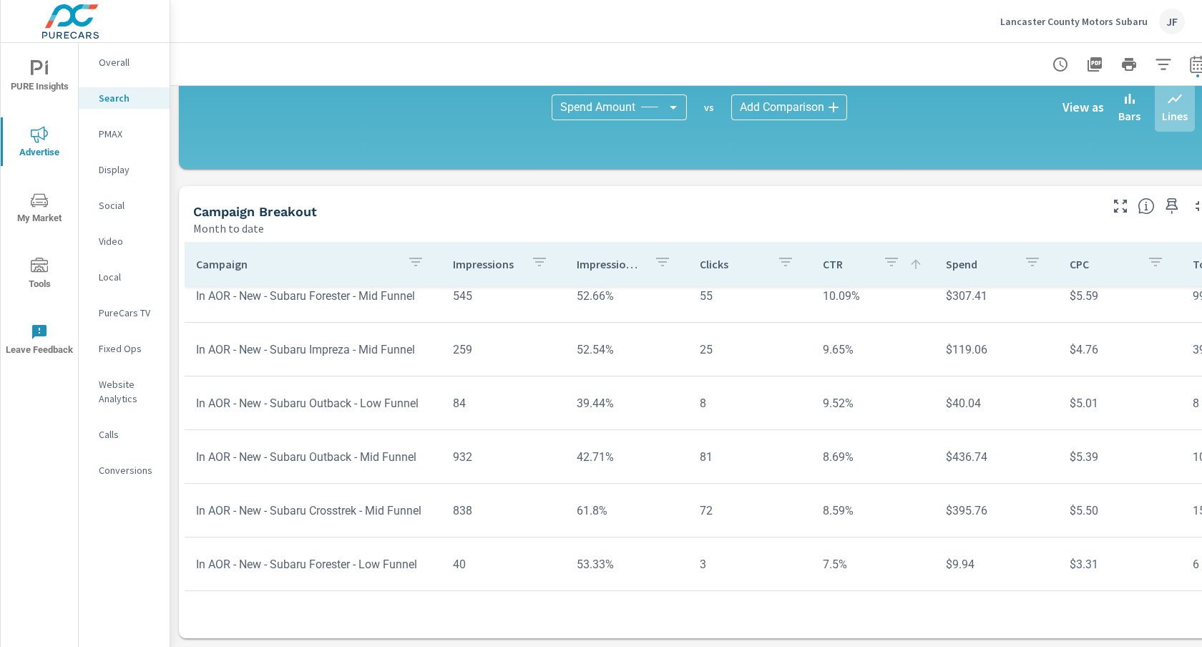
scroll to position [253, 0]
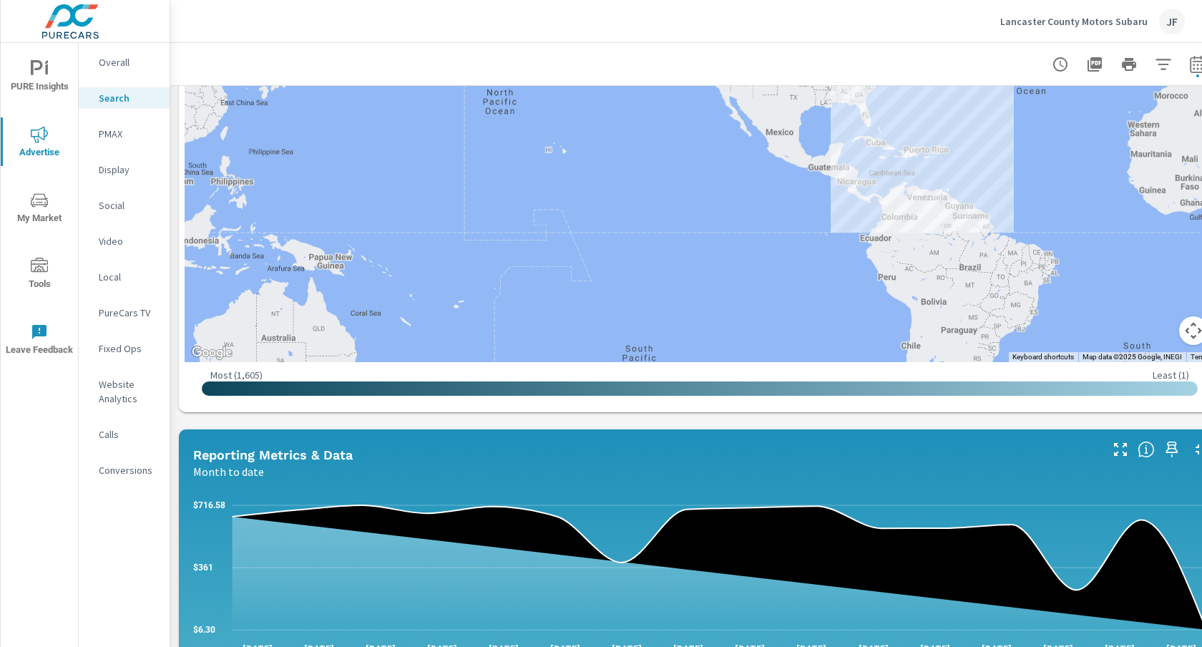
scroll to position [619, 0]
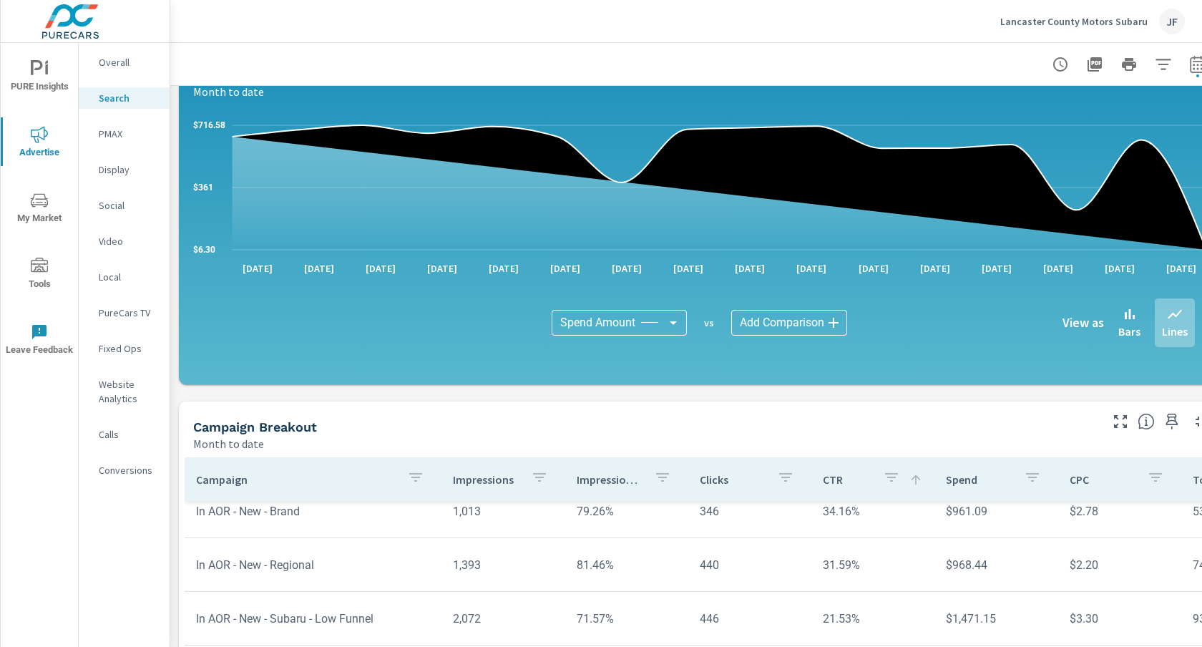
scroll to position [773, 0]
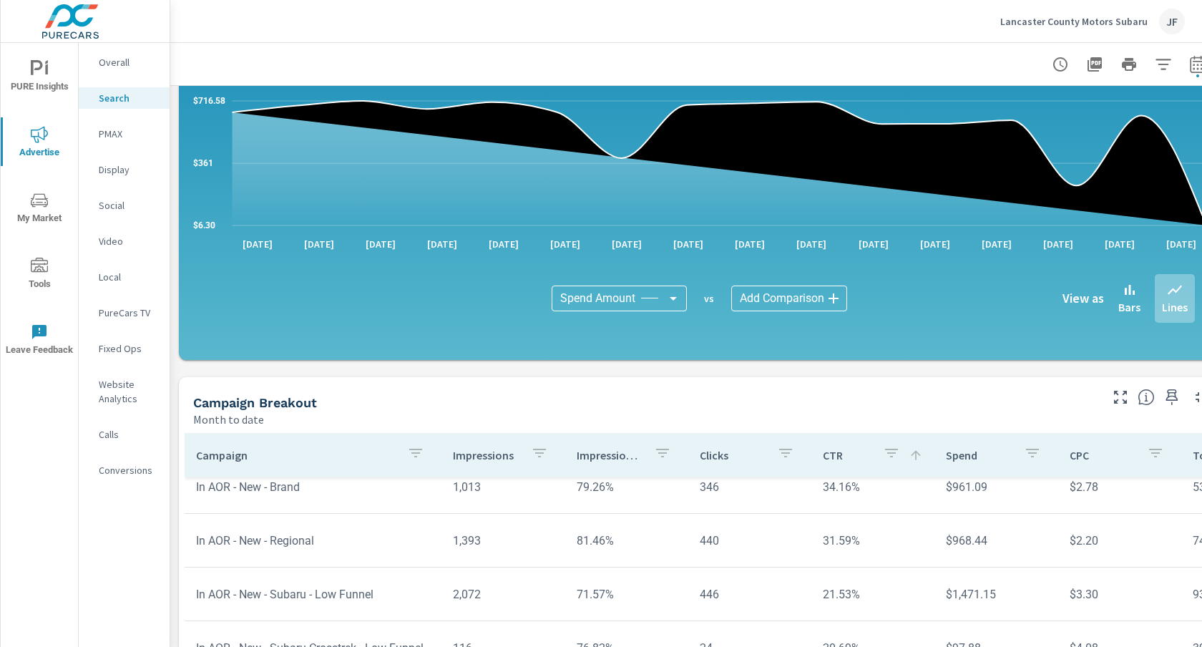
scroll to position [38, 0]
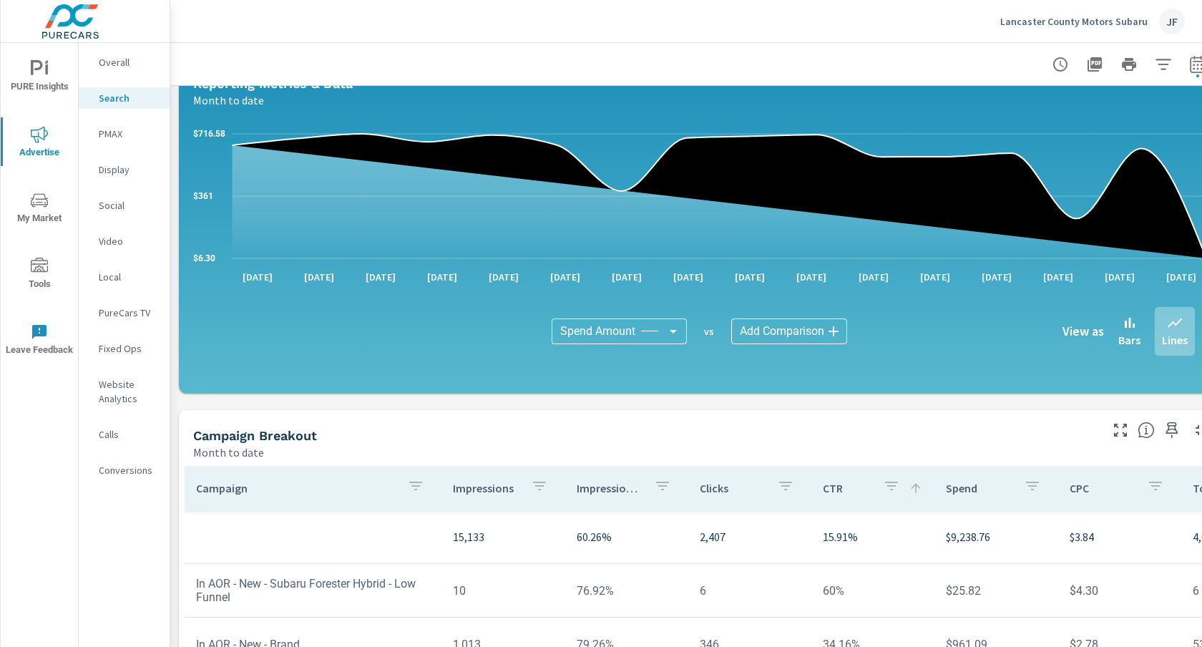
scroll to position [742, 0]
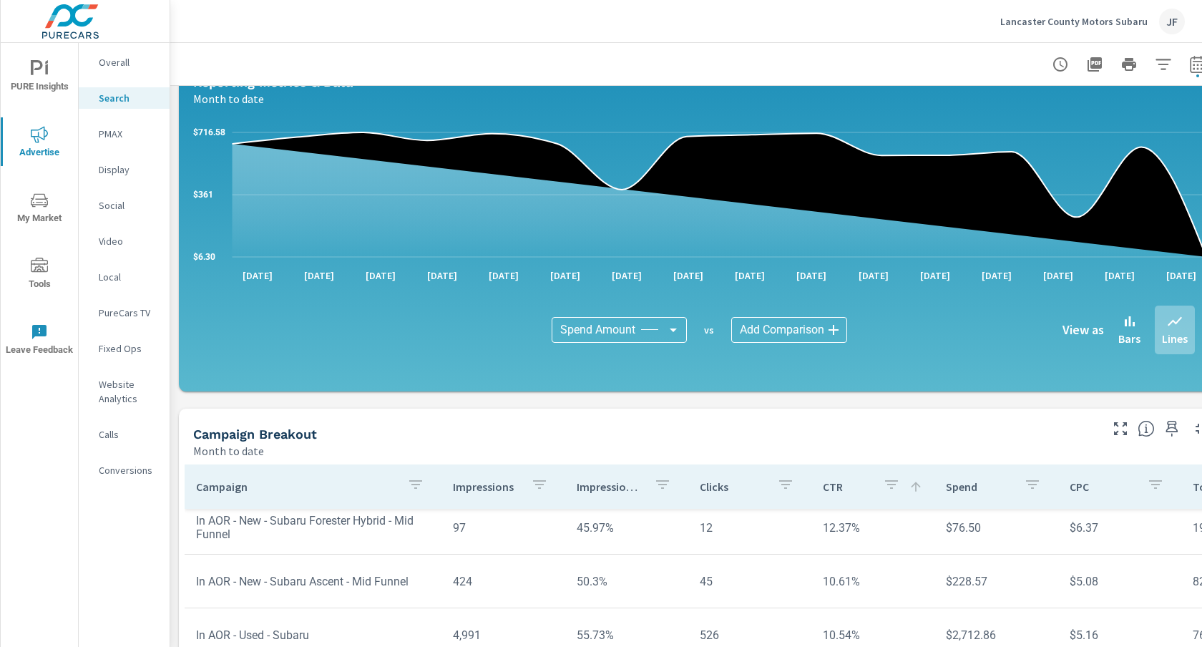
scroll to position [511, 0]
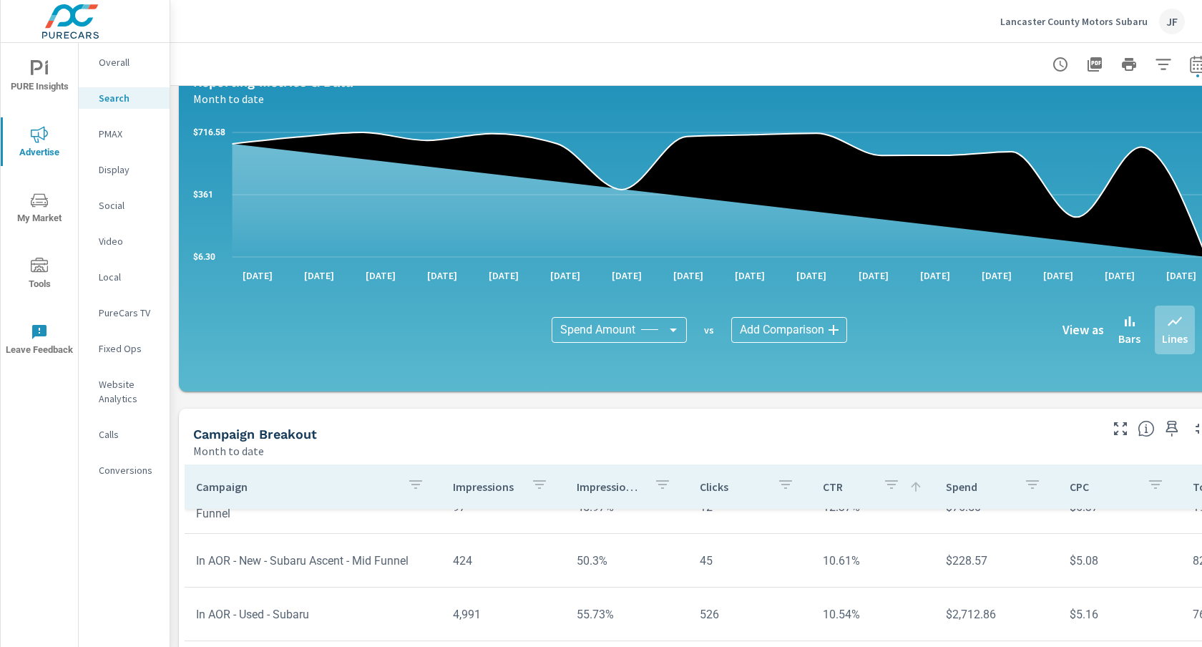
click at [1074, 486] on p "CPC" at bounding box center [1102, 486] width 66 height 14
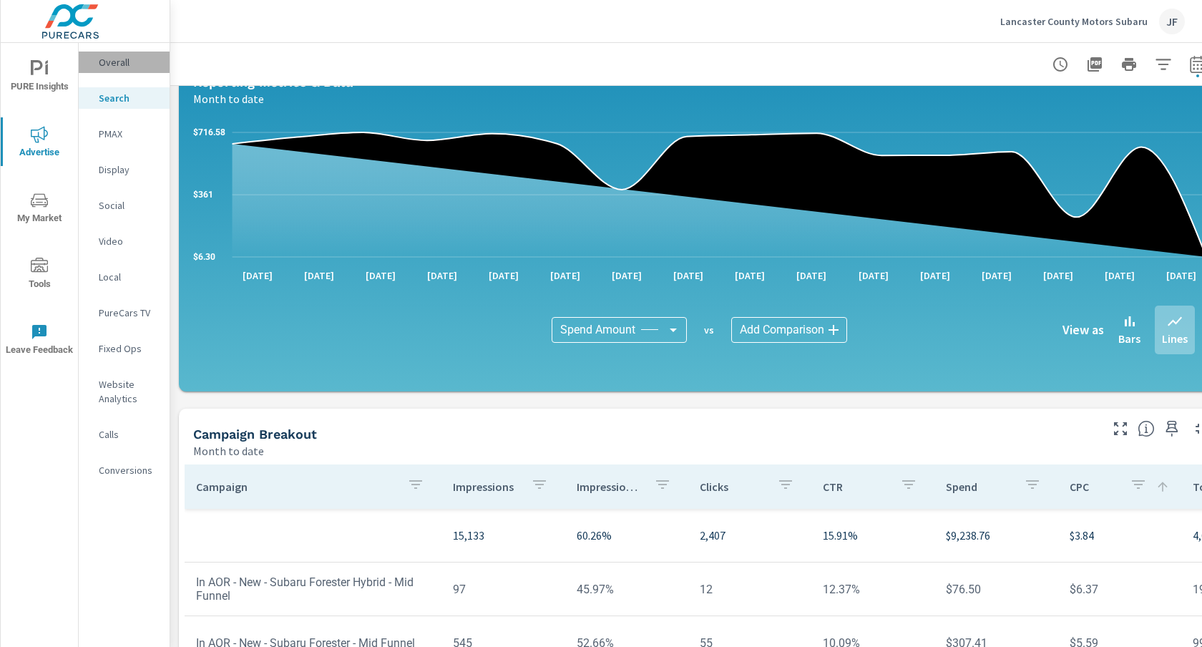
click at [106, 69] on div "Overall" at bounding box center [124, 61] width 91 height 21
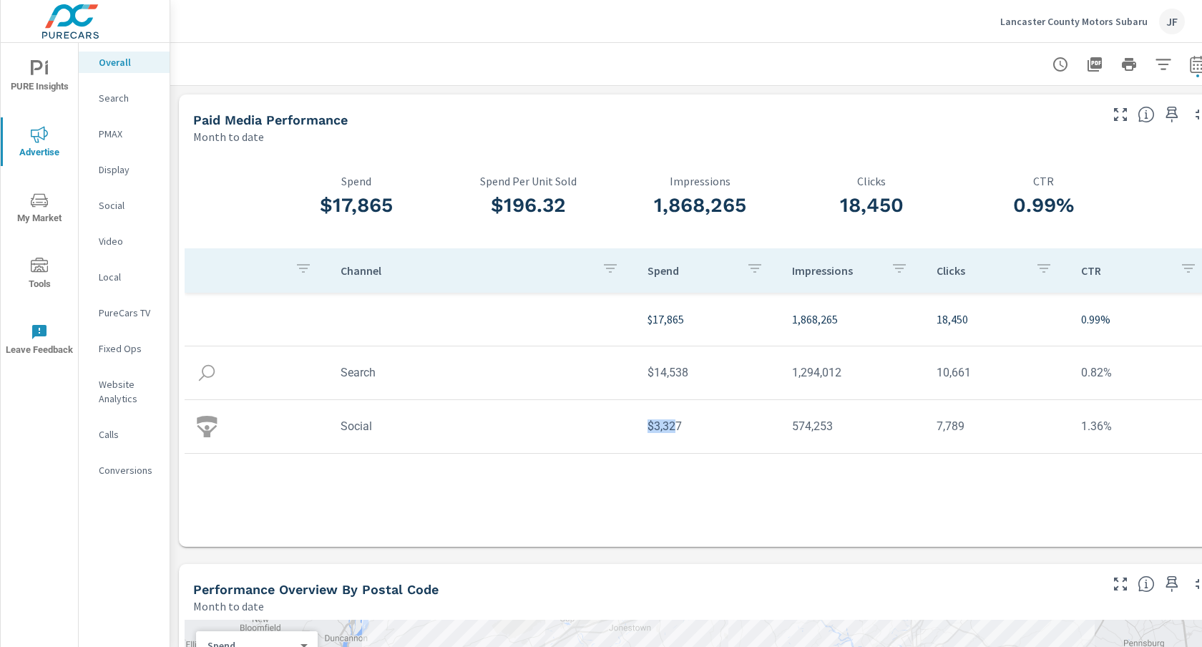
drag, startPoint x: 679, startPoint y: 425, endPoint x: 644, endPoint y: 422, distance: 35.9
click at [644, 422] on td "$3,327" at bounding box center [708, 426] width 144 height 36
click at [679, 423] on td "$3,327" at bounding box center [708, 426] width 144 height 36
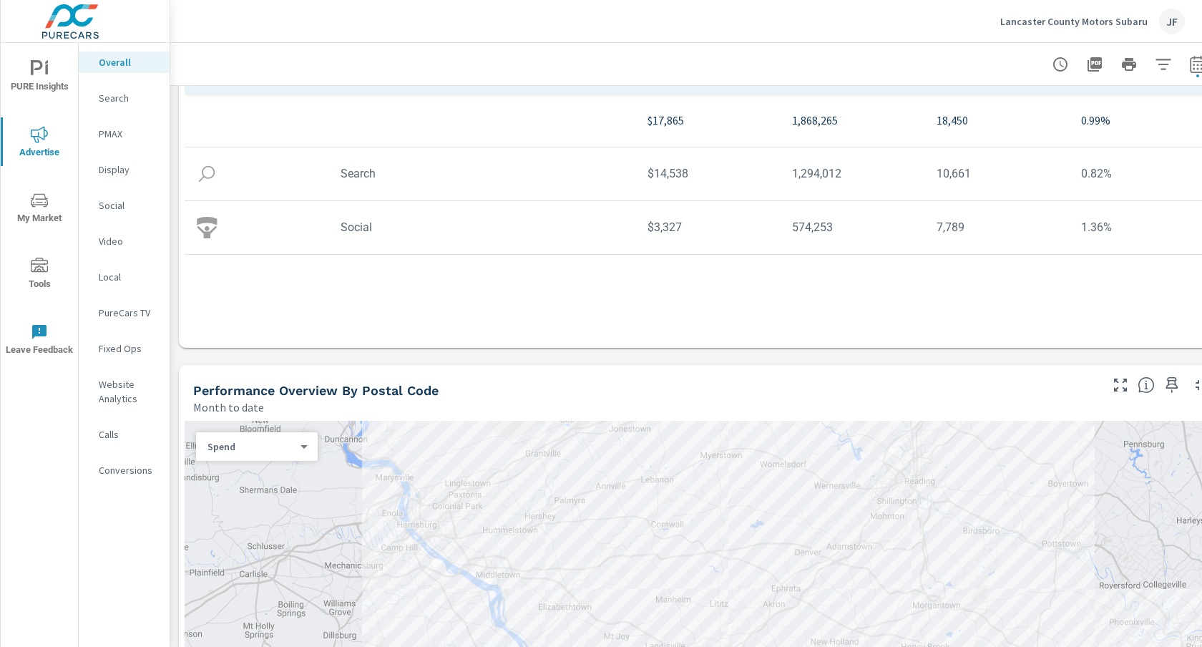
scroll to position [406, 0]
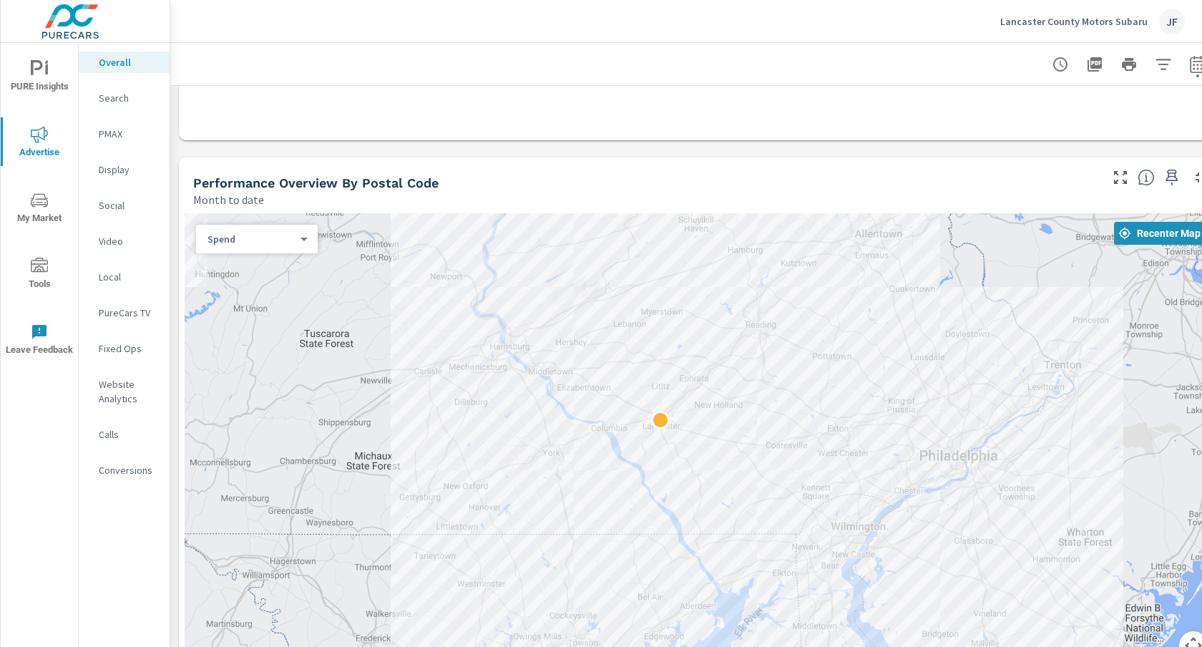
drag, startPoint x: 1026, startPoint y: 414, endPoint x: 847, endPoint y: 418, distance: 178.8
click at [846, 418] on div at bounding box center [700, 444] width 1030 height 463
